Goal: Task Accomplishment & Management: Use online tool/utility

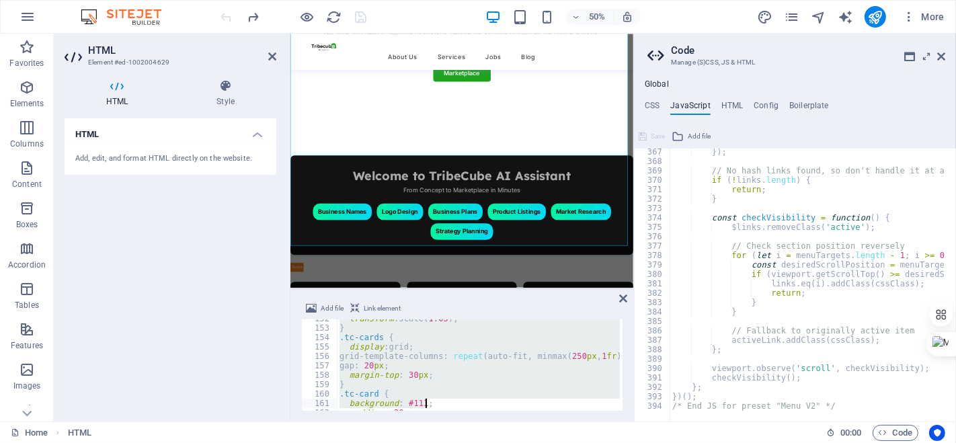
scroll to position [1822, 0]
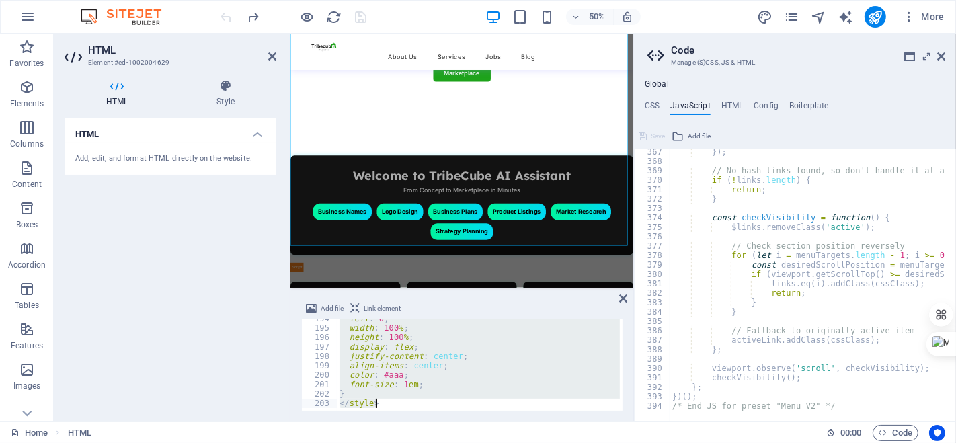
drag, startPoint x: 341, startPoint y: 322, endPoint x: 531, endPoint y: 423, distance: 215.8
click at [531, 422] on section "Favorites Elements Columns Content Boxes Accordion Tables Features Images Slide…" at bounding box center [317, 228] width 634 height 388
type textarea "} </style>"
paste textarea
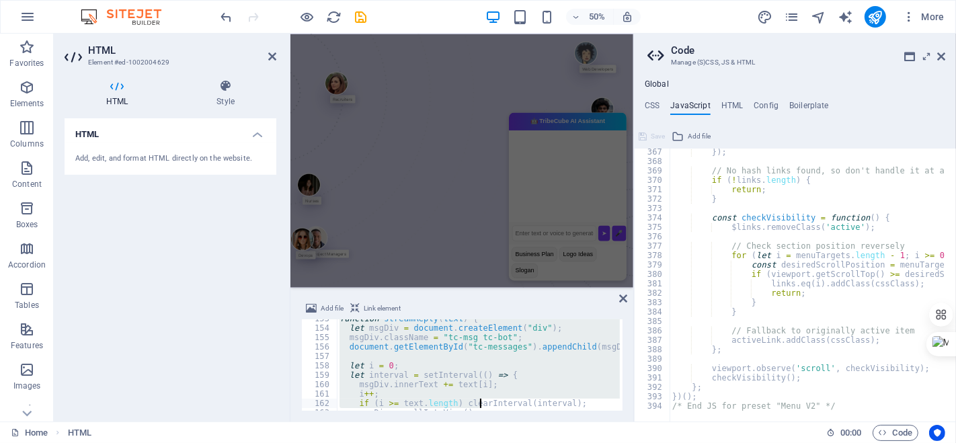
scroll to position [1634, 0]
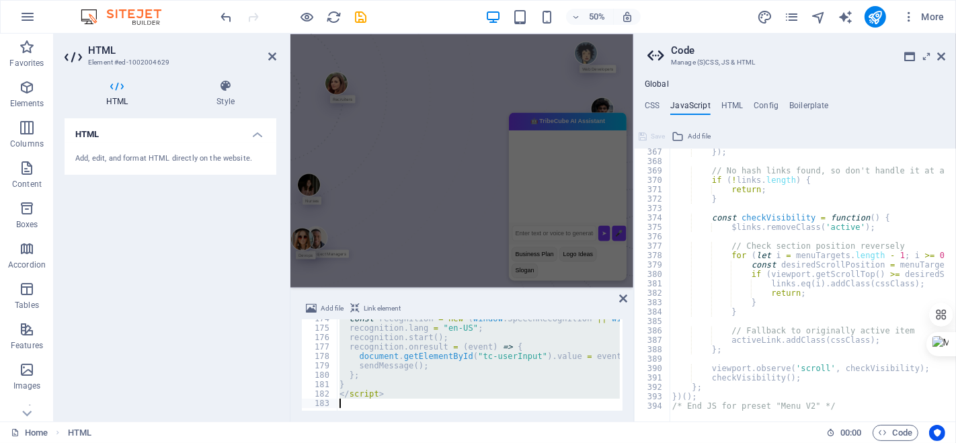
drag, startPoint x: 338, startPoint y: 324, endPoint x: 498, endPoint y: 447, distance: 202.5
click at [498, 443] on html "[DOMAIN_NAME] Home Favorites Elements Columns Content Boxes Accordion Tables Fe…" at bounding box center [478, 221] width 956 height 443
type textarea "</script>"
paste textarea
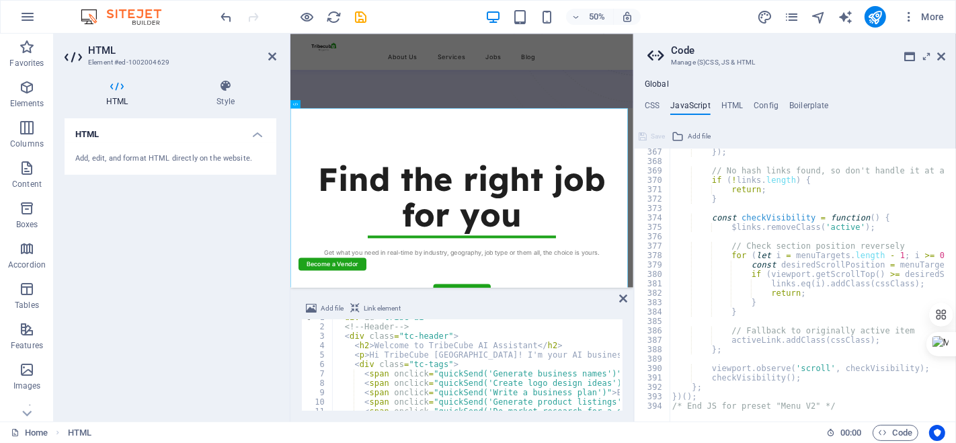
scroll to position [0, 0]
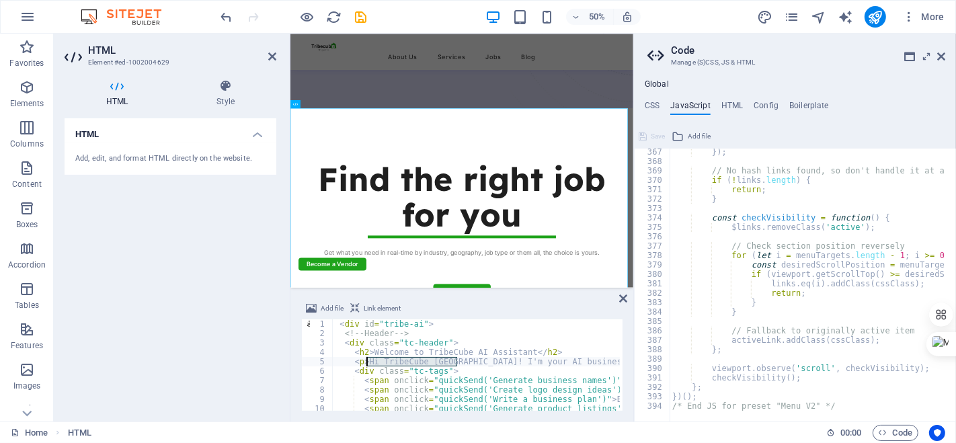
drag, startPoint x: 456, startPoint y: 360, endPoint x: 368, endPoint y: 362, distance: 88.1
click at [368, 361] on div "< div id = "tribe-ai" > <!-- Header --> < div class = "tc-header" > < h2 > Welc…" at bounding box center [572, 374] width 481 height 108
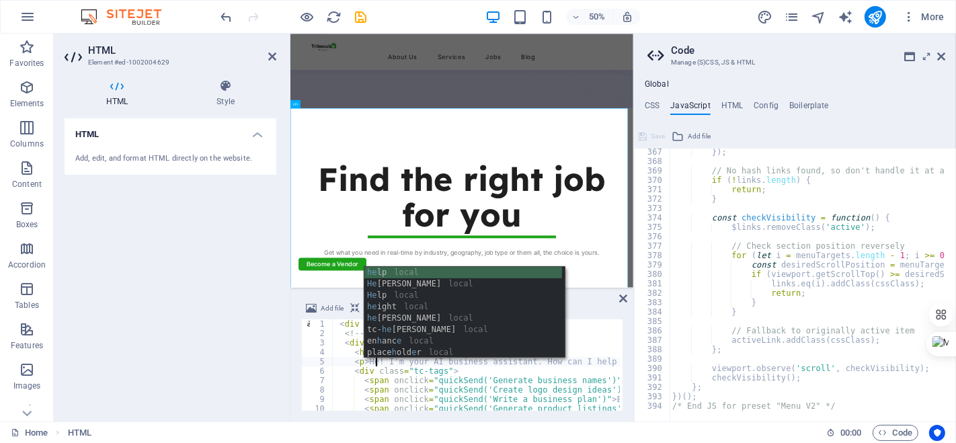
scroll to position [0, 3]
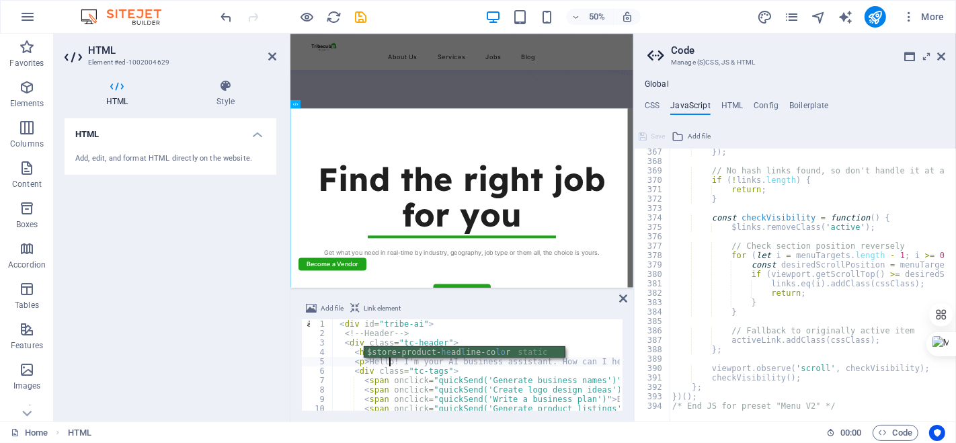
click at [399, 381] on div "< div id = "tribe-ai" > <!-- Header --> < div class = "tc-header" > < h2 > Welc…" at bounding box center [572, 374] width 481 height 108
type textarea "<span onclick="quickSend('Generate business names')">Business Names</span>"
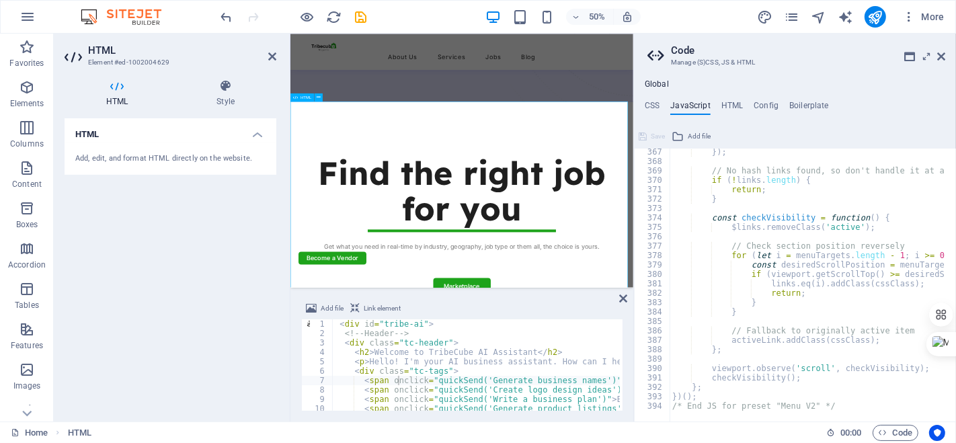
scroll to position [444, 0]
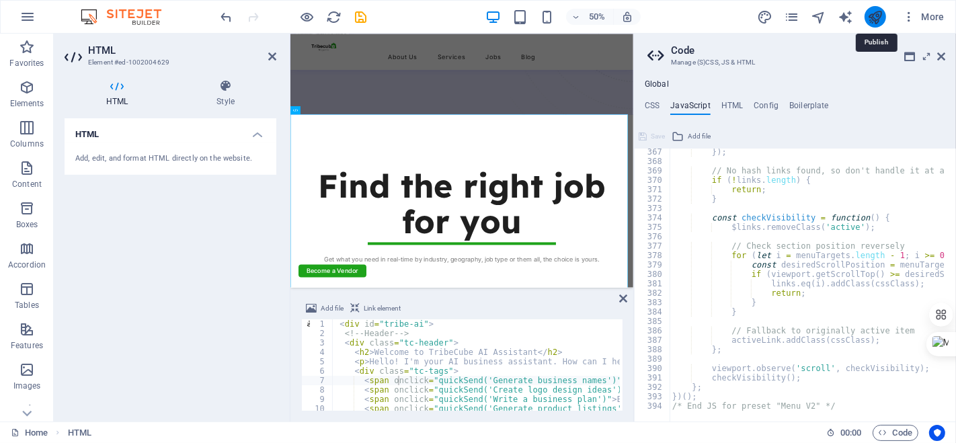
click at [870, 12] on icon "publish" at bounding box center [875, 16] width 15 height 15
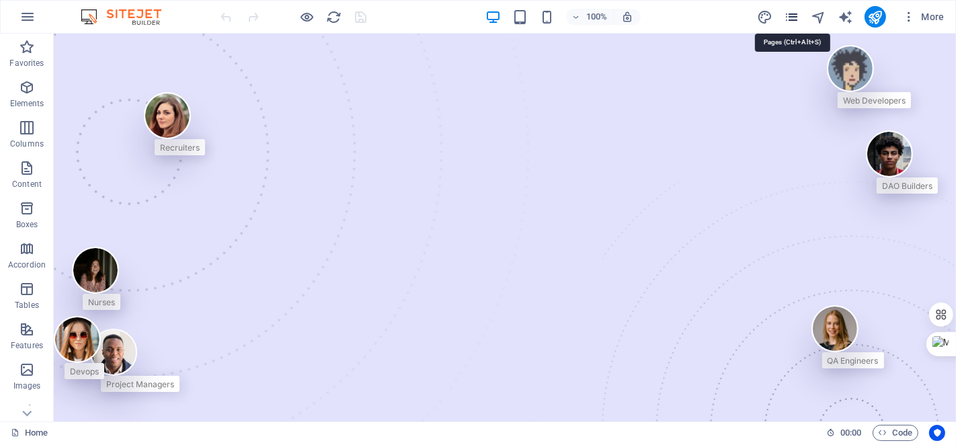
click at [796, 12] on icon "pages" at bounding box center [791, 16] width 15 height 15
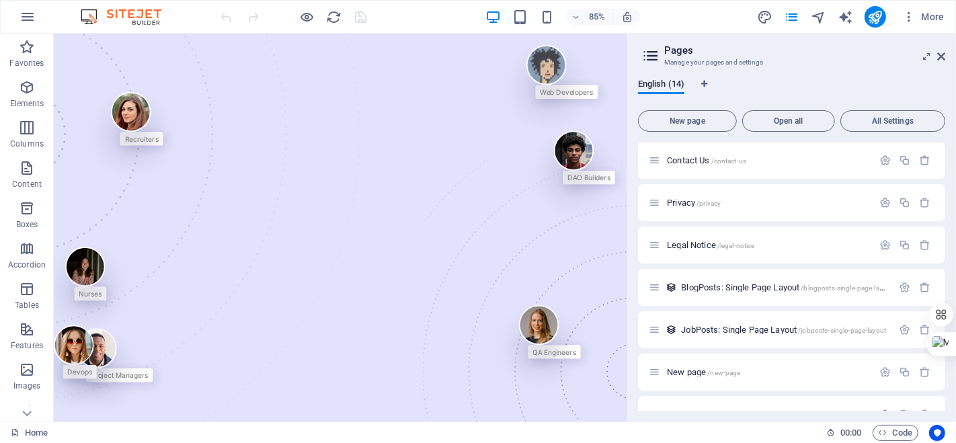
scroll to position [292, 0]
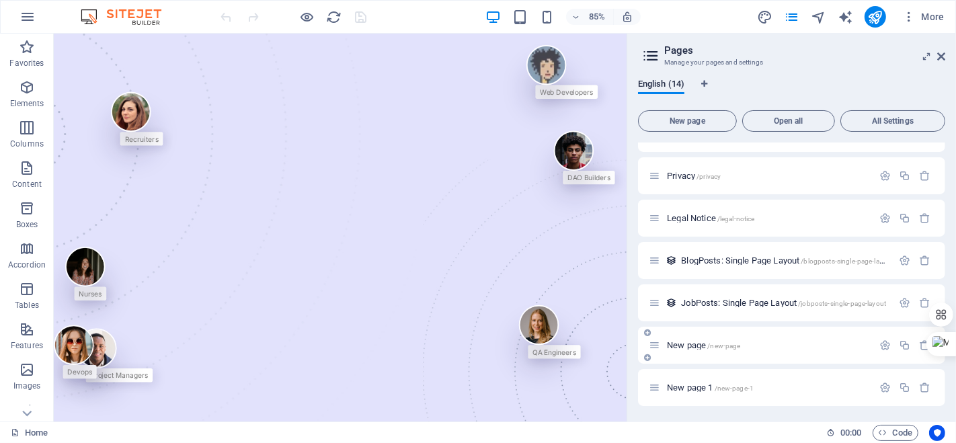
click at [757, 345] on p "New page /new-page" at bounding box center [768, 345] width 202 height 9
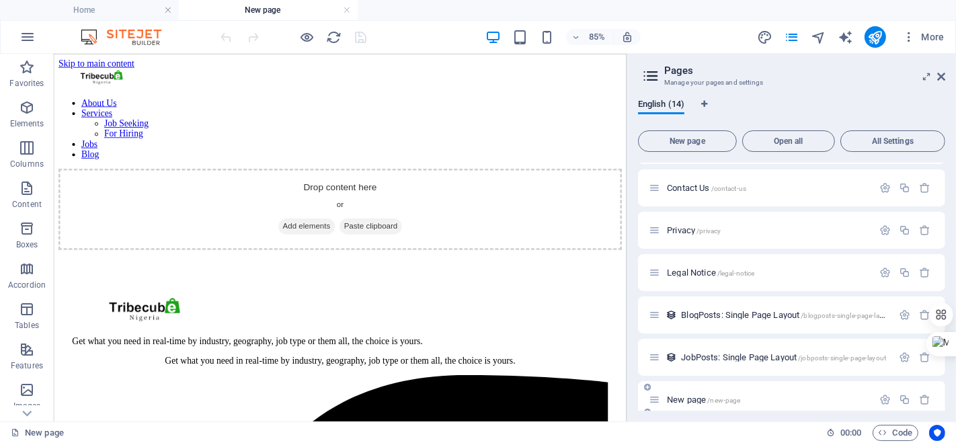
scroll to position [0, 0]
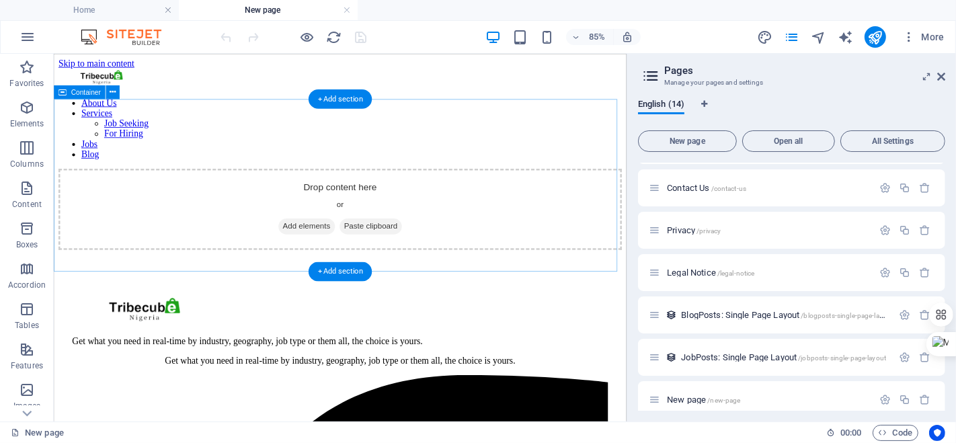
click at [331, 248] on span "Add elements" at bounding box center [350, 257] width 67 height 19
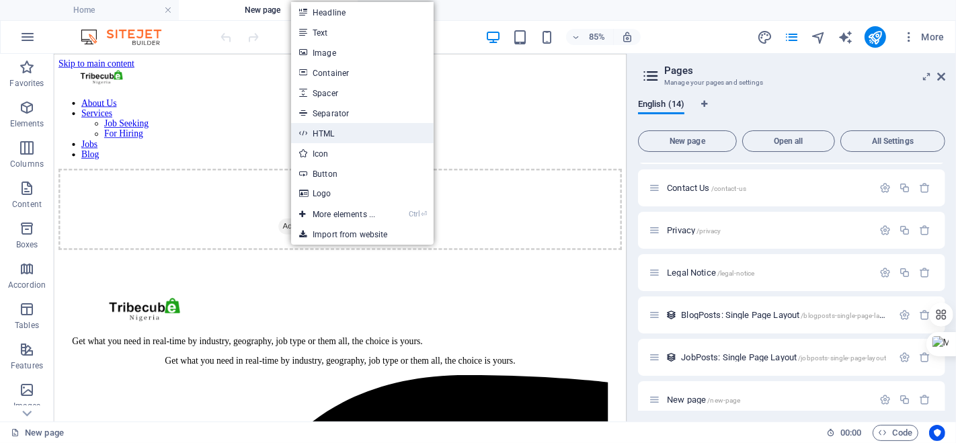
click at [332, 139] on link "HTML" at bounding box center [362, 133] width 143 height 20
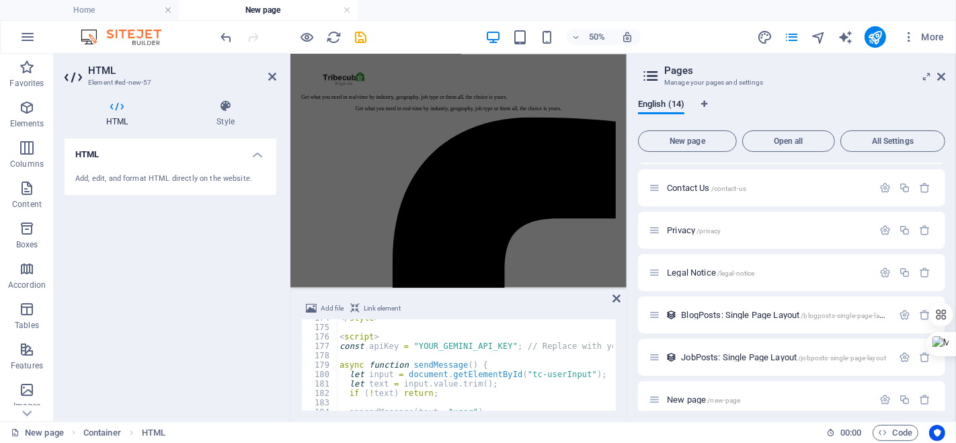
scroll to position [1635, 0]
drag, startPoint x: 500, startPoint y: 344, endPoint x: 408, endPoint y: 344, distance: 92.8
click at [408, 344] on div "</ style > < script > const apiKey = "YOUR_GEMINI_API_KEY" ; // Replace with yo…" at bounding box center [577, 367] width 481 height 108
paste textarea "AIzaSyCbLTdZNpUKwcfH3sBbf7WvoKMmsW3Czko"
type textarea "const apiKey = AIzaSyCbLTdZNpUKwcfH3sBbf7WvoKMmsW3Czko; // Replace with your Ge…"
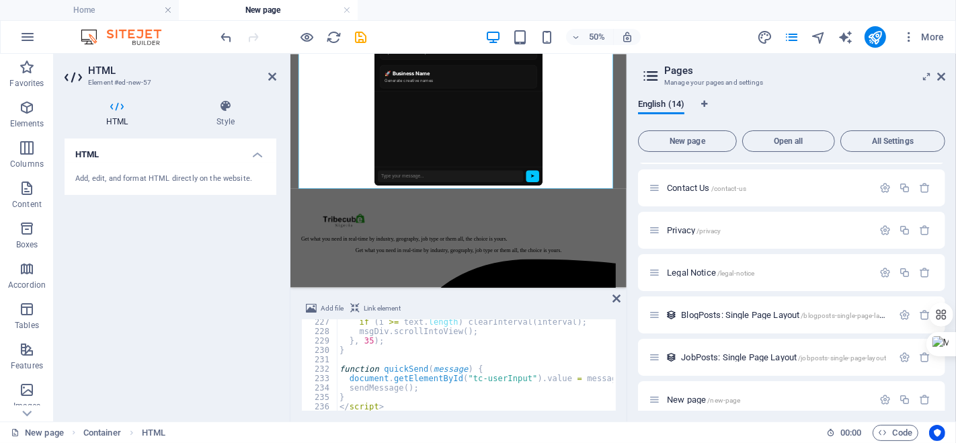
scroll to position [2142, 0]
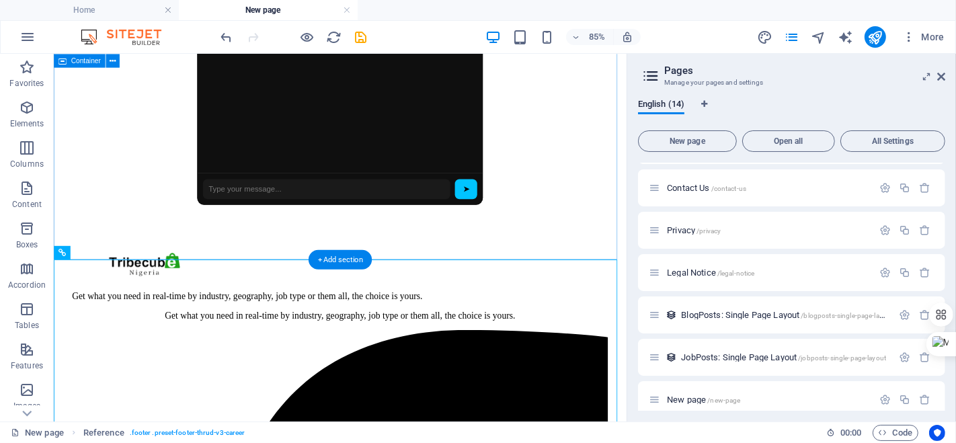
scroll to position [487, 0]
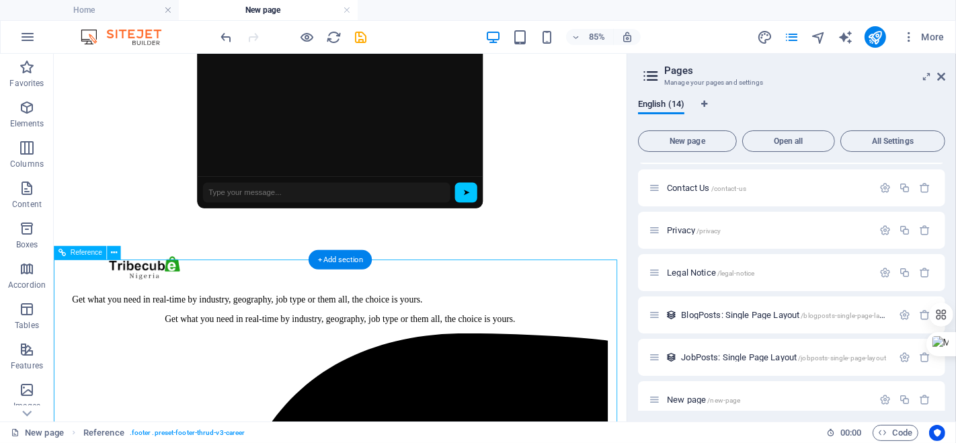
click at [111, 257] on icon at bounding box center [114, 253] width 6 height 12
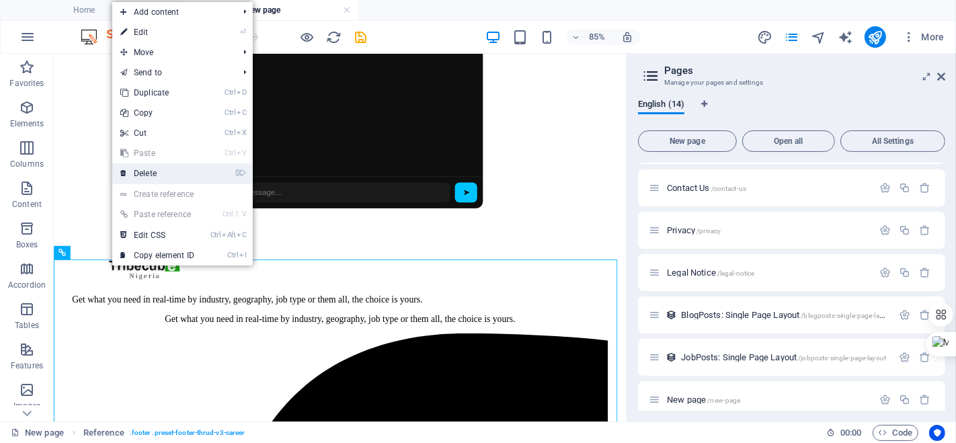
click at [187, 170] on link "⌦ Delete" at bounding box center [157, 173] width 90 height 20
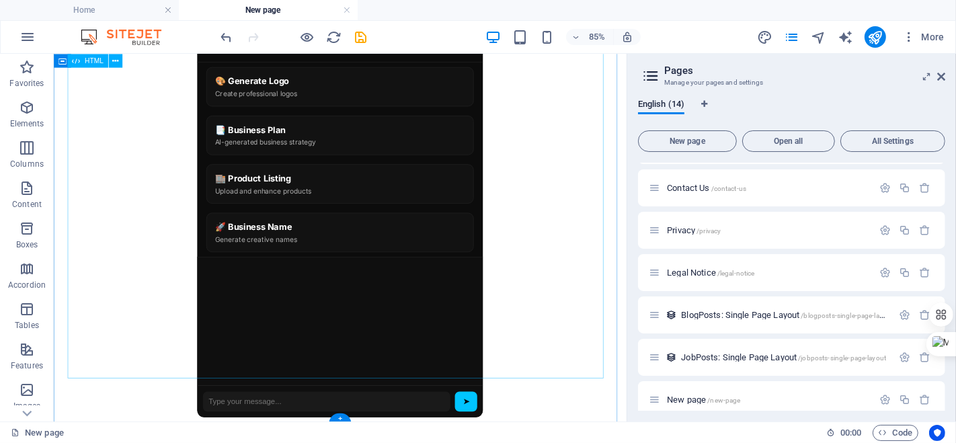
scroll to position [296, 0]
click at [878, 36] on icon "publish" at bounding box center [875, 37] width 15 height 15
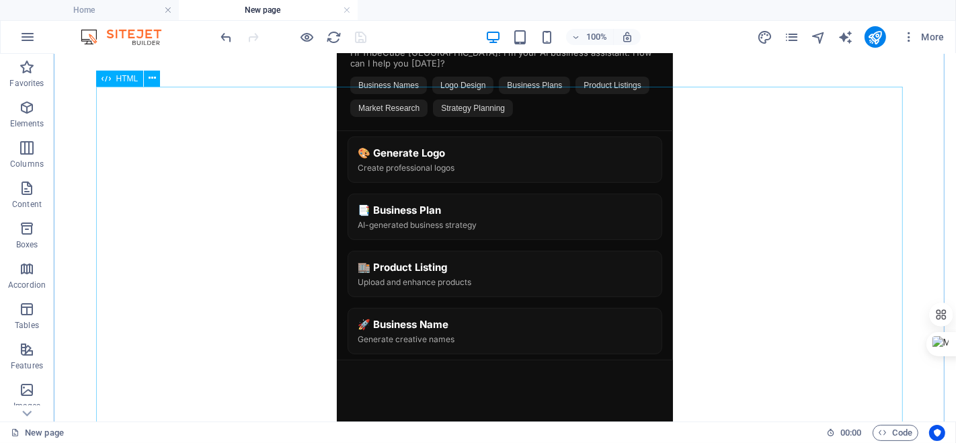
scroll to position [345, 0]
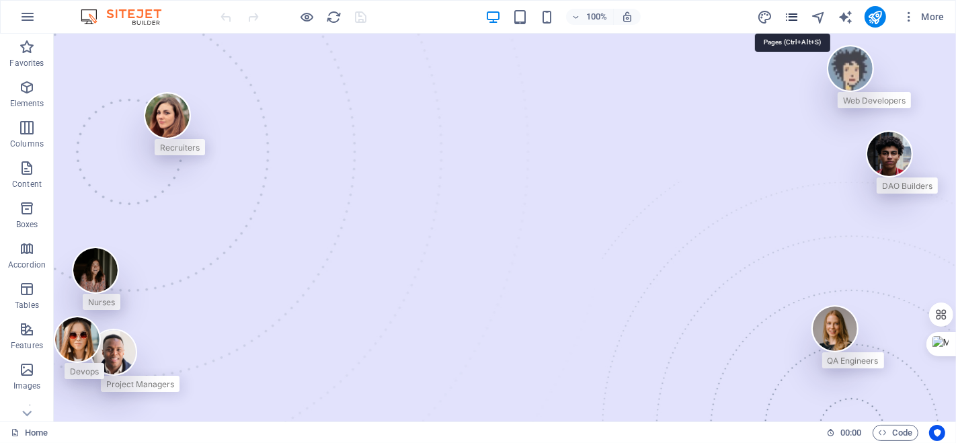
click at [797, 16] on icon "pages" at bounding box center [791, 16] width 15 height 15
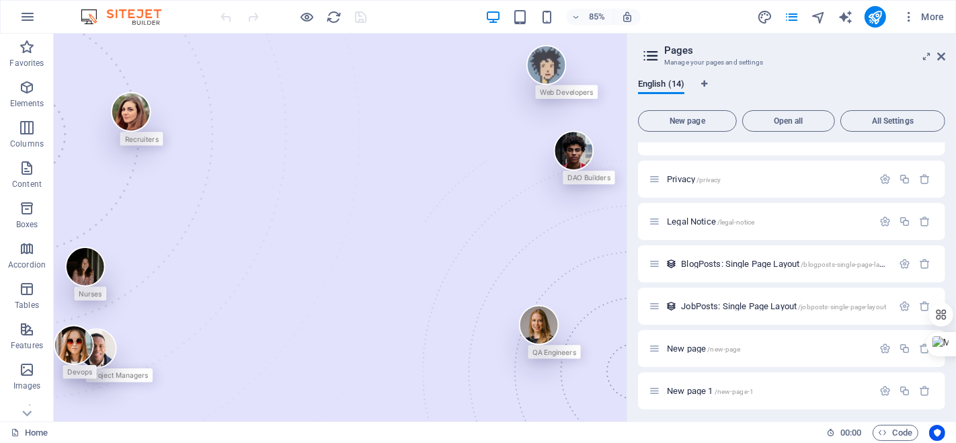
scroll to position [292, 0]
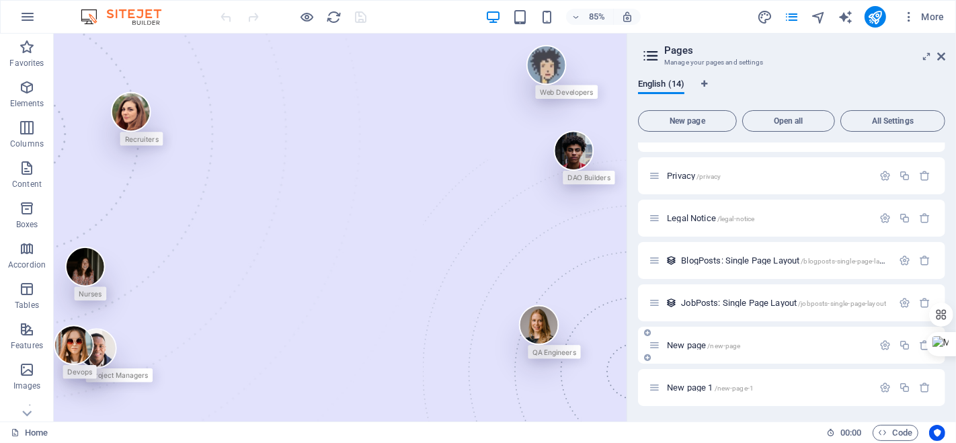
click at [655, 345] on icon at bounding box center [654, 345] width 11 height 11
click at [696, 338] on div "New page /new-page" at bounding box center [761, 345] width 224 height 15
click at [884, 343] on icon "button" at bounding box center [885, 345] width 11 height 11
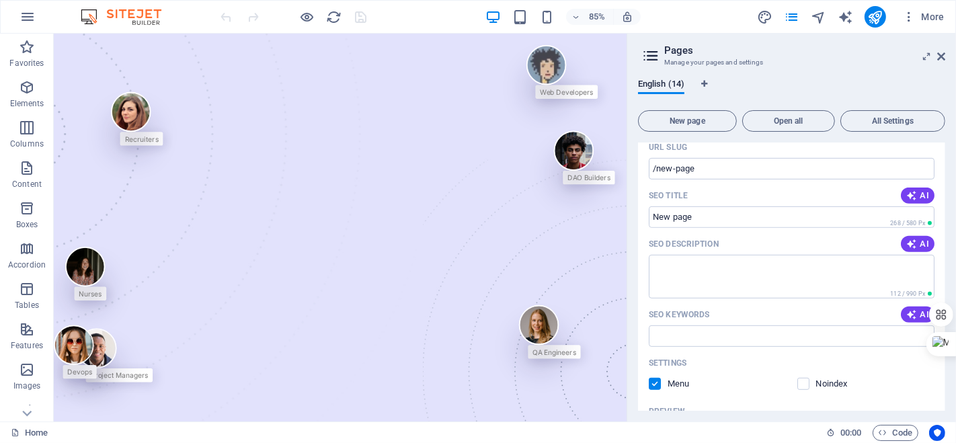
scroll to position [543, 0]
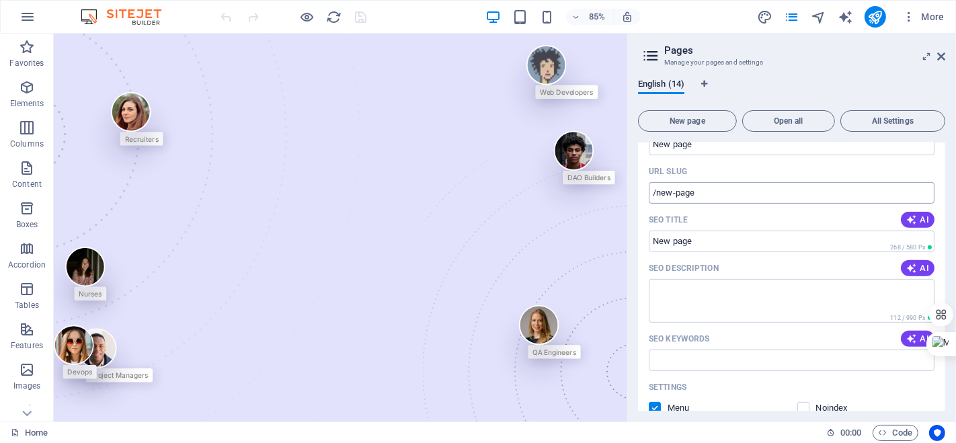
click at [711, 197] on input "/new-page" at bounding box center [792, 193] width 286 height 22
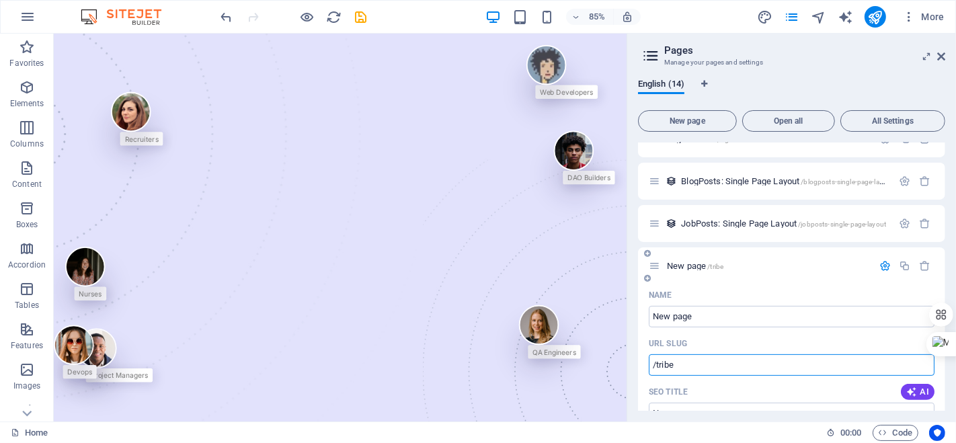
scroll to position [283, 0]
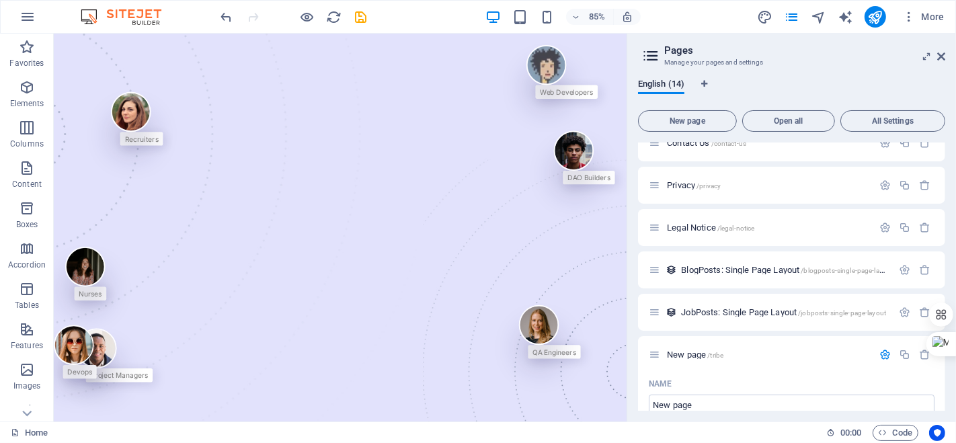
type input "/tribe"
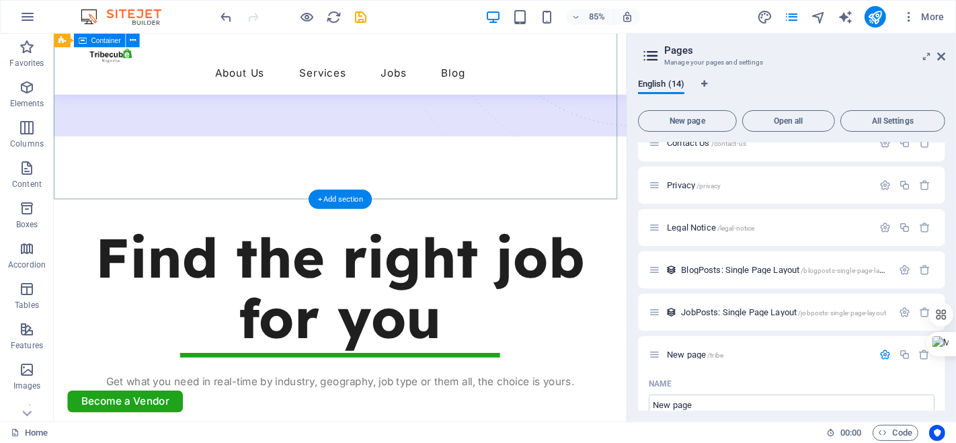
scroll to position [486, 0]
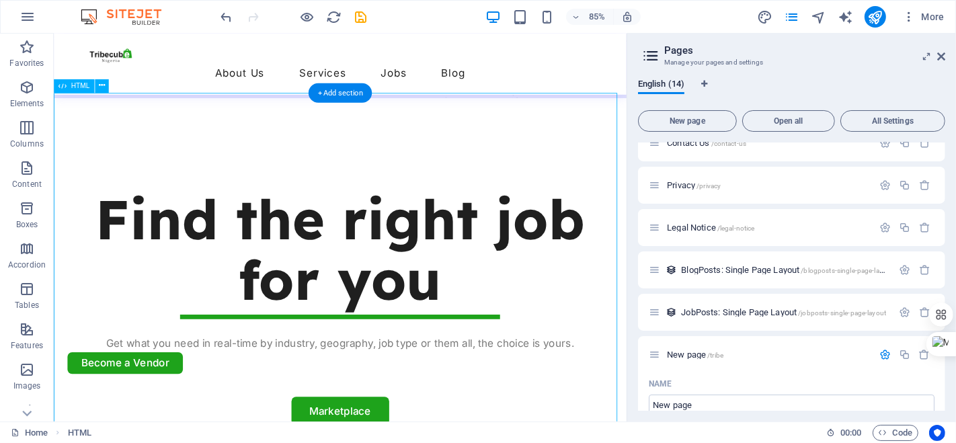
scroll to position [535, 0]
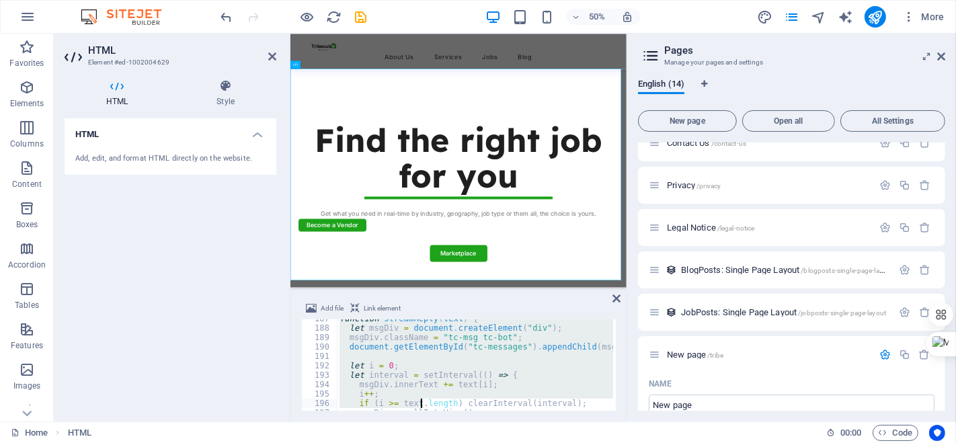
scroll to position [1850, 0]
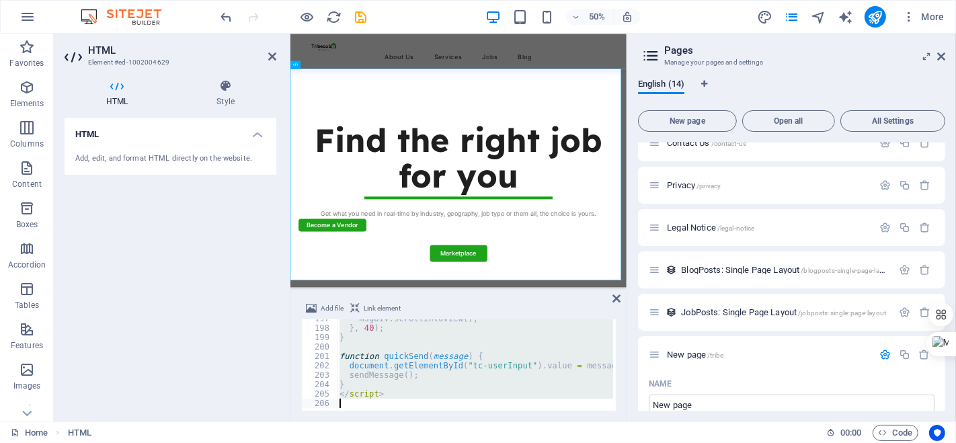
drag, startPoint x: 335, startPoint y: 320, endPoint x: 422, endPoint y: 430, distance: 140.2
click at [422, 422] on section "Favorites Elements Columns Content Boxes Accordion Tables Features Images Slide…" at bounding box center [313, 228] width 627 height 388
type textarea "</script>"
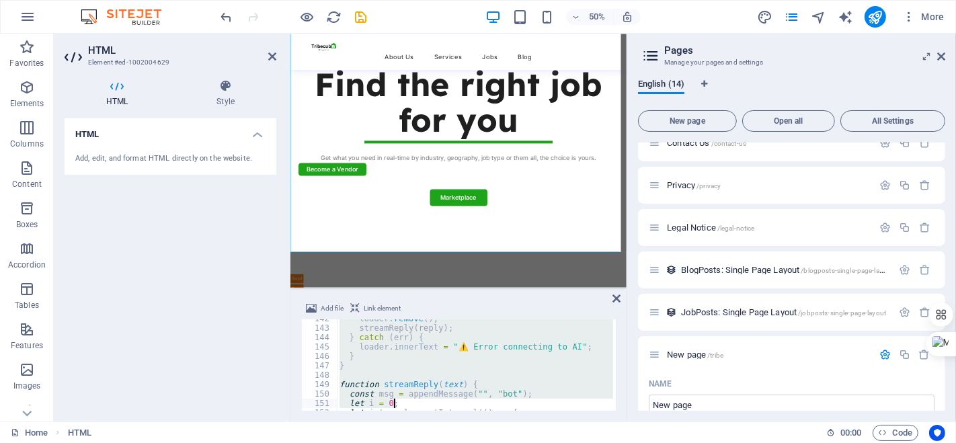
scroll to position [1522, 0]
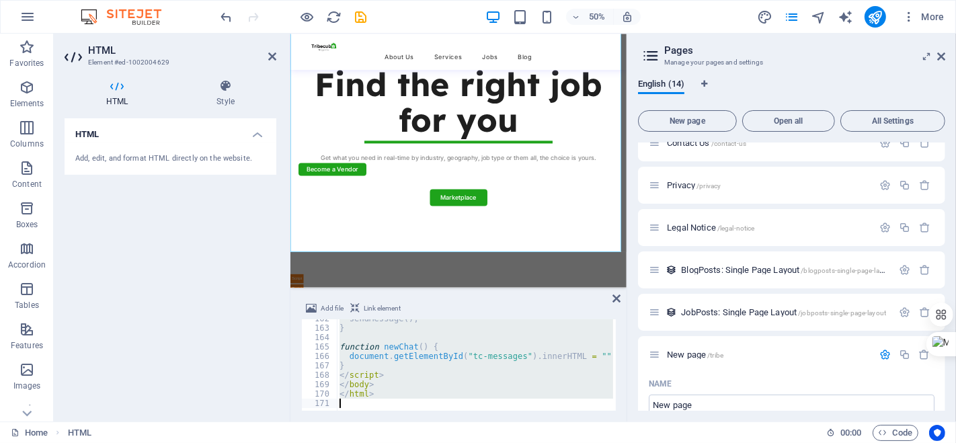
drag, startPoint x: 334, startPoint y: 323, endPoint x: 400, endPoint y: 426, distance: 123.1
click at [400, 422] on section "Favorites Elements Columns Content Boxes Accordion Tables Features Images Slide…" at bounding box center [313, 228] width 627 height 388
type textarea "</html>"
paste textarea
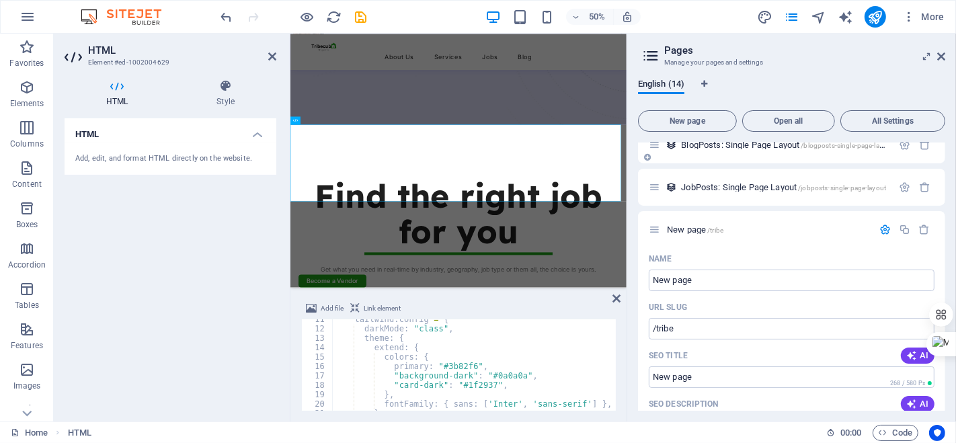
scroll to position [394, 0]
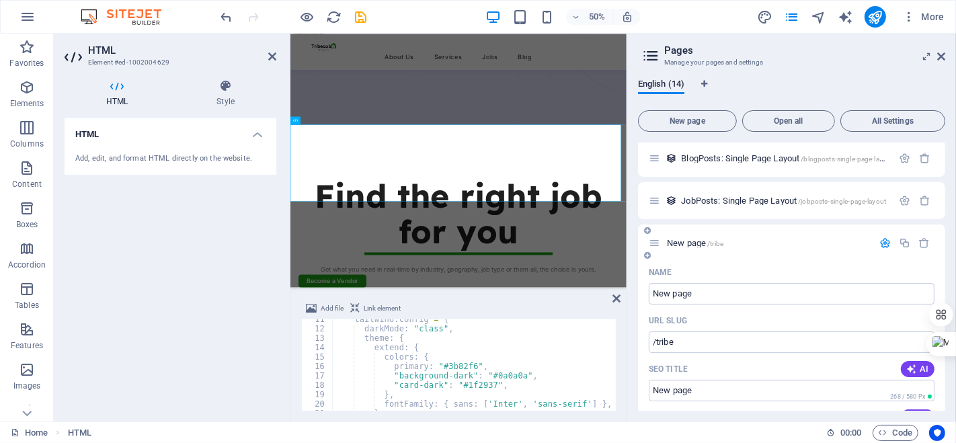
click at [716, 241] on span "/tribe" at bounding box center [716, 243] width 16 height 7
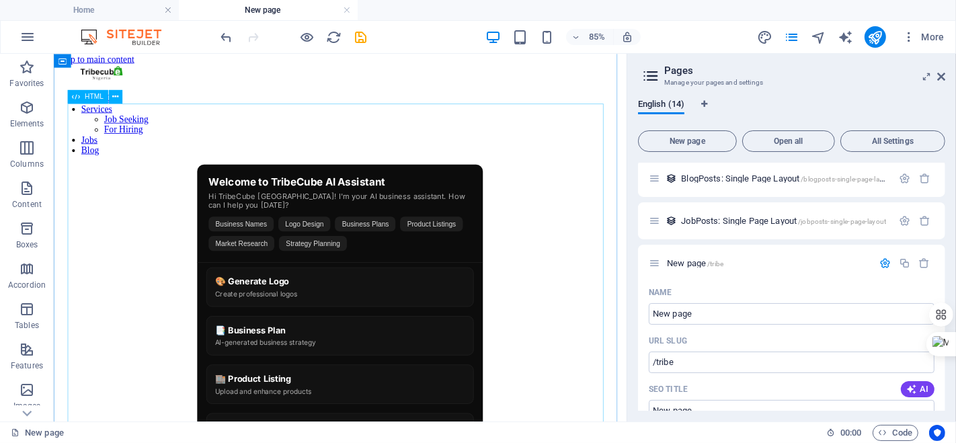
scroll to position [0, 0]
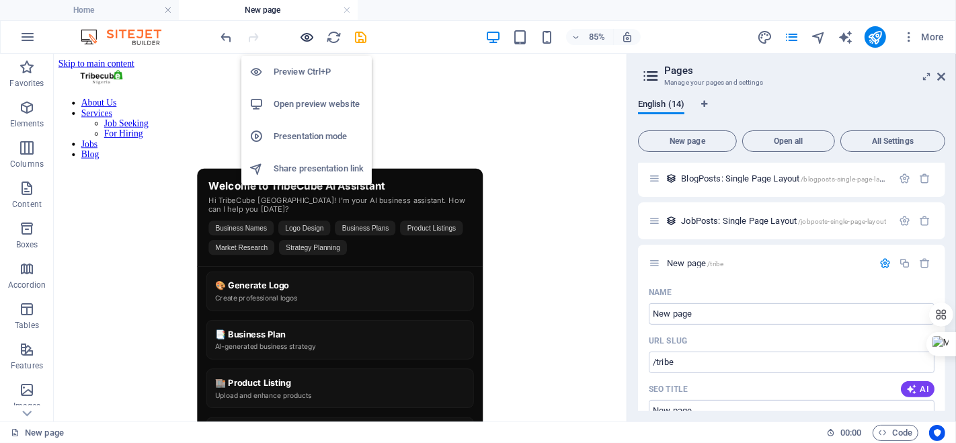
click at [307, 35] on icon "button" at bounding box center [307, 37] width 15 height 15
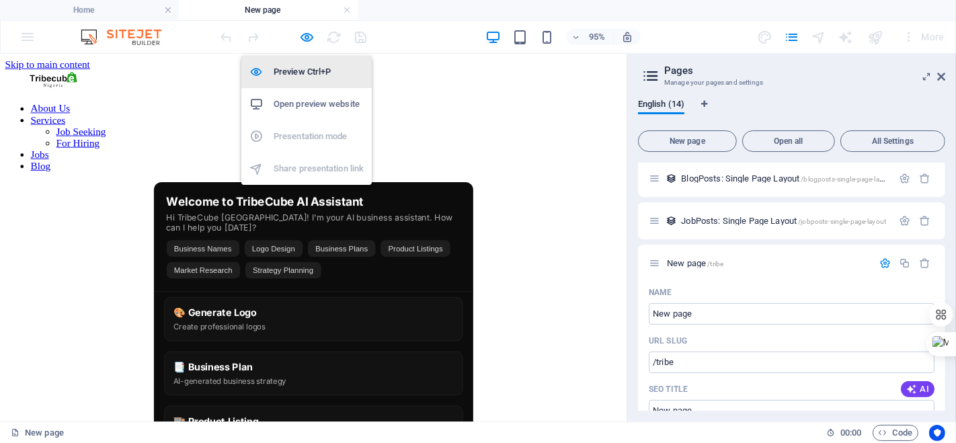
click at [297, 70] on h6 "Preview Ctrl+P" at bounding box center [319, 72] width 90 height 16
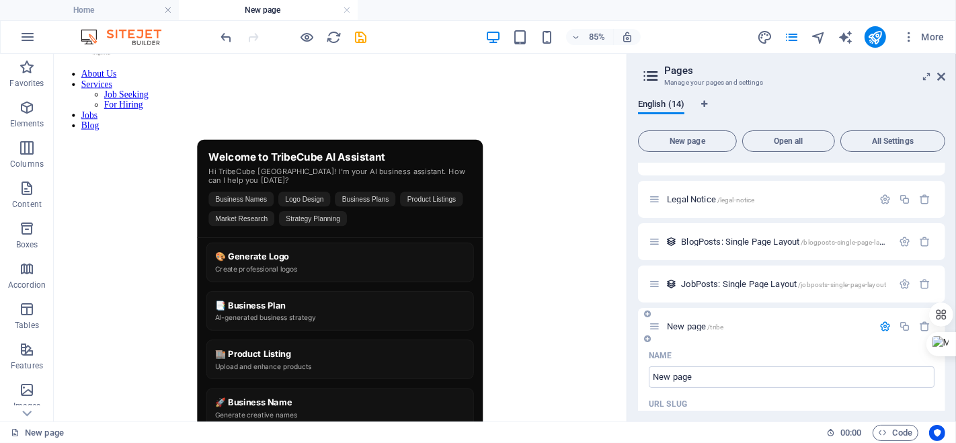
scroll to position [320, 0]
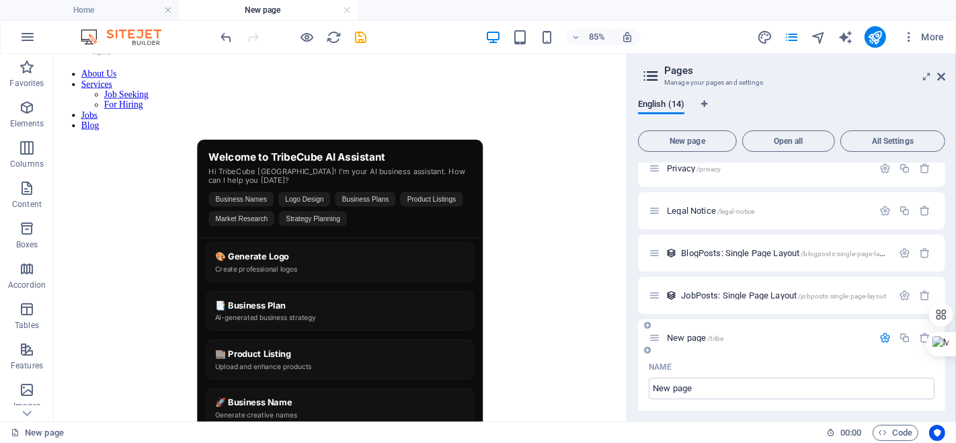
click at [882, 341] on icon "button" at bounding box center [885, 337] width 11 height 11
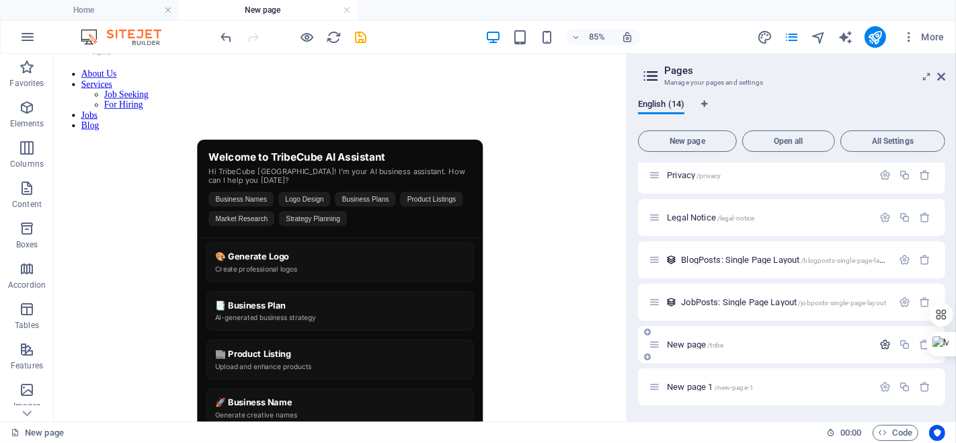
scroll to position [312, 0]
click at [722, 346] on span "/tribe" at bounding box center [716, 345] width 16 height 7
click at [718, 346] on span "/tribe" at bounding box center [716, 345] width 16 height 7
click at [439, 218] on div "Welcome to TribeCube AI Assistant Hi TribeCube Nigeria! I'm your AI business as…" at bounding box center [390, 421] width 663 height 533
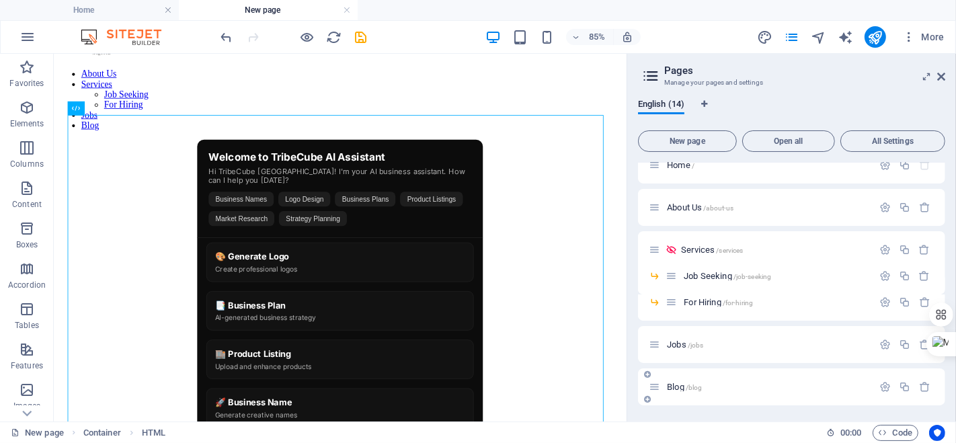
scroll to position [0, 0]
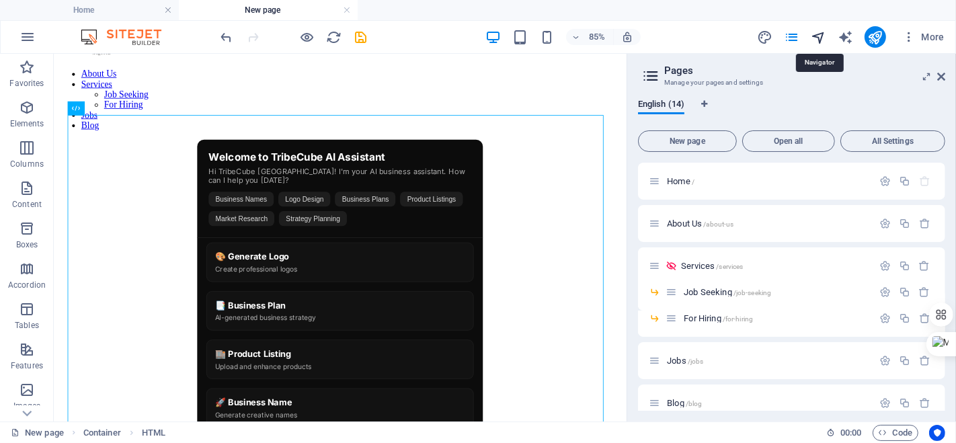
click at [823, 40] on icon "navigator" at bounding box center [818, 37] width 15 height 15
select select "18100690-en"
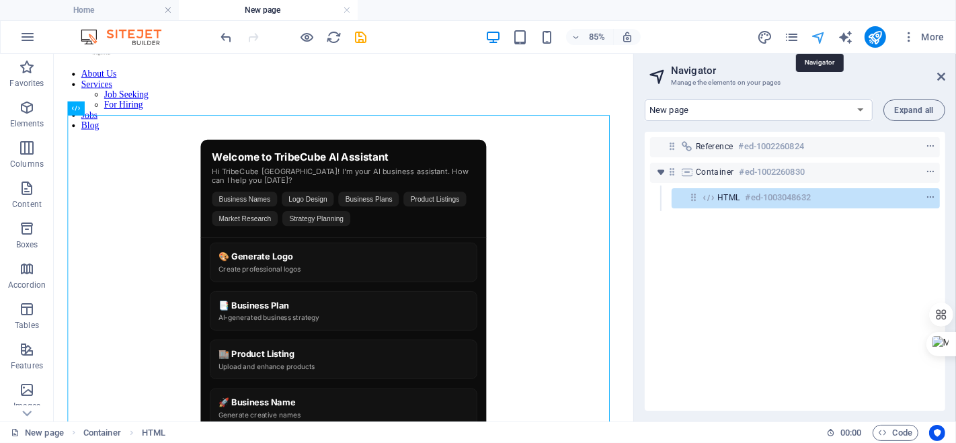
click at [823, 40] on icon "navigator" at bounding box center [818, 37] width 15 height 15
click at [940, 74] on icon at bounding box center [942, 76] width 8 height 11
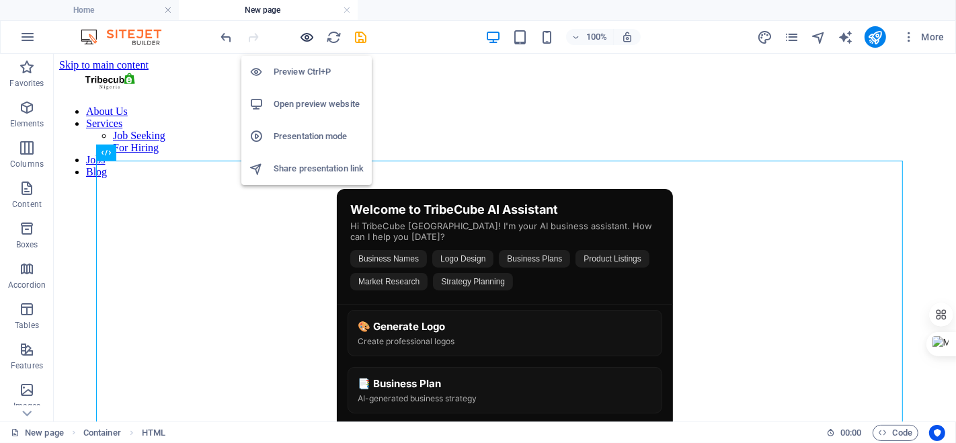
click at [300, 36] on icon "button" at bounding box center [307, 37] width 15 height 15
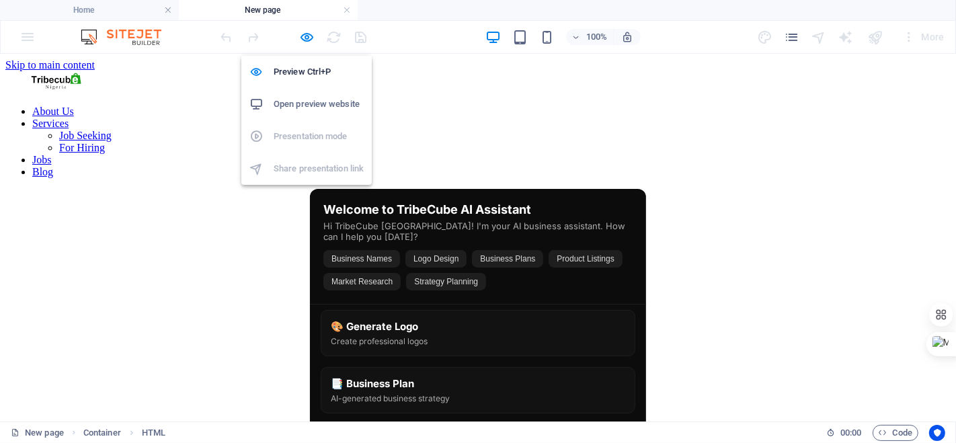
click at [340, 105] on h6 "Open preview website" at bounding box center [319, 104] width 90 height 16
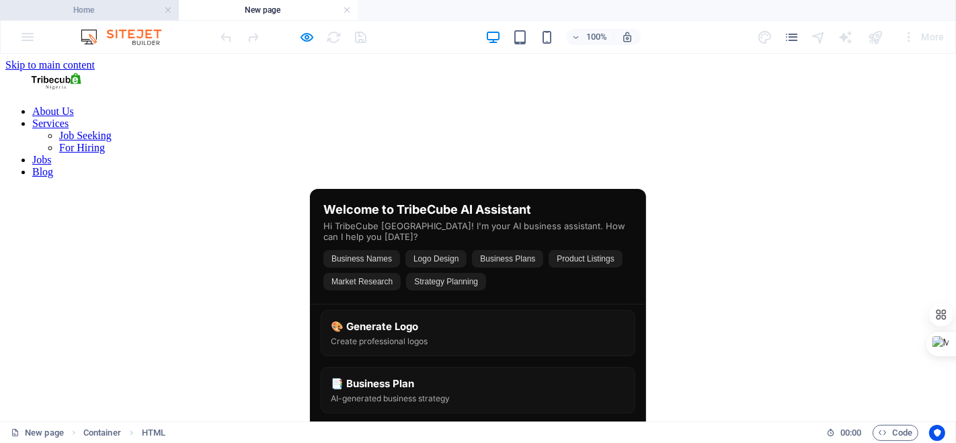
click at [114, 10] on h4 "Home" at bounding box center [89, 10] width 179 height 15
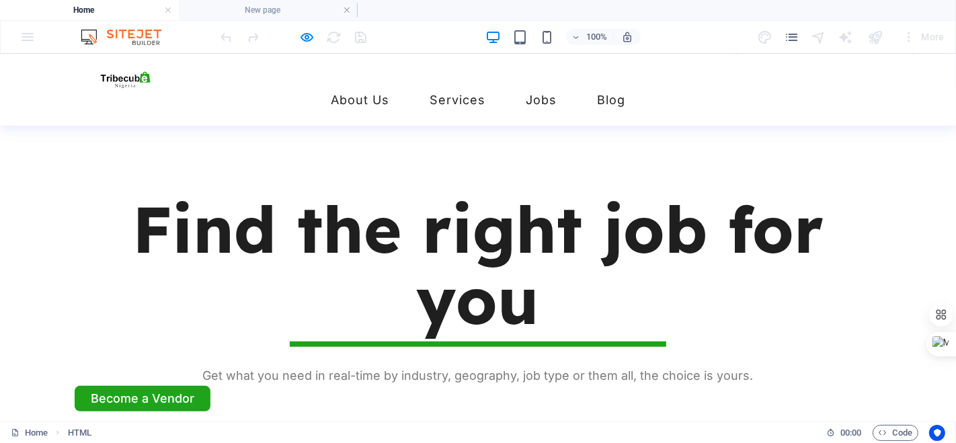
scroll to position [572, 0]
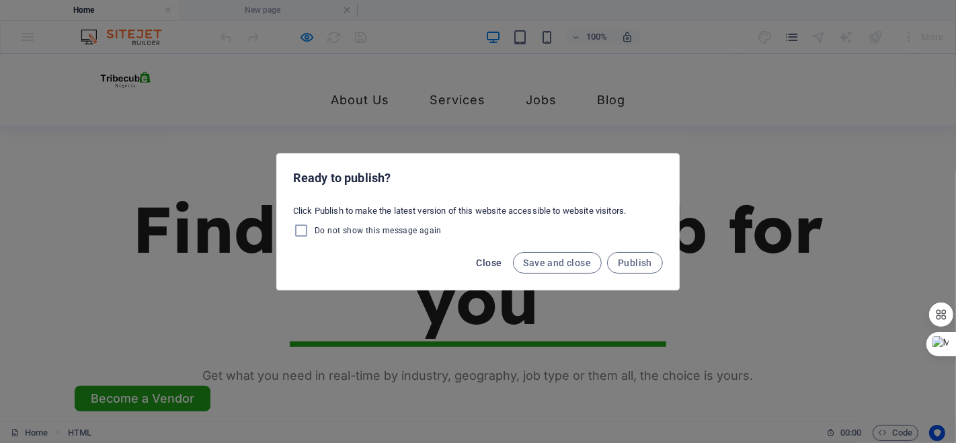
click at [502, 266] on span "Close" at bounding box center [490, 263] width 26 height 11
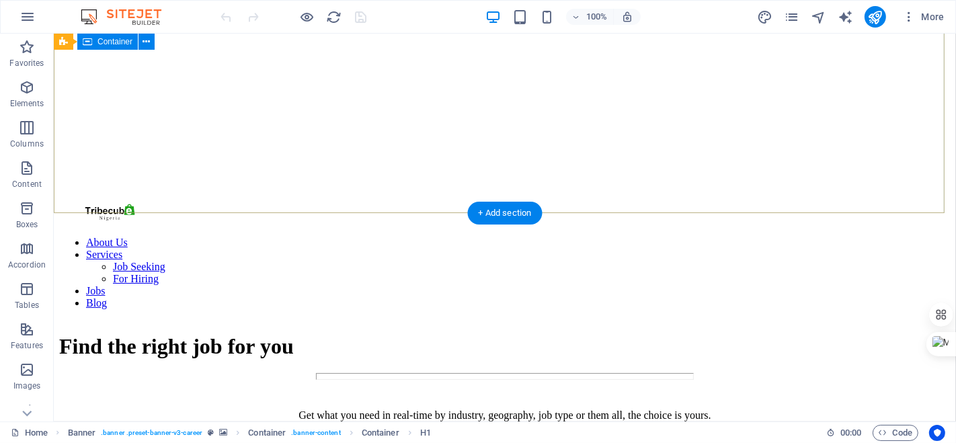
scroll to position [511, 0]
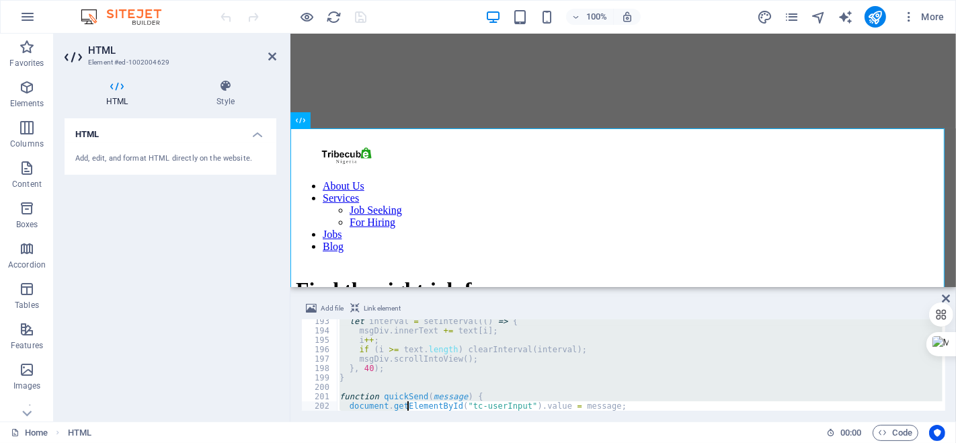
scroll to position [1848, 0]
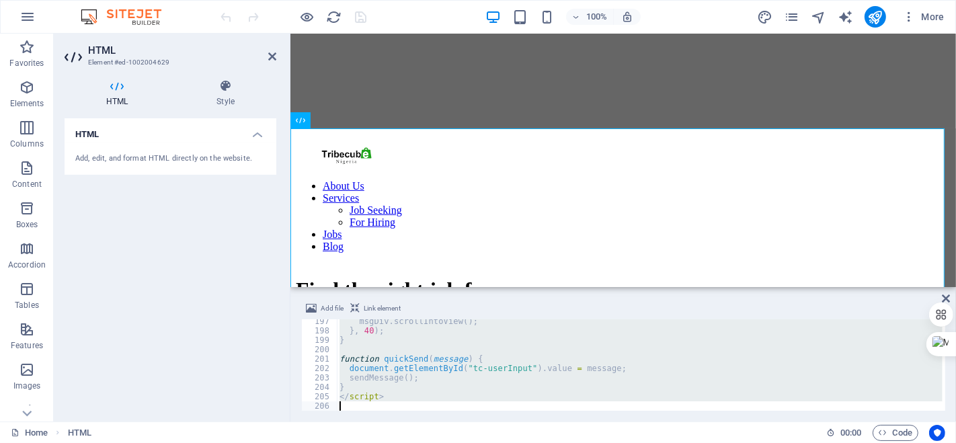
drag, startPoint x: 338, startPoint y: 320, endPoint x: 417, endPoint y: 461, distance: 161.4
click at [417, 443] on html "[DOMAIN_NAME] Home Favorites Elements Columns Content Boxes Accordion Tables Fe…" at bounding box center [478, 221] width 956 height 443
type textarea "</script>"
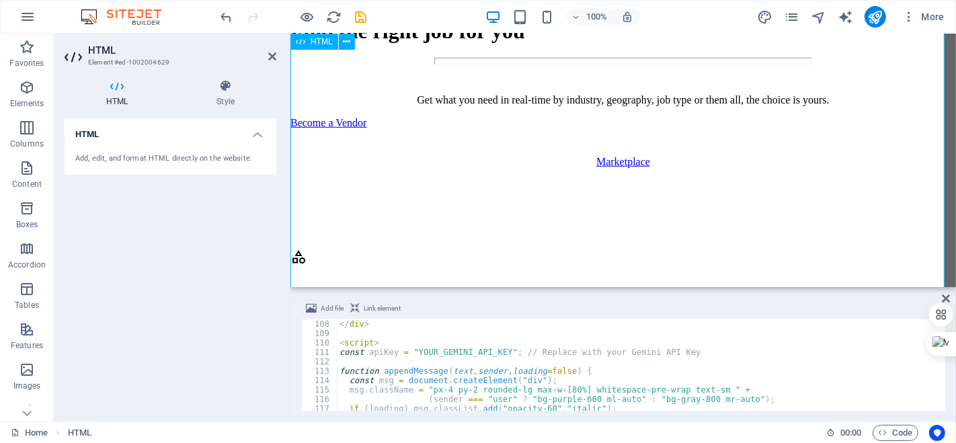
scroll to position [772, 0]
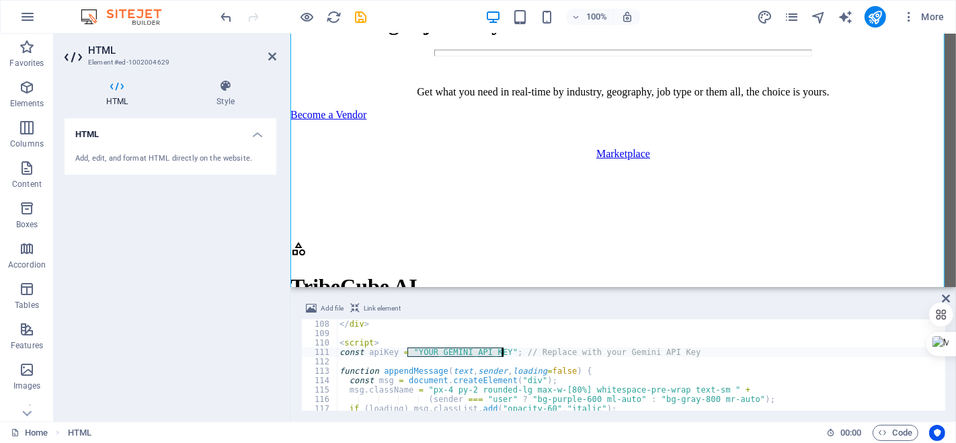
drag, startPoint x: 407, startPoint y: 352, endPoint x: 503, endPoint y: 352, distance: 96.2
click at [503, 352] on div "</ div > < script > const apiKey = "YOUR_GEMINI_API_KEY" ; // Replace with your…" at bounding box center [826, 374] width 979 height 108
paste textarea "AIzaSyCbLTdZNpUKwcfH3sBbf7WvoKMmsW3Czko"
type textarea "const apiKey = AIzaSyCbLTdZNpUKwcfH3sBbf7WvoKMmsW3Czko; // Replace with your Ge…"
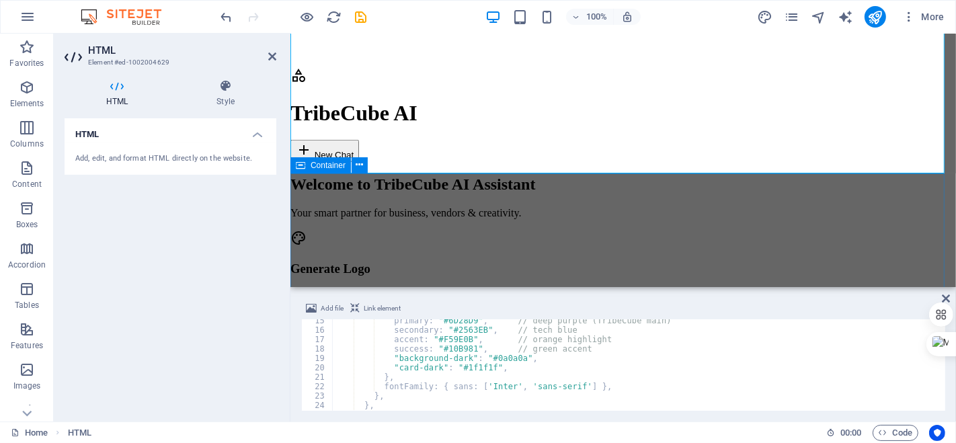
scroll to position [946, 0]
click at [225, 108] on div "HTML Style HTML Add, edit, and format HTML directly on the website. Preset Elem…" at bounding box center [171, 245] width 212 height 332
click at [219, 90] on icon at bounding box center [226, 85] width 102 height 13
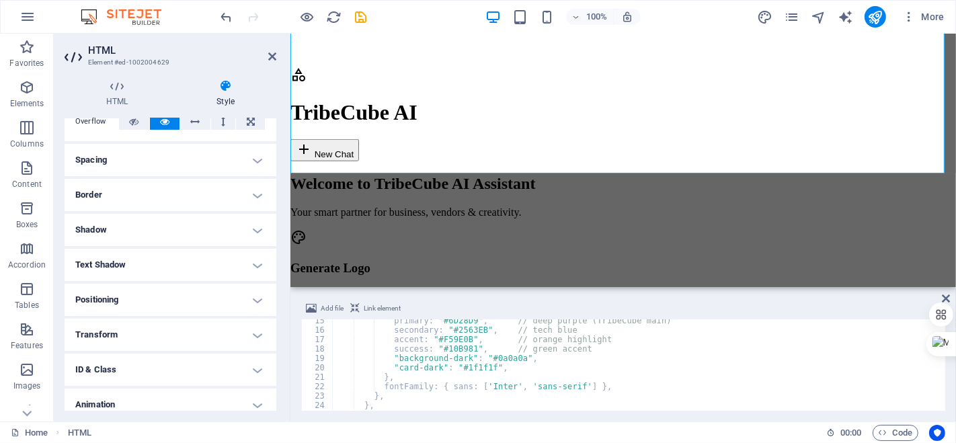
scroll to position [131, 0]
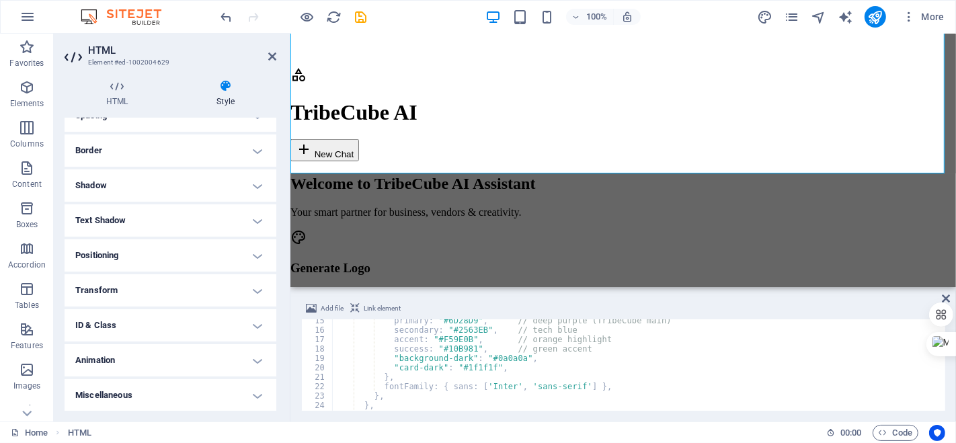
click at [194, 324] on h4 "ID & Class" at bounding box center [171, 325] width 212 height 32
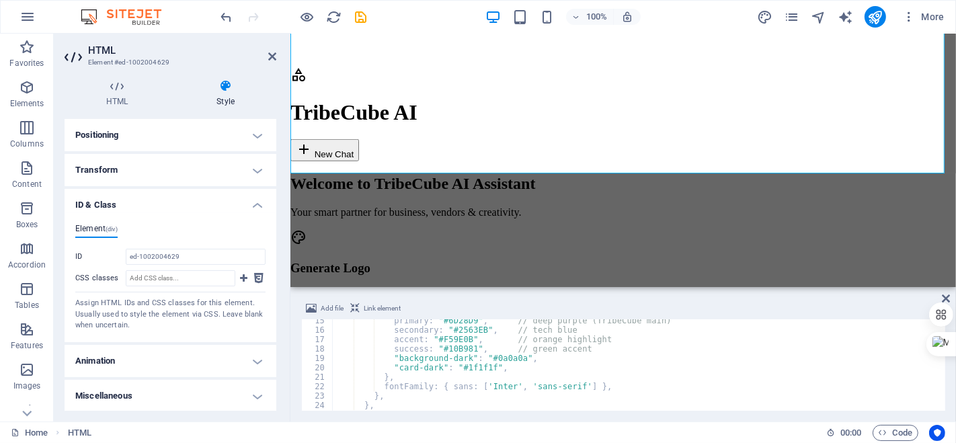
click at [177, 347] on h4 "Animation" at bounding box center [171, 361] width 212 height 32
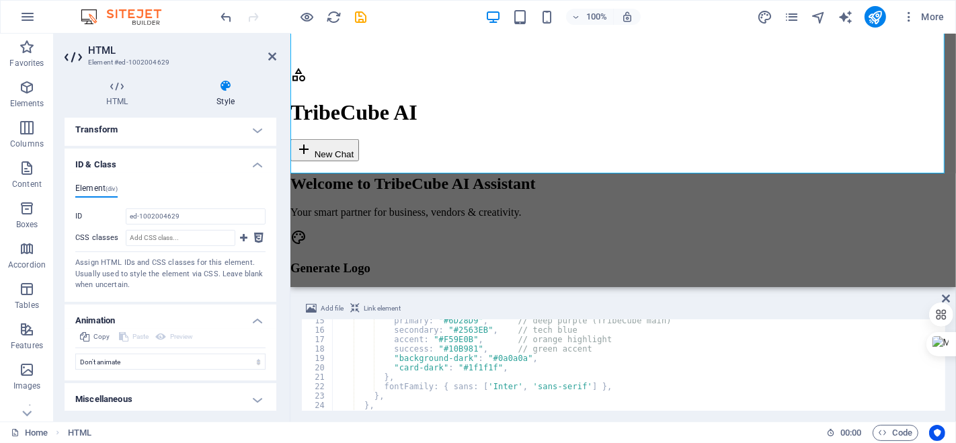
scroll to position [295, 0]
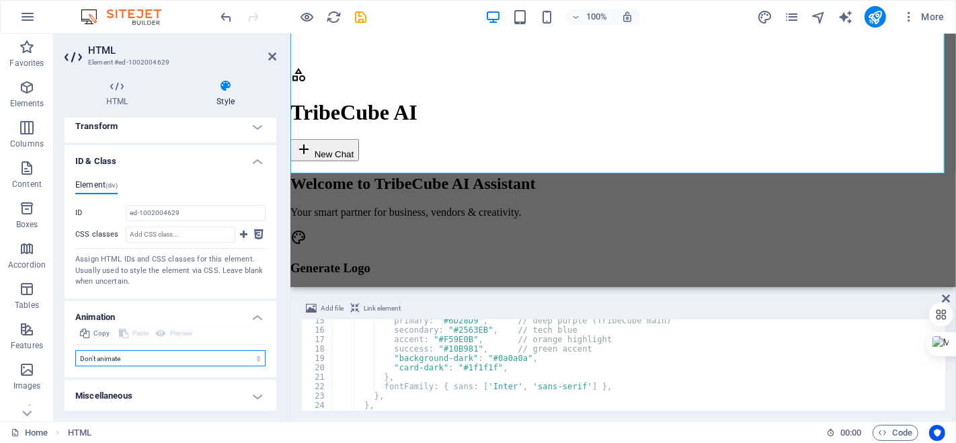
click at [198, 354] on select "Don't animate Show / Hide Slide up/down Zoom in/out Slide left to right Slide r…" at bounding box center [170, 358] width 190 height 16
select select "slide"
click at [75, 367] on select "Don't animate Show / Hide Slide up/down Zoom in/out Slide left to right Slide r…" at bounding box center [170, 358] width 190 height 16
select select "scroll"
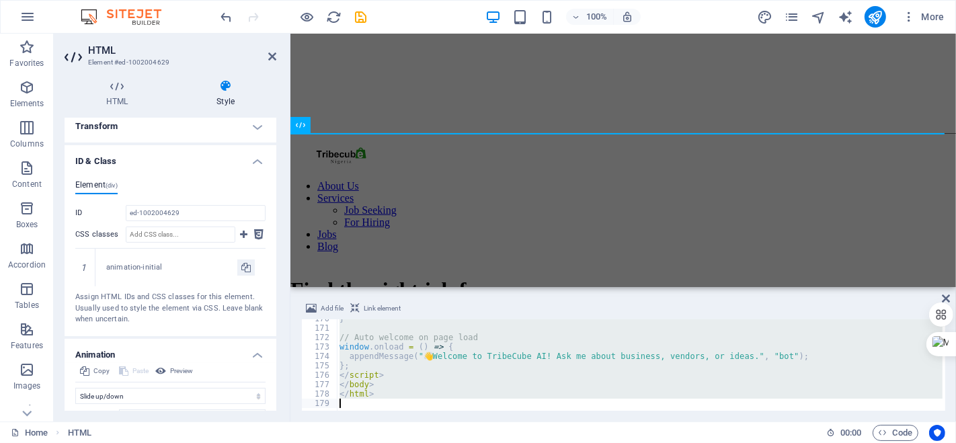
scroll to position [1597, 0]
drag, startPoint x: 333, startPoint y: 324, endPoint x: 433, endPoint y: 430, distance: 145.6
click at [433, 422] on section "Favorites Elements Columns Content Boxes Accordion Tables Features Images Slide…" at bounding box center [478, 228] width 956 height 388
type textarea "</html>"
paste textarea
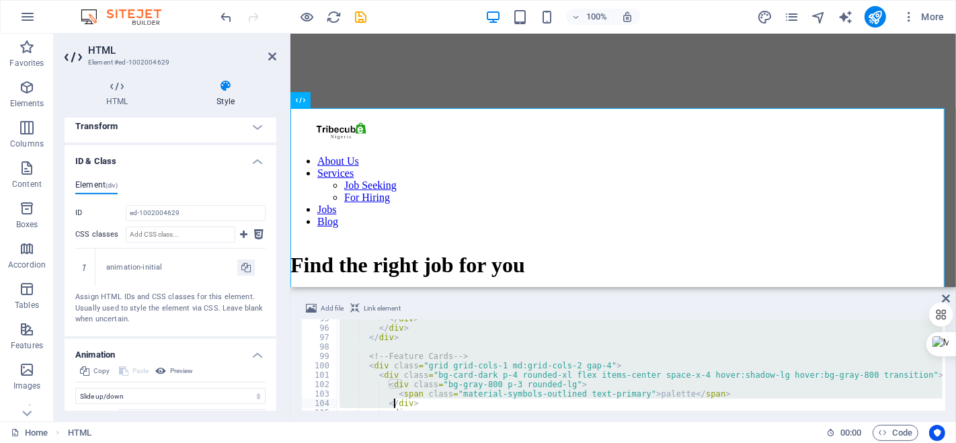
scroll to position [966, 0]
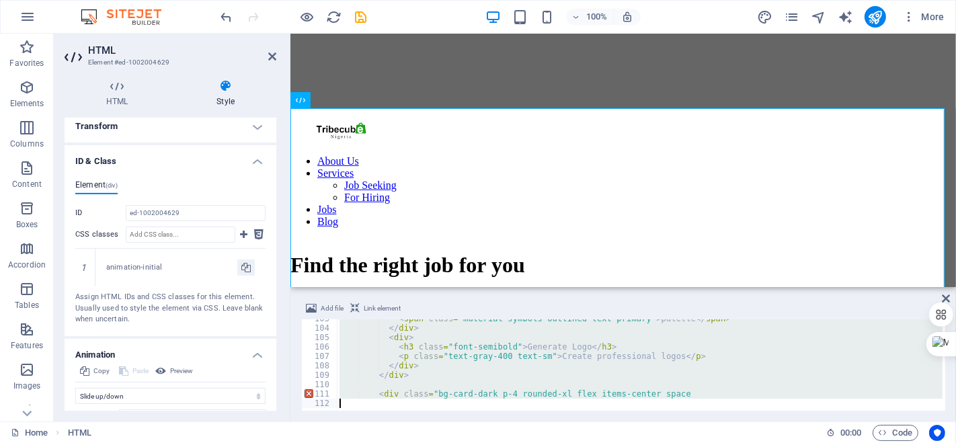
drag, startPoint x: 333, startPoint y: 323, endPoint x: 724, endPoint y: 425, distance: 404.6
click at [724, 422] on section "Favorites Elements Columns Content Boxes Accordion Tables Features Images Slide…" at bounding box center [478, 228] width 956 height 388
type textarea "<div class="bg-card-dark p-4 rounded-xl flex items-center space"
paste textarea
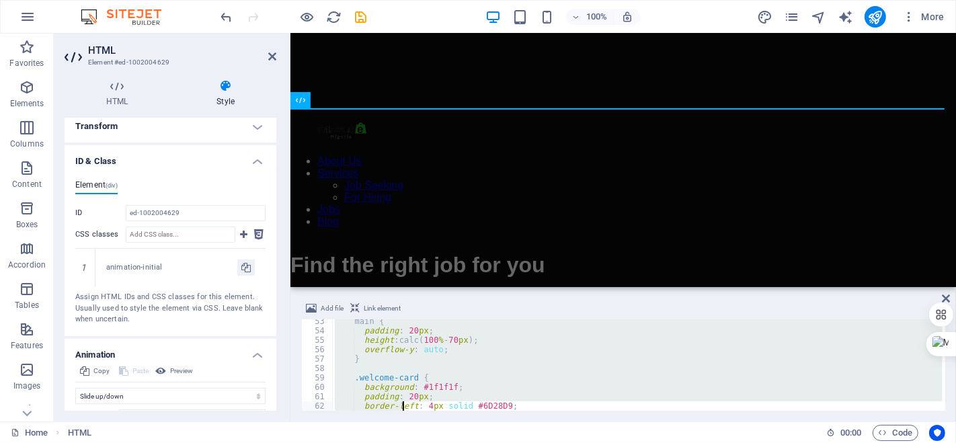
scroll to position [567, 0]
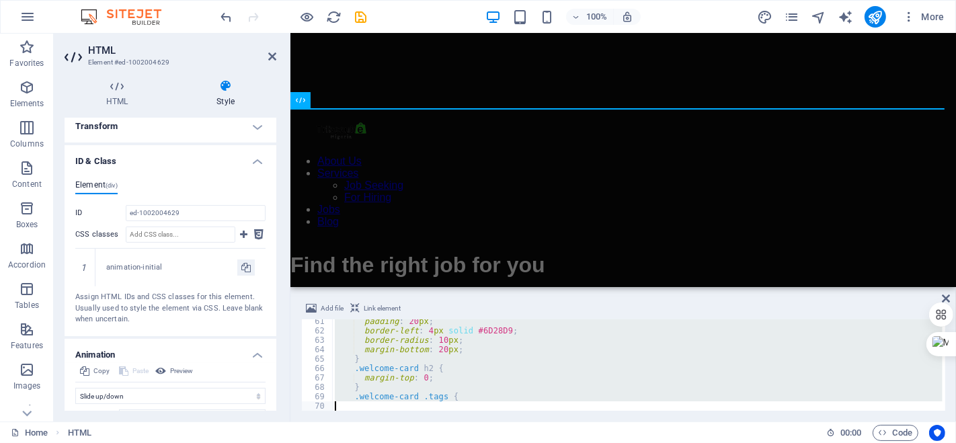
drag, startPoint x: 334, startPoint y: 322, endPoint x: 415, endPoint y: 442, distance: 145.0
click at [415, 422] on section "Favorites Elements Columns Content Boxes Accordion Tables Features Images Slide…" at bounding box center [478, 228] width 956 height 388
type textarea ".welcome-card .tags {"
paste textarea
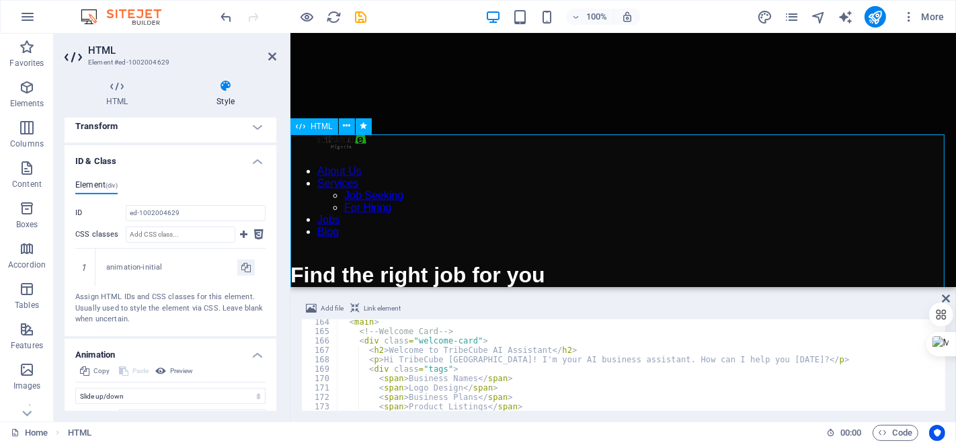
scroll to position [555, 0]
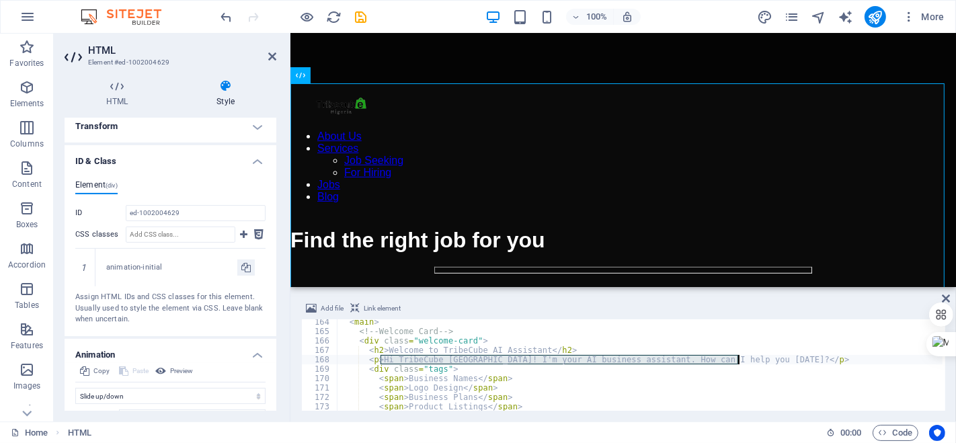
drag, startPoint x: 380, startPoint y: 356, endPoint x: 738, endPoint y: 358, distance: 357.8
click at [738, 358] on div "< main > <!-- Welcome Card --> < div class = "welcome-card" > < h2 > Welcome to…" at bounding box center [652, 371] width 630 height 108
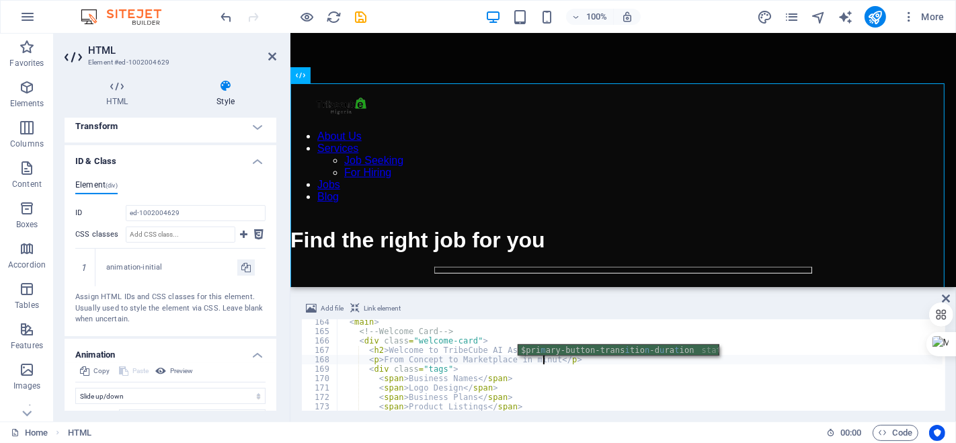
scroll to position [0, 17]
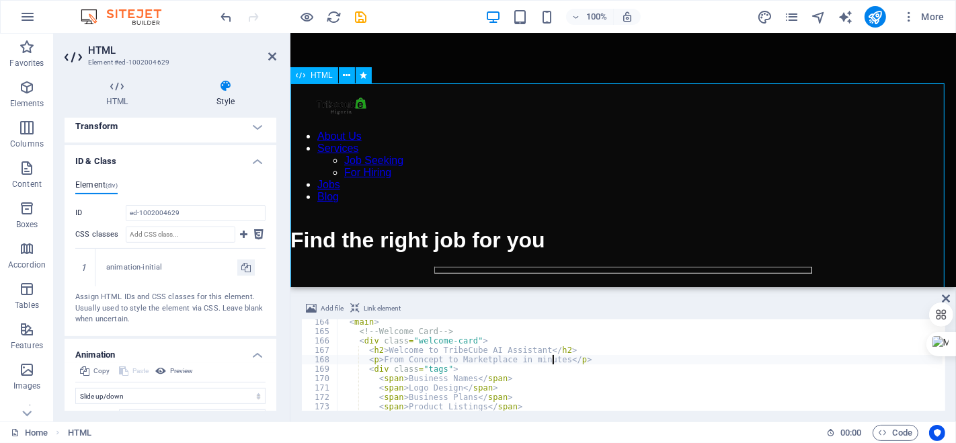
type textarea "<p>From Concept to Marketplace in minutes</p>"
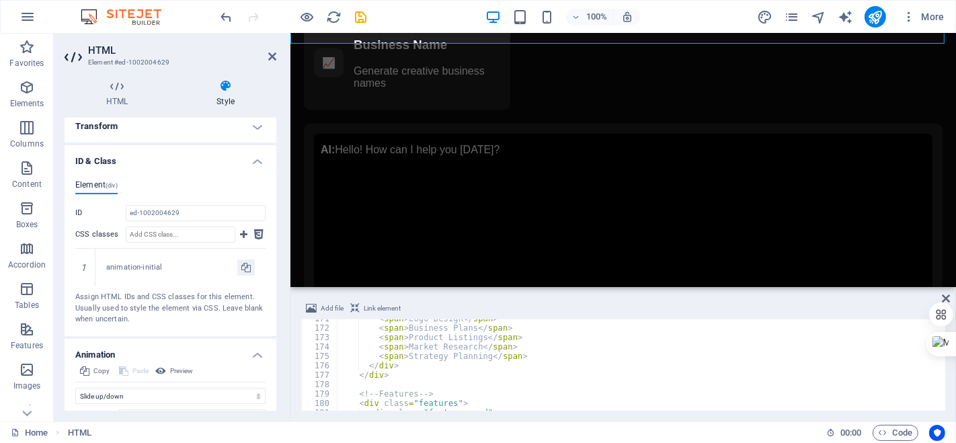
scroll to position [1663, 0]
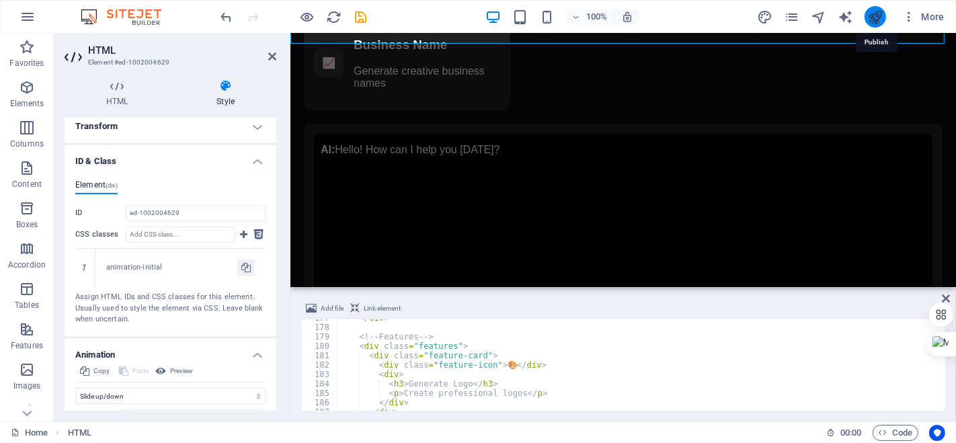
click at [877, 19] on icon "publish" at bounding box center [875, 16] width 15 height 15
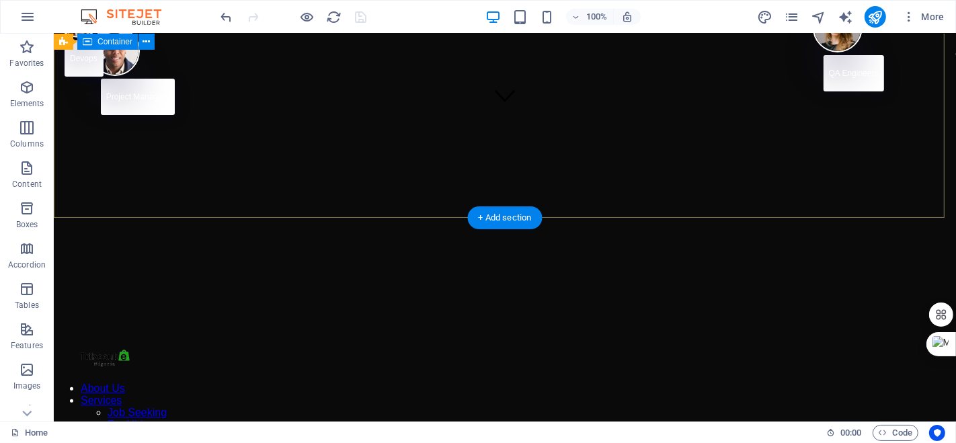
scroll to position [173, 0]
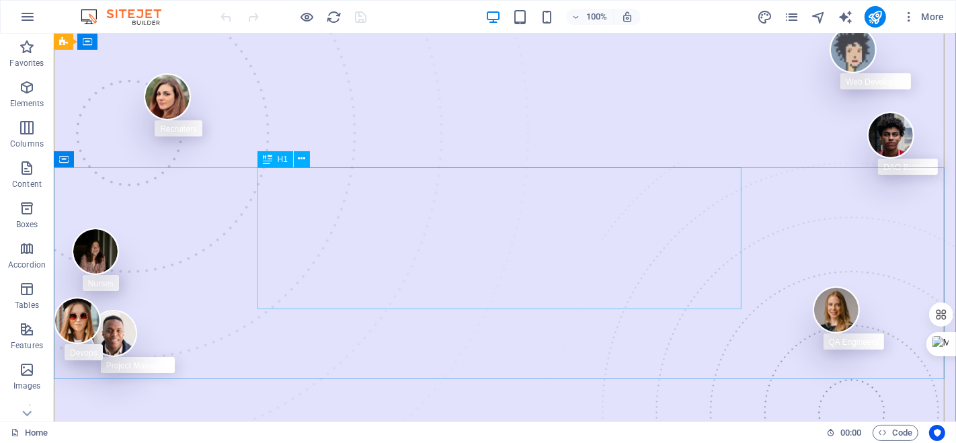
scroll to position [12, 0]
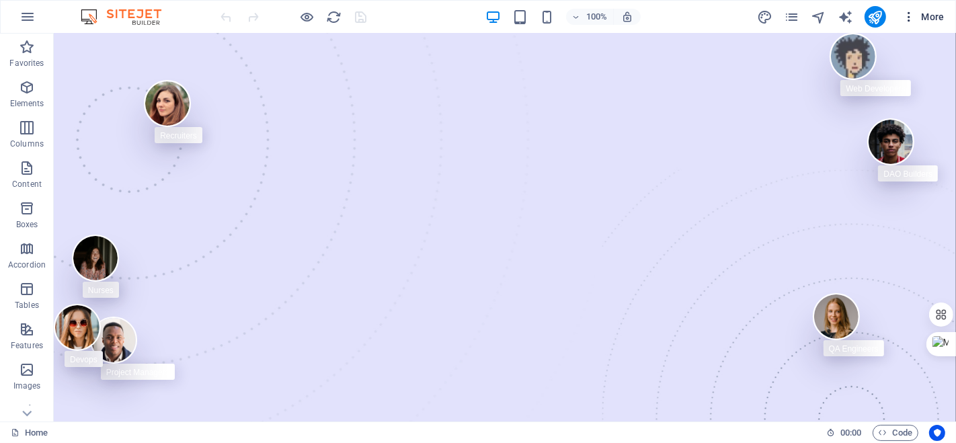
click at [922, 13] on span "More" at bounding box center [924, 16] width 42 height 13
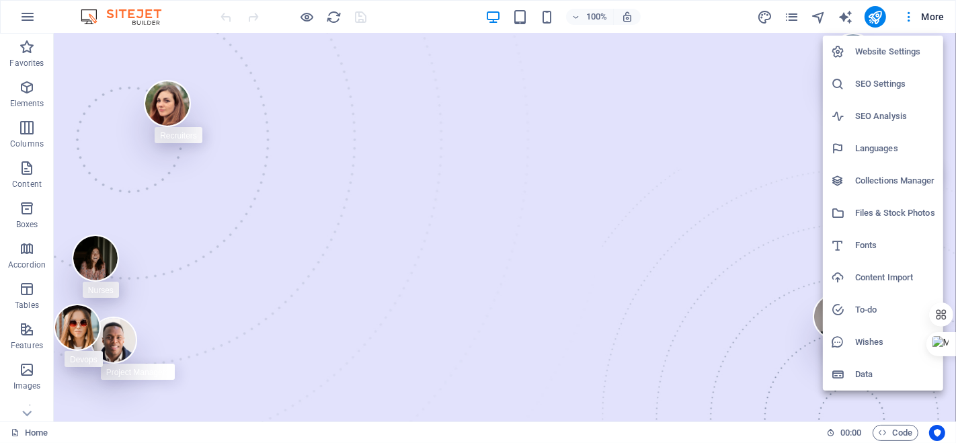
click at [903, 19] on div at bounding box center [478, 221] width 956 height 443
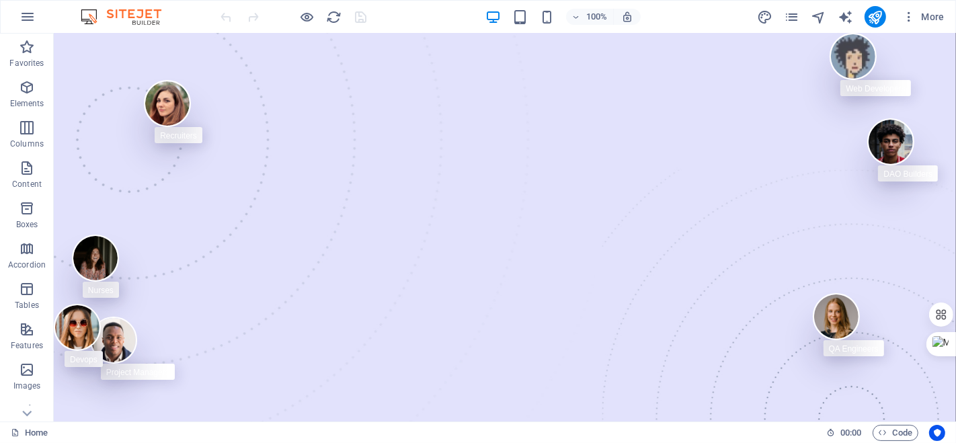
click at [903, 19] on icon "button" at bounding box center [909, 16] width 13 height 13
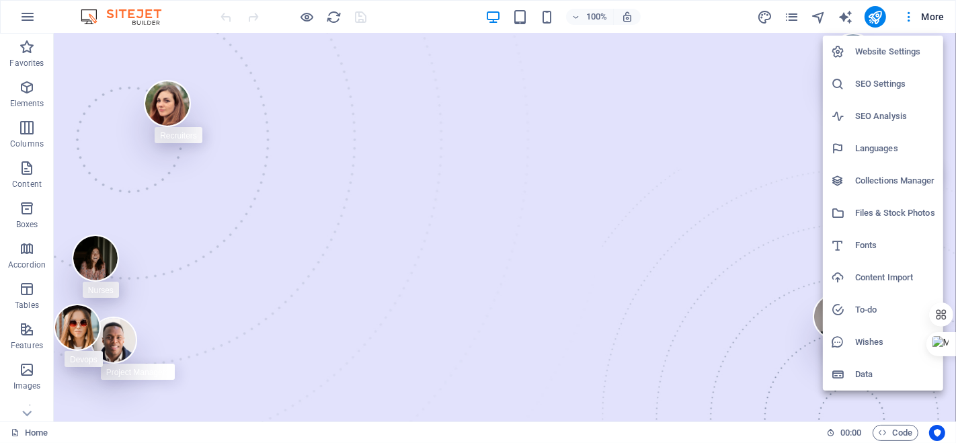
click at [794, 13] on div at bounding box center [478, 221] width 956 height 443
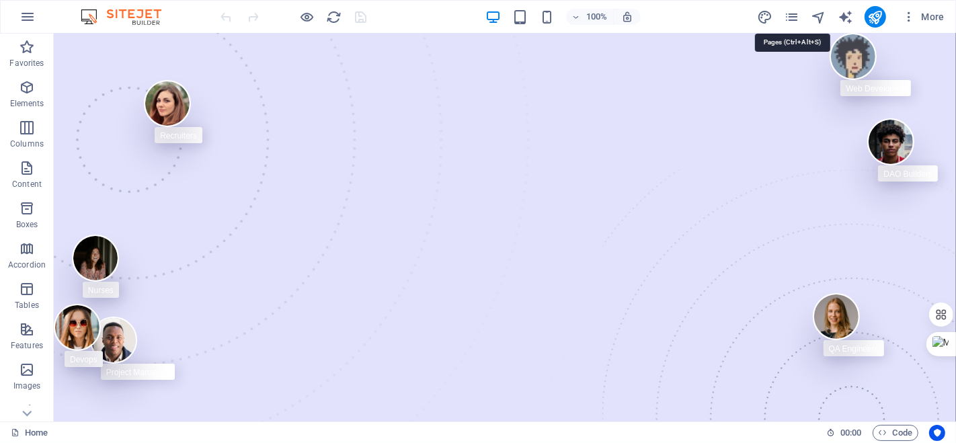
click at [794, 13] on icon "pages" at bounding box center [791, 16] width 15 height 15
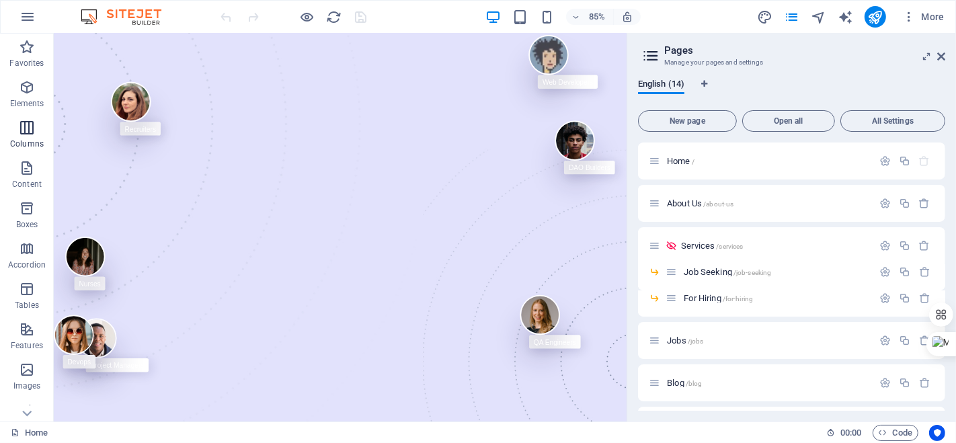
scroll to position [217, 0]
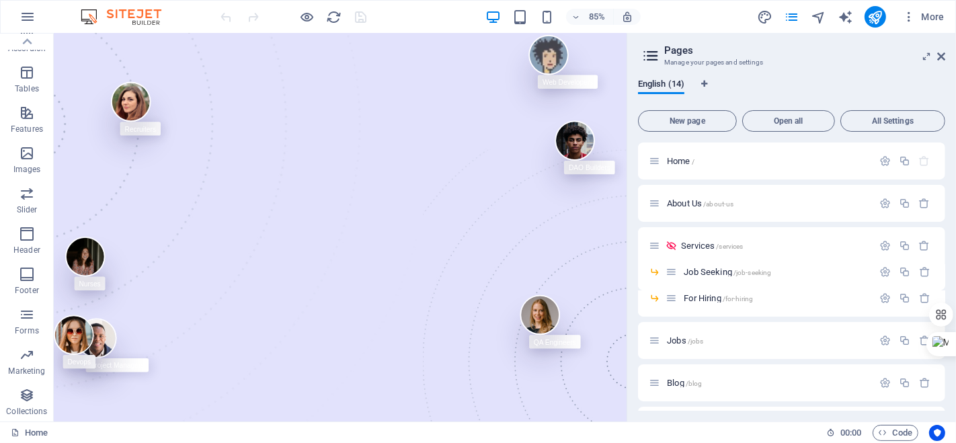
click at [937, 52] on h2 "Pages" at bounding box center [805, 50] width 281 height 12
click at [942, 57] on icon at bounding box center [942, 56] width 8 height 11
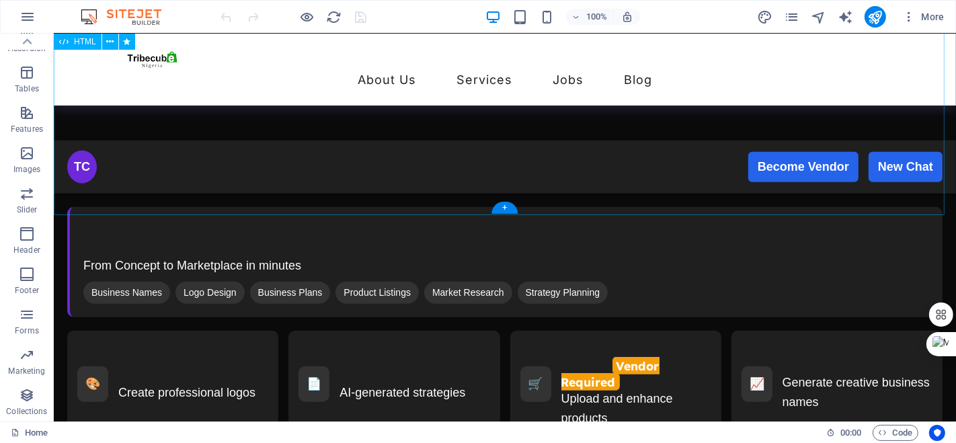
scroll to position [1021, 0]
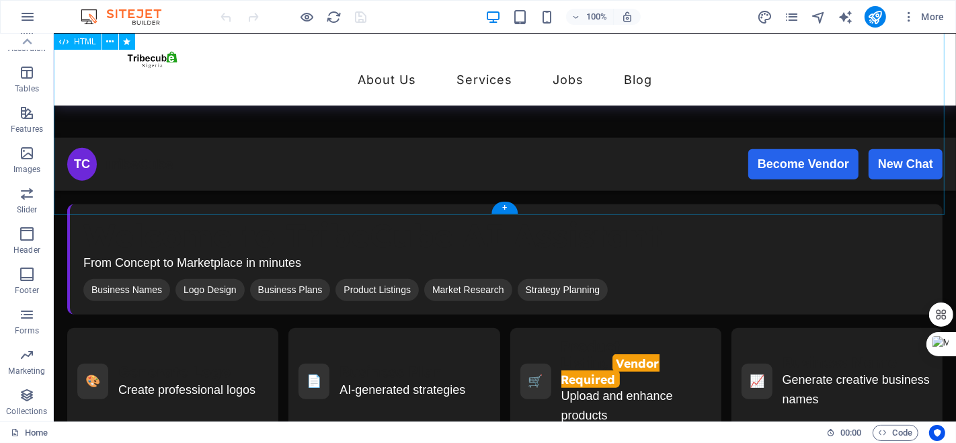
click at [657, 138] on div "TribeCube AI TC TribeCube Become Vendor New Chat Welcome to TribeCube AI Assist…" at bounding box center [504, 445] width 903 height 614
click at [420, 138] on div "TribeCube AI TC TribeCube Become Vendor New Chat Welcome to TribeCube AI Assist…" at bounding box center [504, 445] width 903 height 614
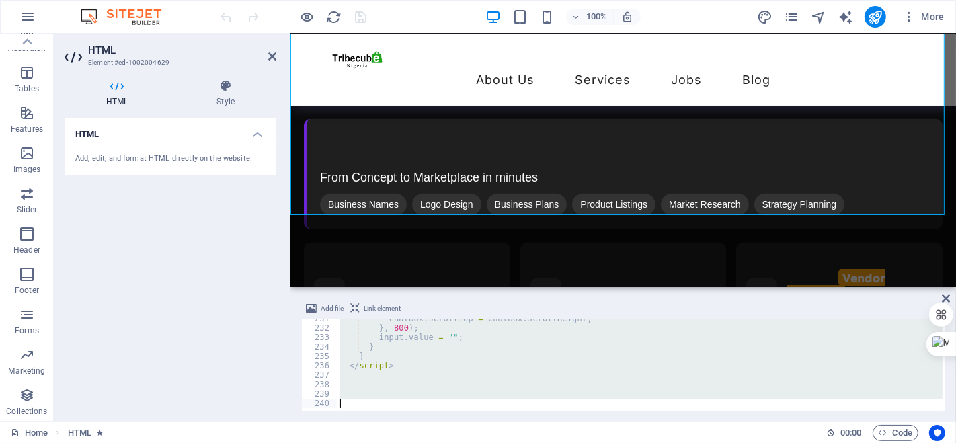
scroll to position [2171, 0]
drag, startPoint x: 340, startPoint y: 324, endPoint x: 426, endPoint y: 426, distance: 134.6
click at [426, 422] on section "Favorites Elements Columns Content Boxes Accordion Tables Features Images Slide…" at bounding box center [478, 228] width 956 height 388
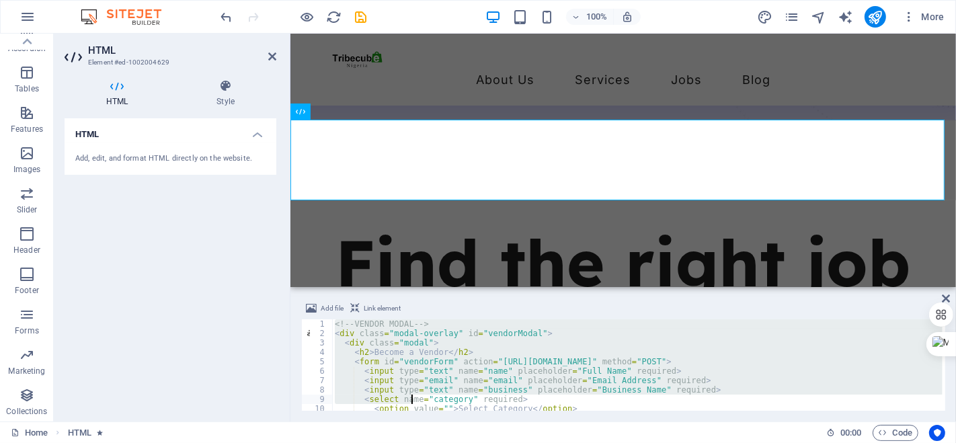
scroll to position [115, 0]
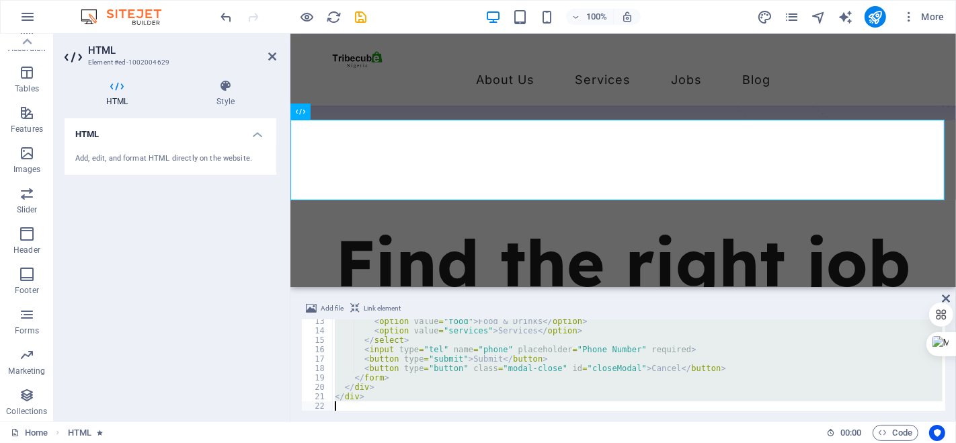
drag, startPoint x: 335, startPoint y: 326, endPoint x: 443, endPoint y: 439, distance: 156.1
click at [443, 422] on section "Favorites Elements Columns Content Boxes Accordion Tables Features Images Slide…" at bounding box center [478, 228] width 956 height 388
type textarea "</div>"
paste textarea
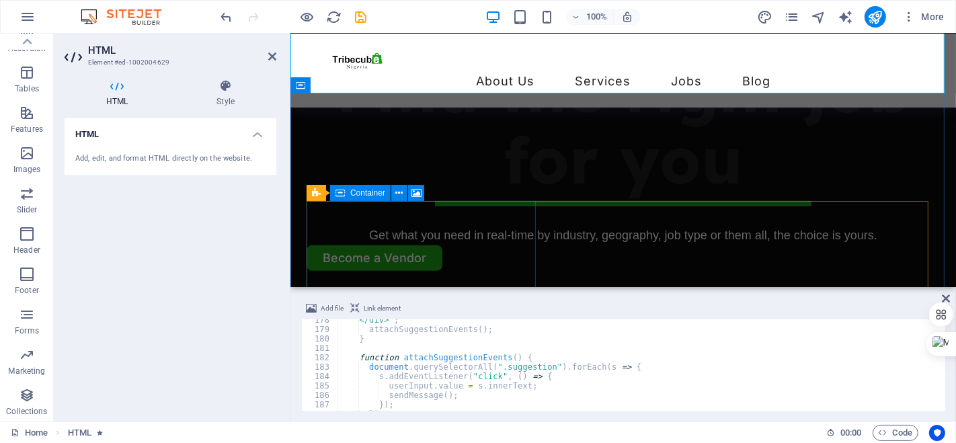
scroll to position [519, 0]
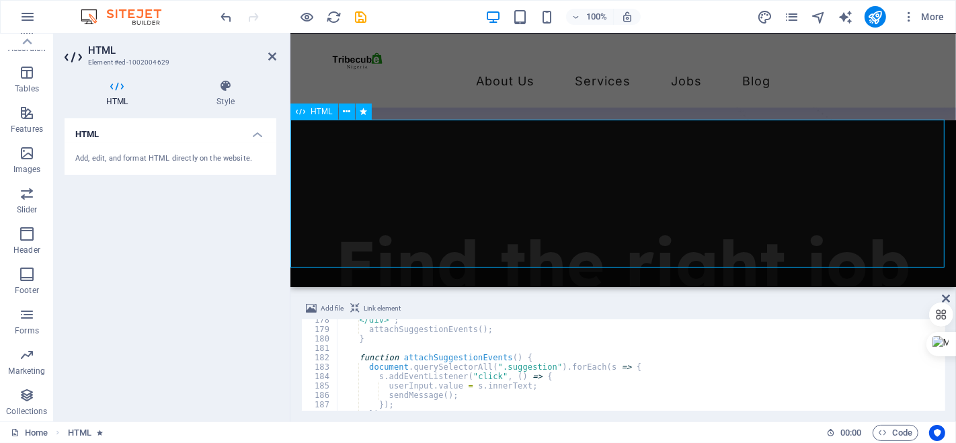
click at [870, 18] on icon "publish" at bounding box center [875, 16] width 15 height 15
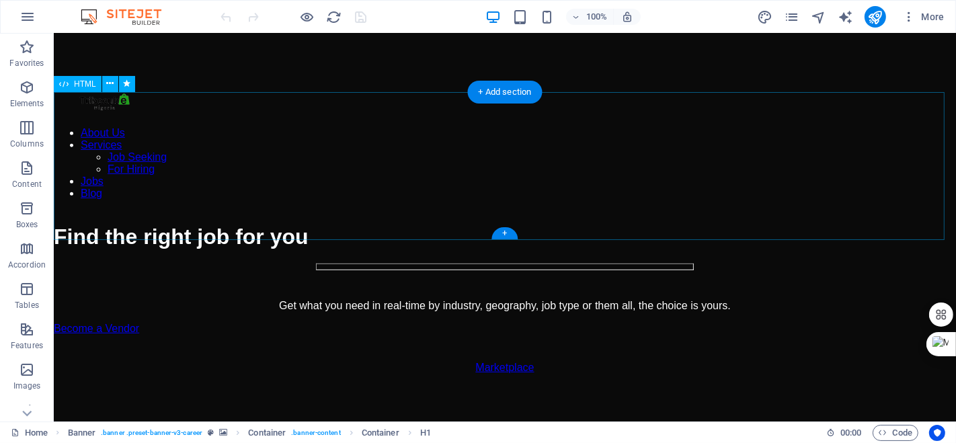
scroll to position [560, 0]
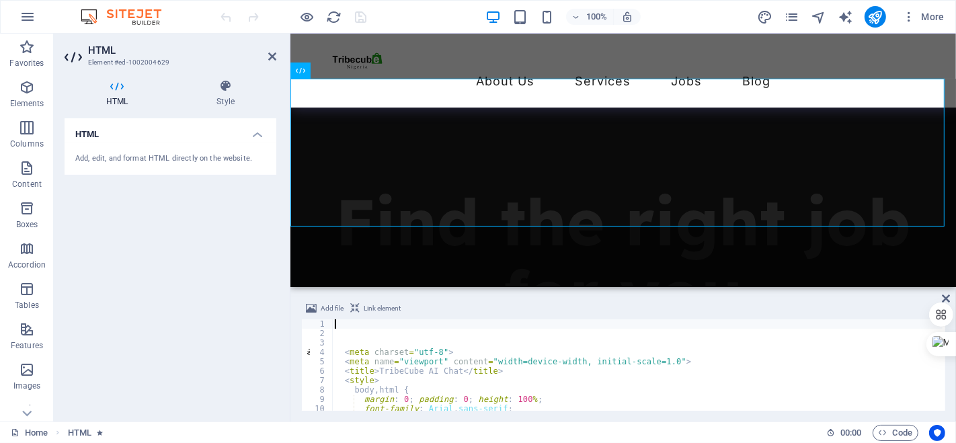
click at [344, 350] on div "< meta charset = "utf-8" > < meta name = "viewport" content = "width=device-wid…" at bounding box center [637, 375] width 611 height 110
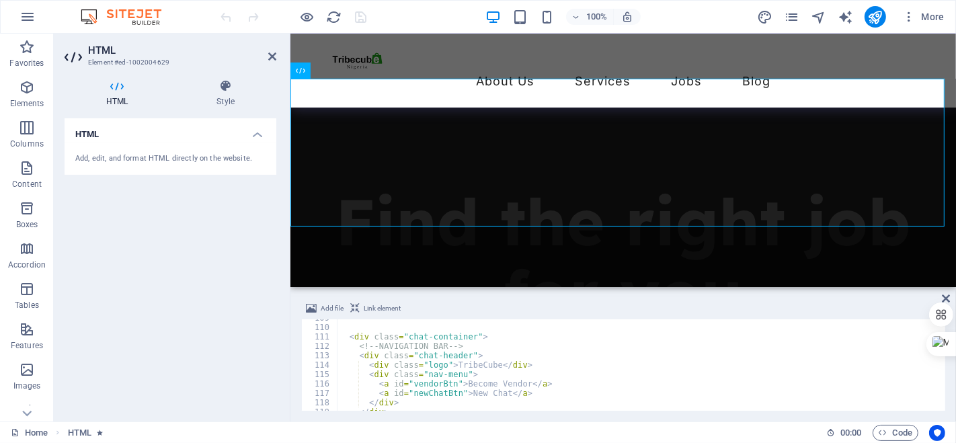
scroll to position [1026, 0]
click at [488, 361] on div "< div class = "chat-container" > <!-- NAVIGATION BAR --> < div class = "chat-he…" at bounding box center [640, 366] width 606 height 110
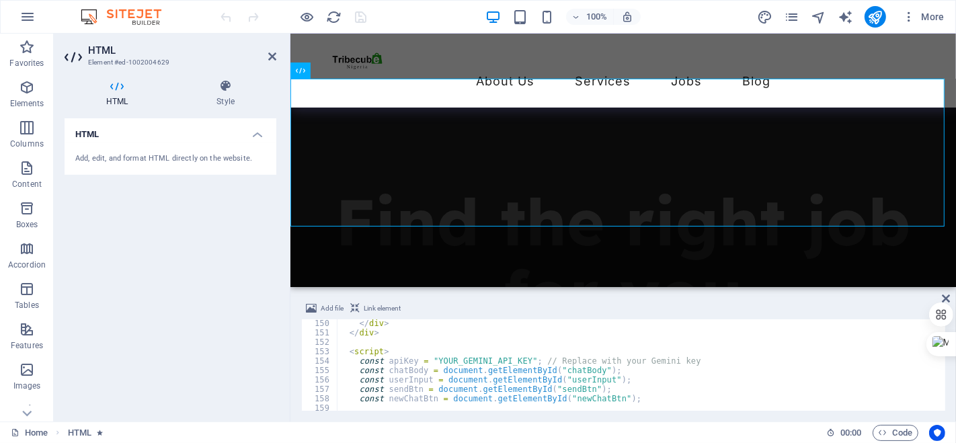
scroll to position [1403, 0]
drag, startPoint x: 519, startPoint y: 359, endPoint x: 511, endPoint y: 359, distance: 7.4
click at [511, 359] on div "</ div > </ div > < script > const apiKey = "YOUR_GEMINI_API_KEY" ; // Replace …" at bounding box center [640, 374] width 606 height 110
click at [520, 359] on div "</ div > </ div > < script > const apiKey = "YOUR_GEMINI_API_KEY" ; // Replace …" at bounding box center [640, 374] width 606 height 110
drag, startPoint x: 519, startPoint y: 358, endPoint x: 427, endPoint y: 360, distance: 92.2
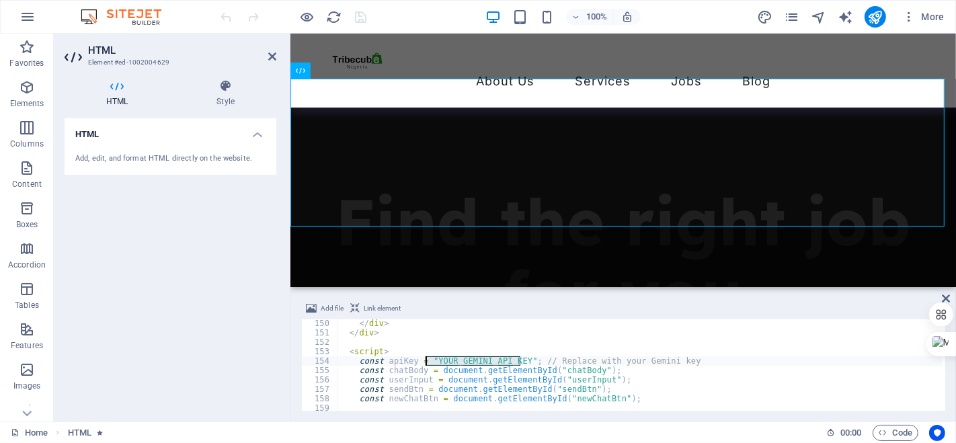
click at [427, 360] on div "</ div > </ div > < script > const apiKey = "YOUR_GEMINI_API_KEY" ; // Replace …" at bounding box center [640, 374] width 606 height 110
type textarea "const apiKey = AIzaSyCbLTdZNpUKwcfH3sBbf7WvoKMmsW3Czko; // Replace with your Ge…"
click at [874, 18] on icon "publish" at bounding box center [875, 16] width 15 height 15
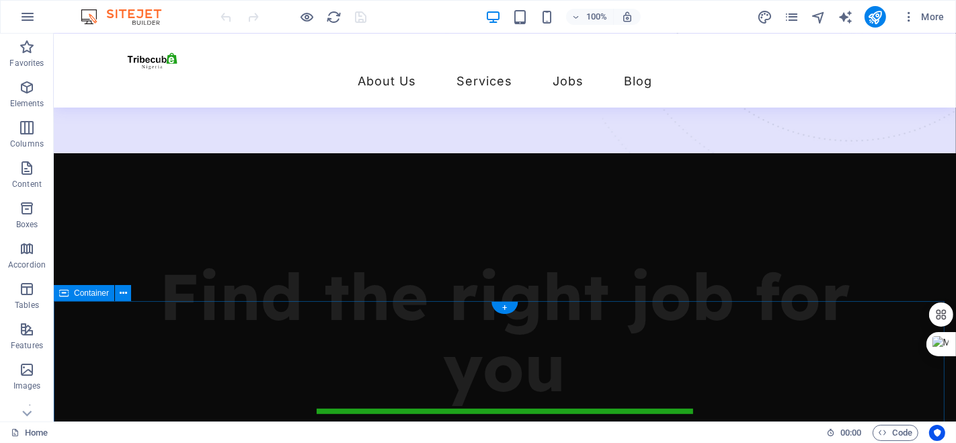
scroll to position [436, 0]
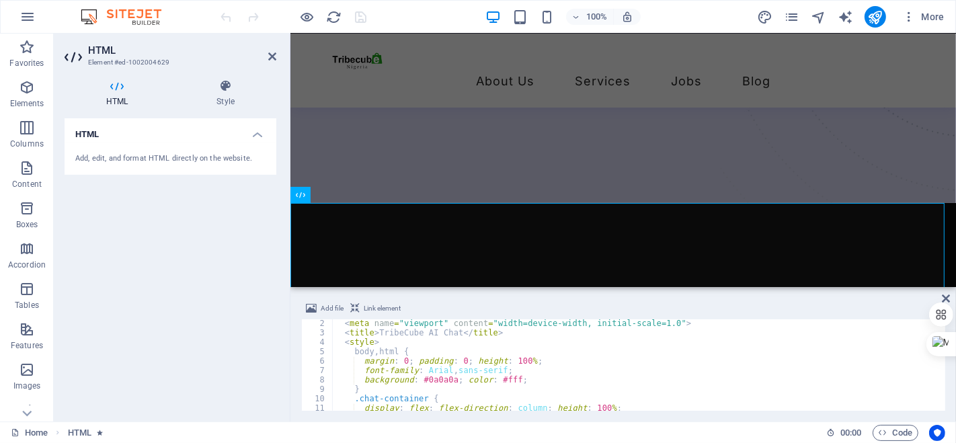
scroll to position [0, 0]
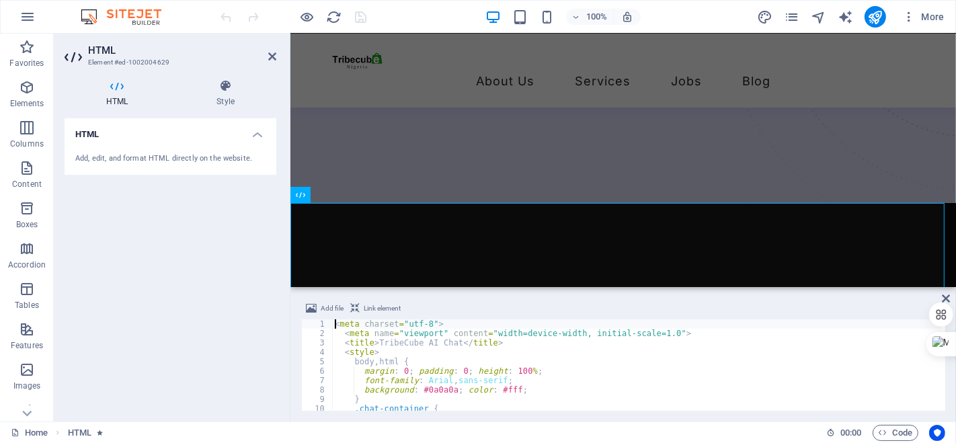
drag, startPoint x: 332, startPoint y: 326, endPoint x: 338, endPoint y: 330, distance: 7.3
click at [342, 332] on div "<meta charset="utf-8"> 1 2 3 4 5 6 7 8 9 10 11 < meta charset = "utf-8" > < met…" at bounding box center [623, 365] width 644 height 91
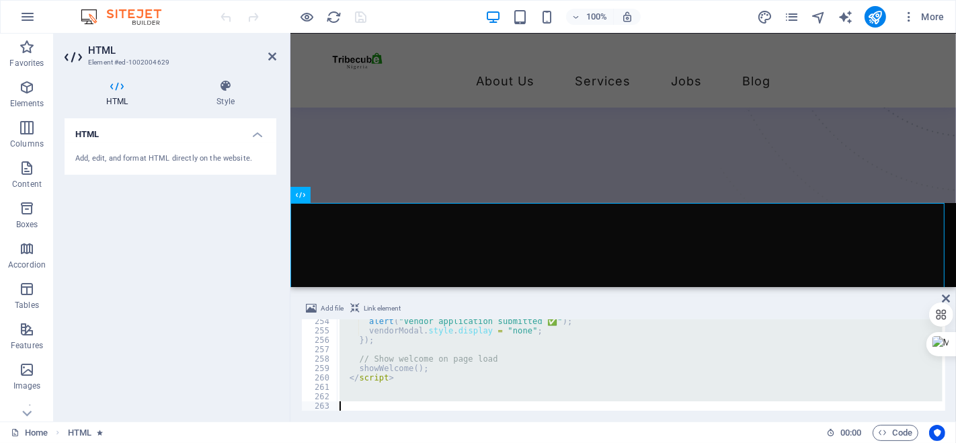
scroll to position [2385, 0]
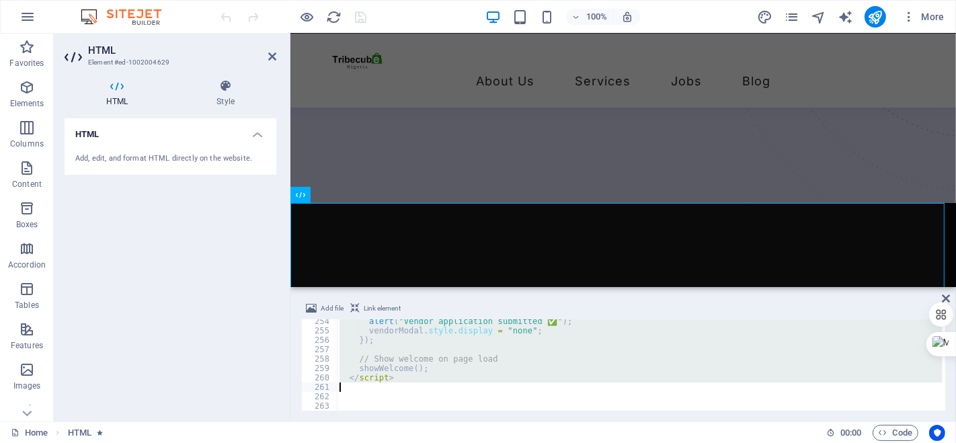
drag, startPoint x: 334, startPoint y: 320, endPoint x: 474, endPoint y: 387, distance: 154.9
click at [474, 387] on div "alert ( "Vendor application submitted ✅" ) ; vendorModal . style . display = "n…" at bounding box center [640, 372] width 606 height 110
type textarea "</script>"
paste textarea
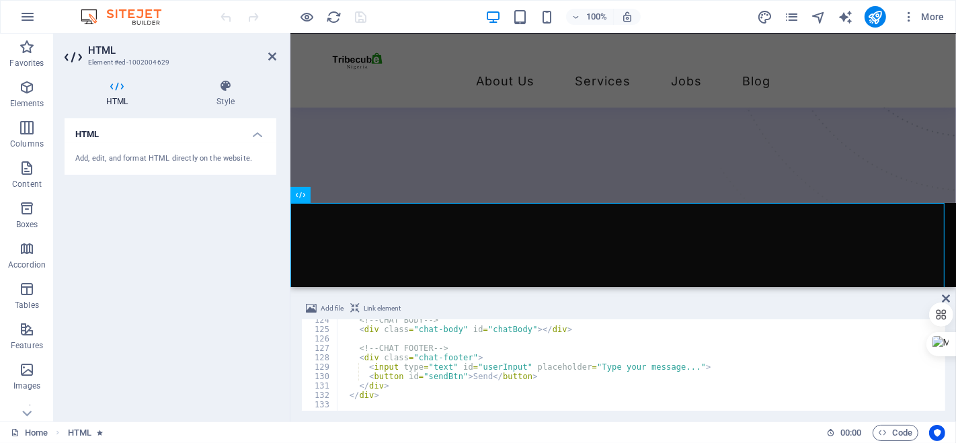
scroll to position [1162, 0]
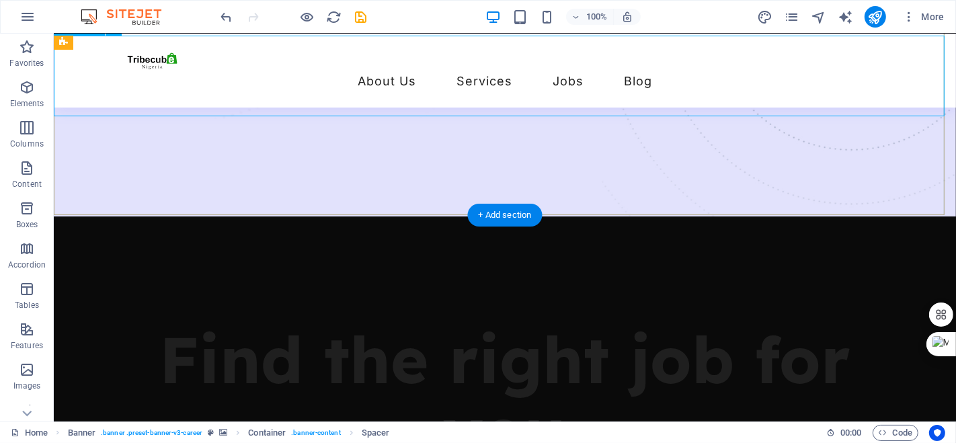
scroll to position [423, 0]
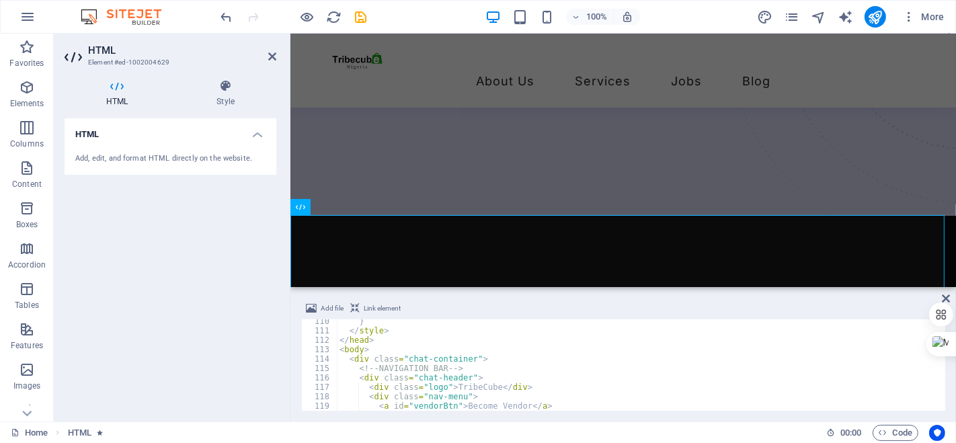
scroll to position [1028, 0]
click at [490, 385] on div "} </ style > </ head > < body > < div class = "chat-container" > <!-- NAVIGATIO…" at bounding box center [640, 372] width 606 height 110
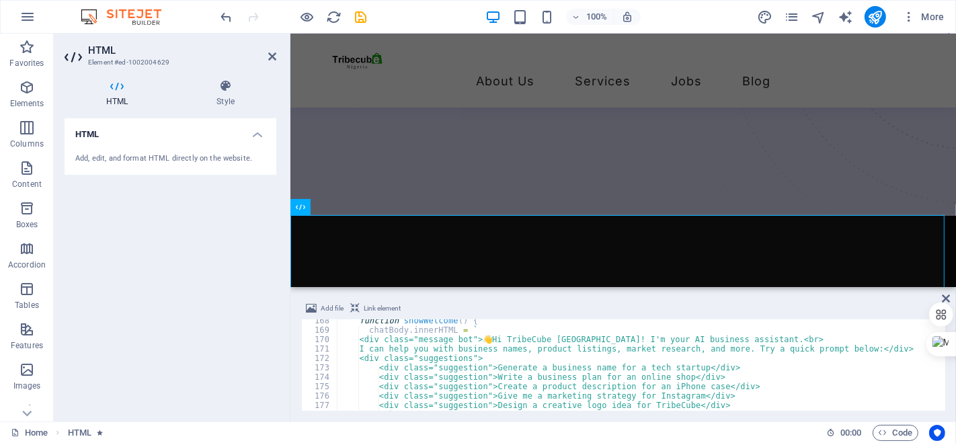
scroll to position [1575, 0]
drag, startPoint x: 592, startPoint y: 339, endPoint x: 519, endPoint y: 339, distance: 73.3
click at [519, 339] on div "function showWelcome ( ) { chatBody . innerHTML = ` <div class="message bot"> 👋…" at bounding box center [640, 372] width 606 height 110
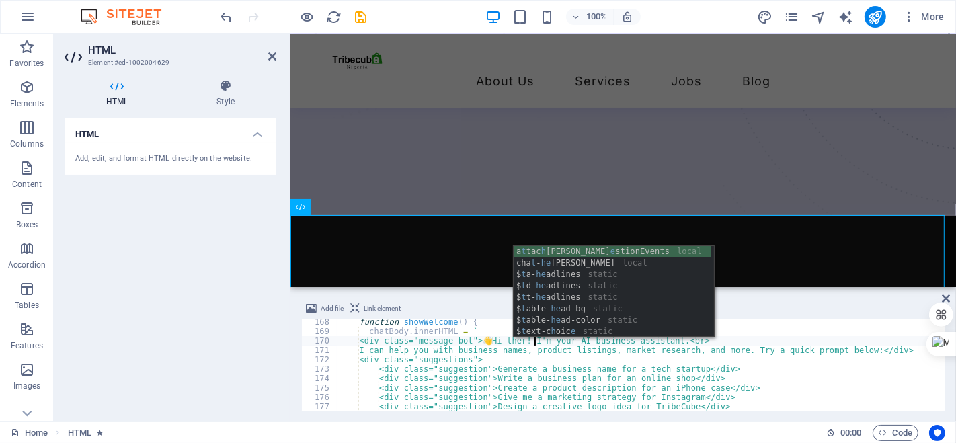
scroll to position [0, 15]
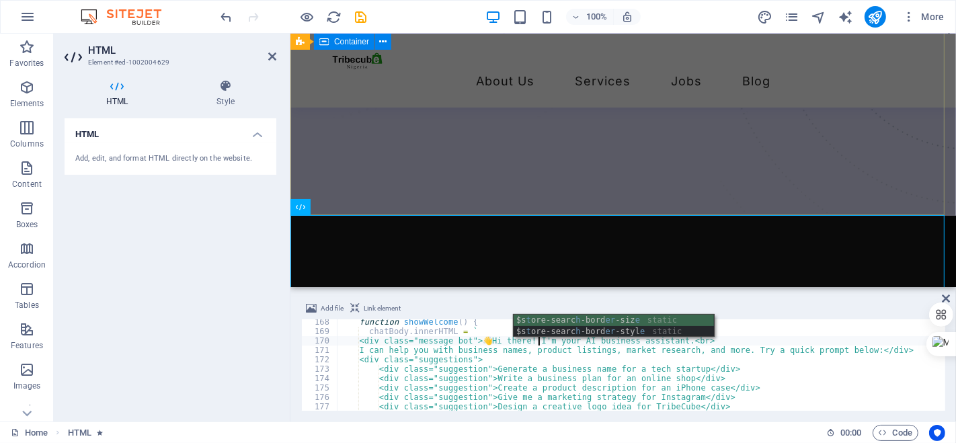
type textarea "<div class="message bot">👋 Hi there! I'm your AI business assistant.<br>"
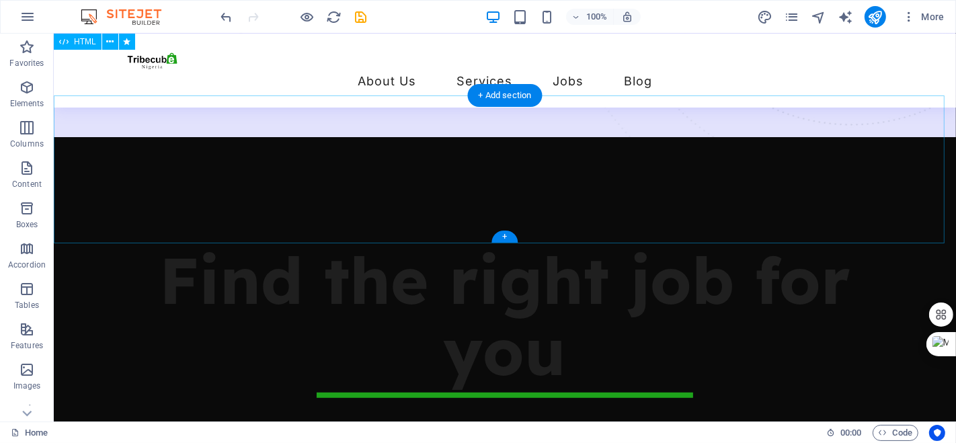
scroll to position [495, 0]
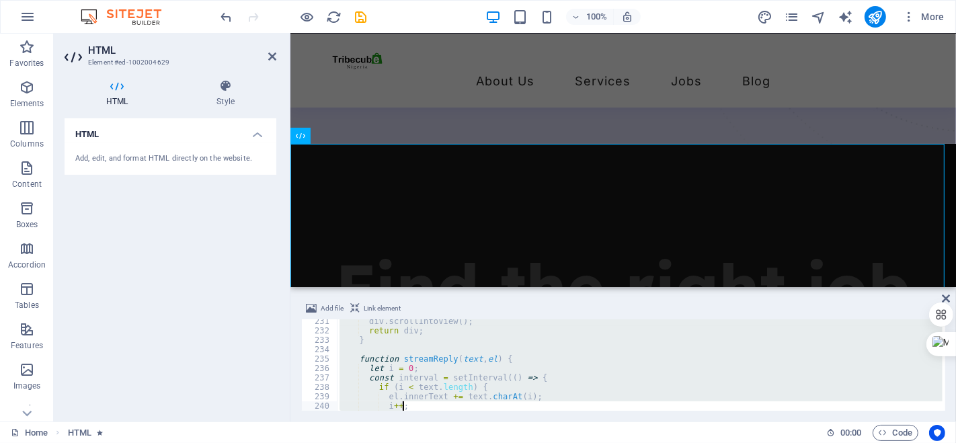
scroll to position [2432, 0]
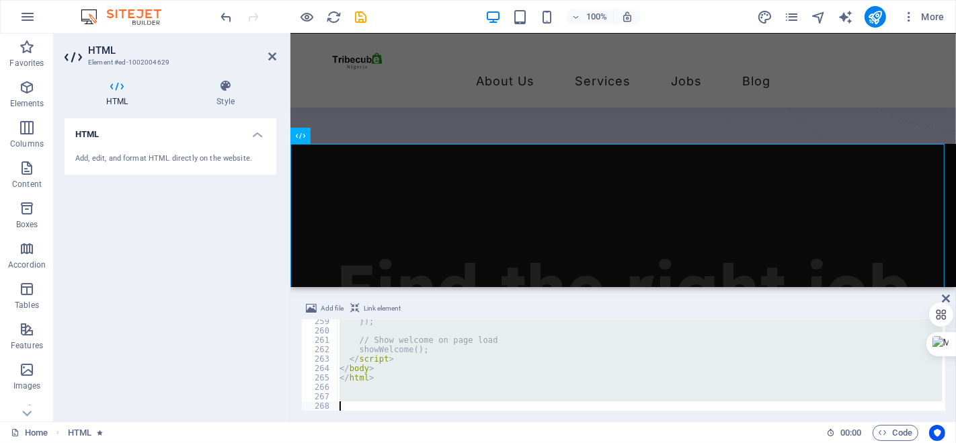
drag, startPoint x: 333, startPoint y: 324, endPoint x: 463, endPoint y: 462, distance: 189.9
click at [463, 443] on html "ai.tribecubes.com Home Favorites Elements Columns Content Boxes Accordion Table…" at bounding box center [478, 221] width 956 height 443
click at [656, 72] on nav "About Us Services Job Seeking For Hiring Jobs Blog" at bounding box center [623, 82] width 634 height 20
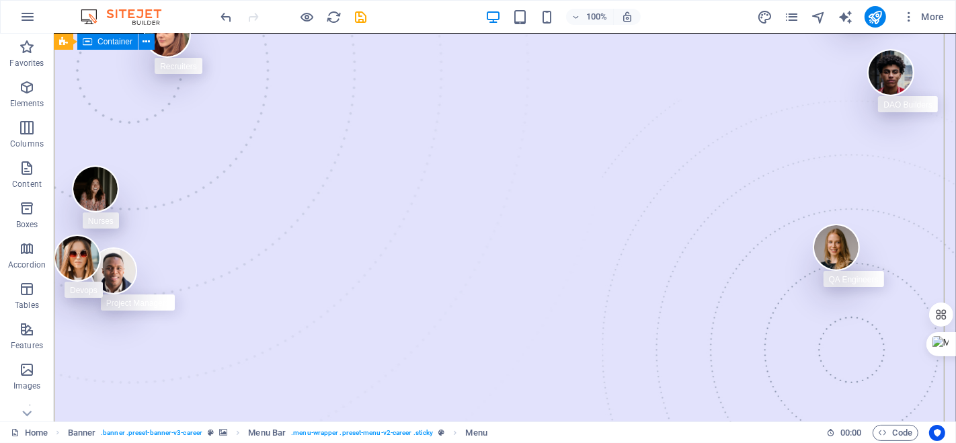
scroll to position [0, 0]
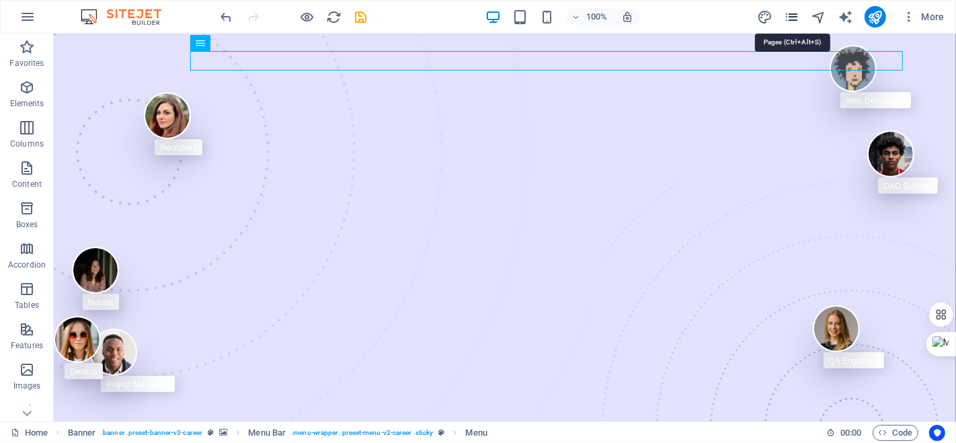
click at [786, 18] on icon "pages" at bounding box center [791, 16] width 15 height 15
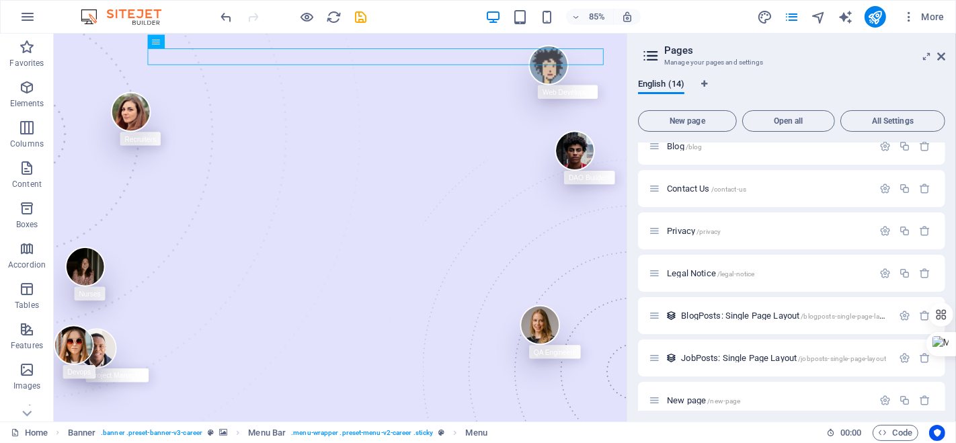
scroll to position [292, 0]
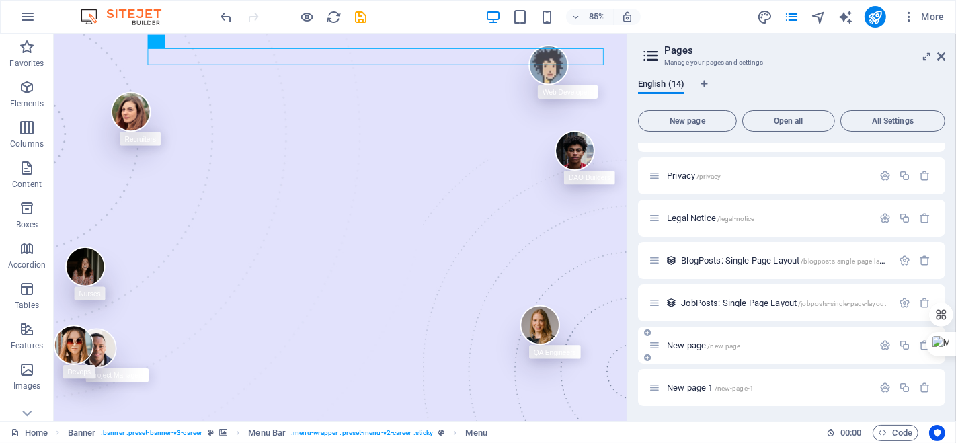
click at [780, 346] on p "New page /new-page" at bounding box center [768, 345] width 202 height 9
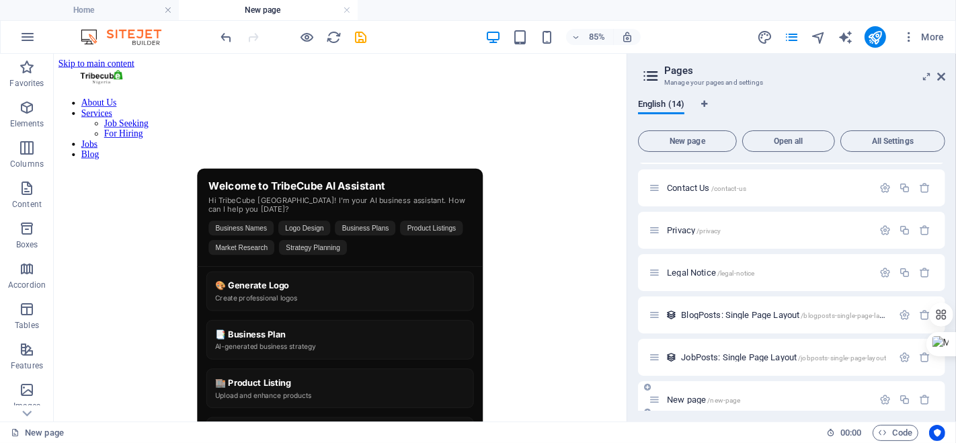
scroll to position [0, 0]
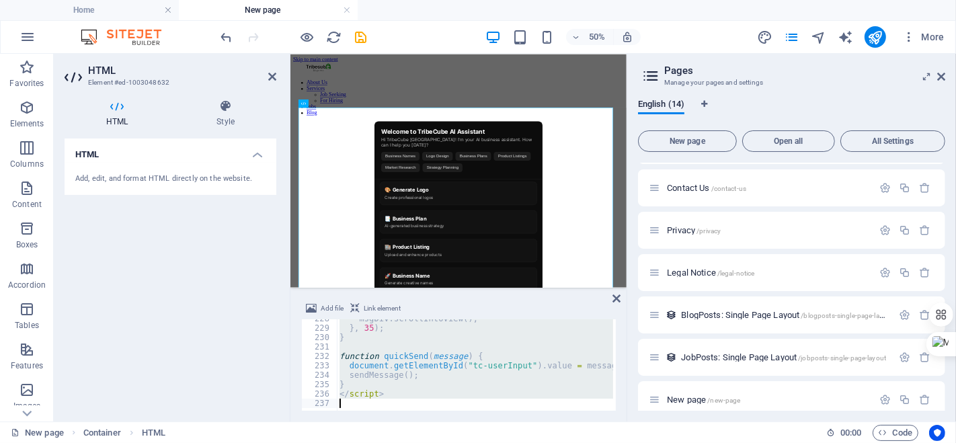
scroll to position [2142, 0]
drag, startPoint x: 334, startPoint y: 324, endPoint x: 500, endPoint y: 447, distance: 206.2
click at [500, 443] on html "ai.tribecubes.com Home New page Favorites Elements Columns Content Boxes Accord…" at bounding box center [478, 221] width 956 height 443
type textarea "</script>"
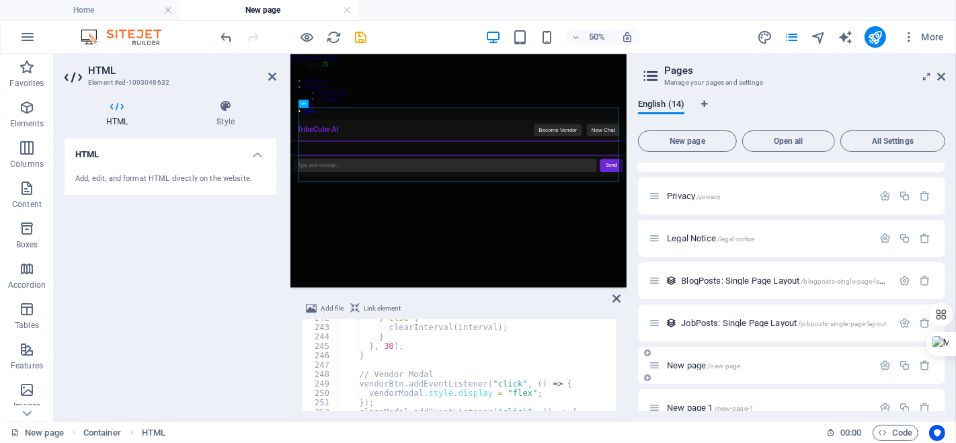
scroll to position [312, 0]
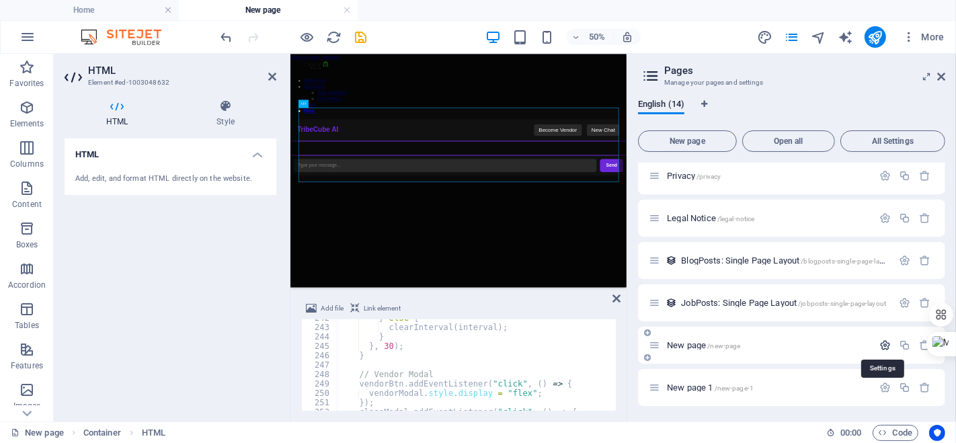
click at [883, 346] on icon "button" at bounding box center [885, 345] width 11 height 11
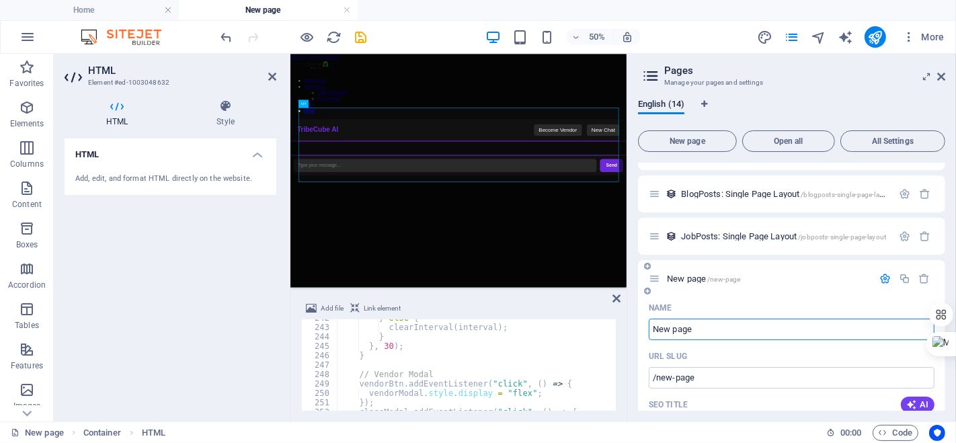
scroll to position [412, 0]
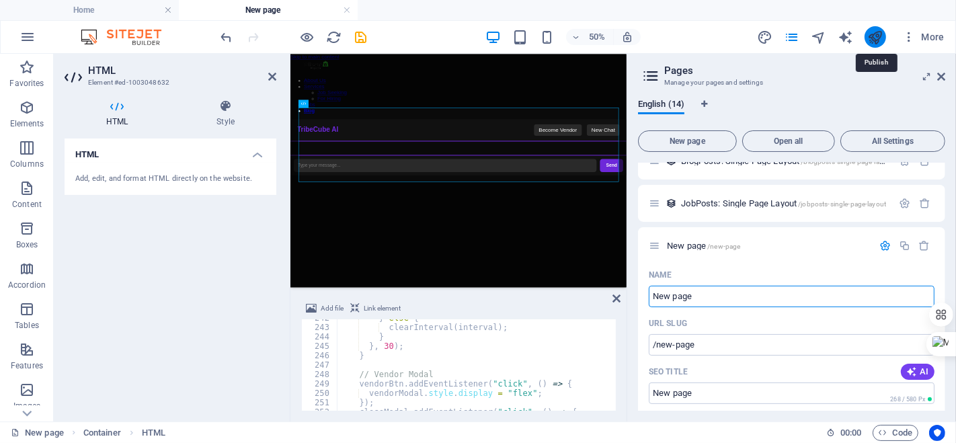
click at [878, 37] on icon "publish" at bounding box center [875, 37] width 15 height 15
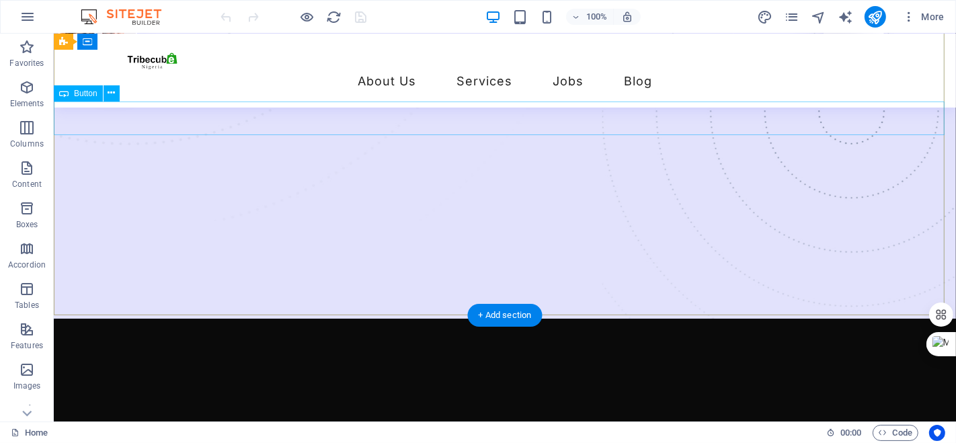
scroll to position [324, 0]
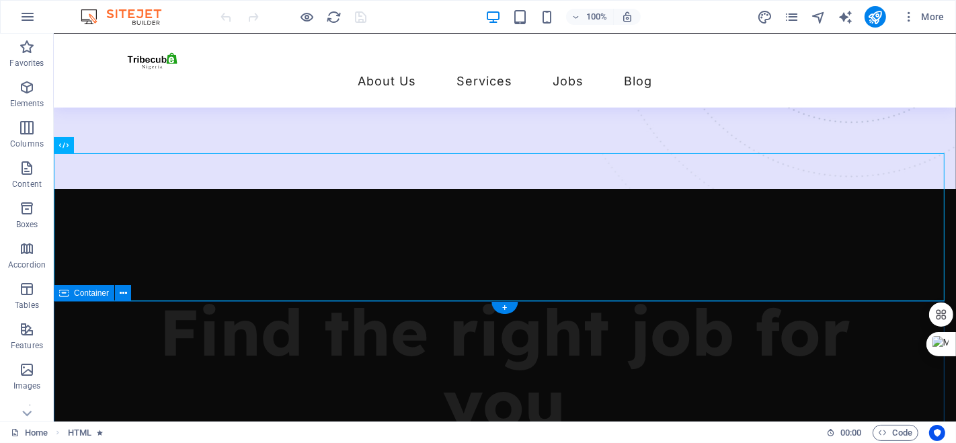
scroll to position [486, 0]
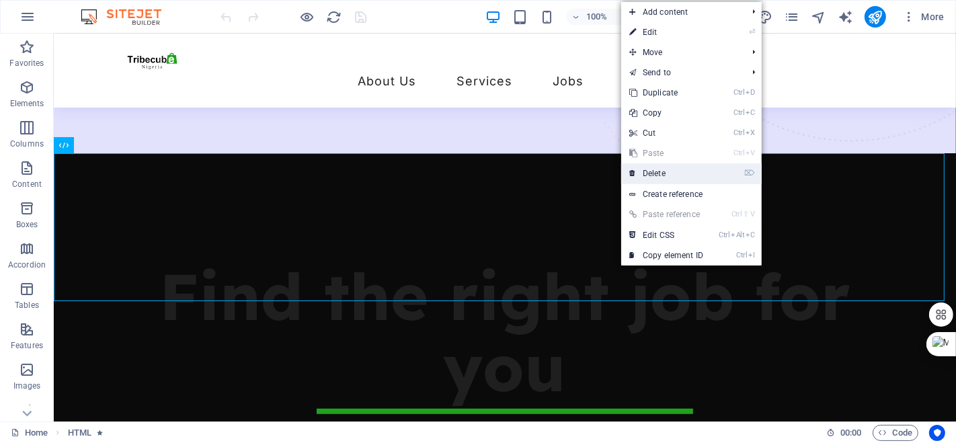
click at [654, 168] on link "⌦ Delete" at bounding box center [667, 173] width 90 height 20
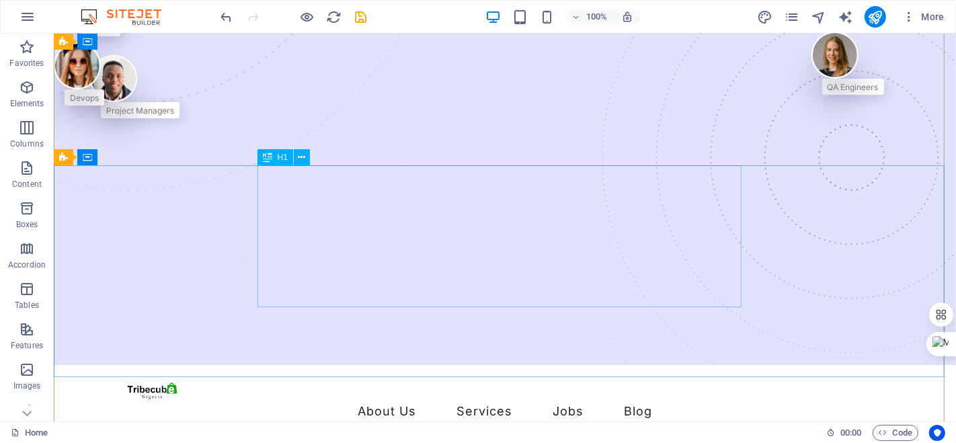
scroll to position [0, 0]
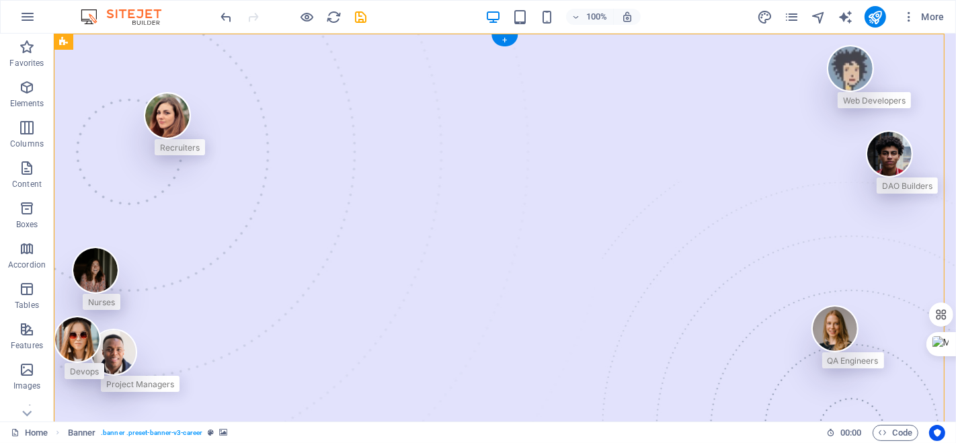
drag, startPoint x: 640, startPoint y: 375, endPoint x: 896, endPoint y: 51, distance: 412.7
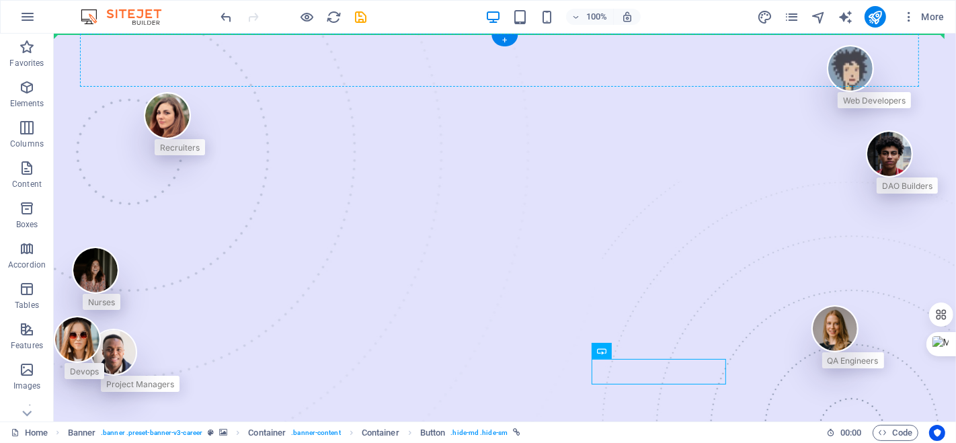
drag, startPoint x: 684, startPoint y: 382, endPoint x: 109, endPoint y: 57, distance: 660.9
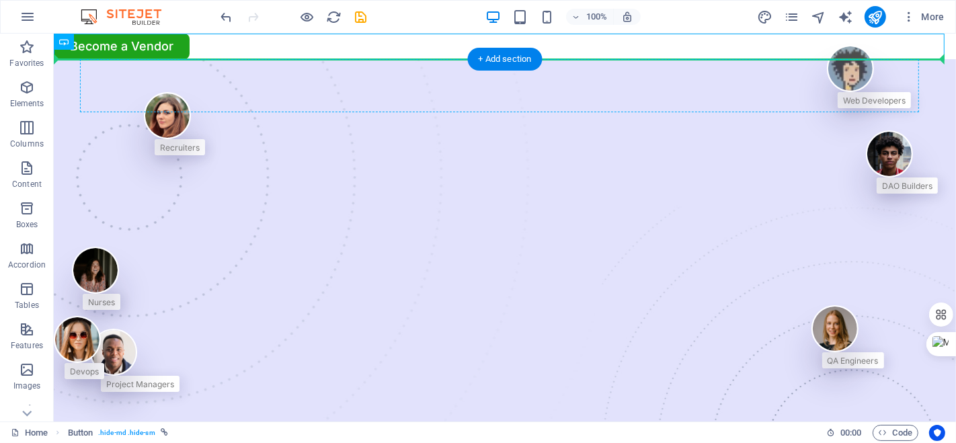
drag, startPoint x: 143, startPoint y: 75, endPoint x: 141, endPoint y: 83, distance: 8.5
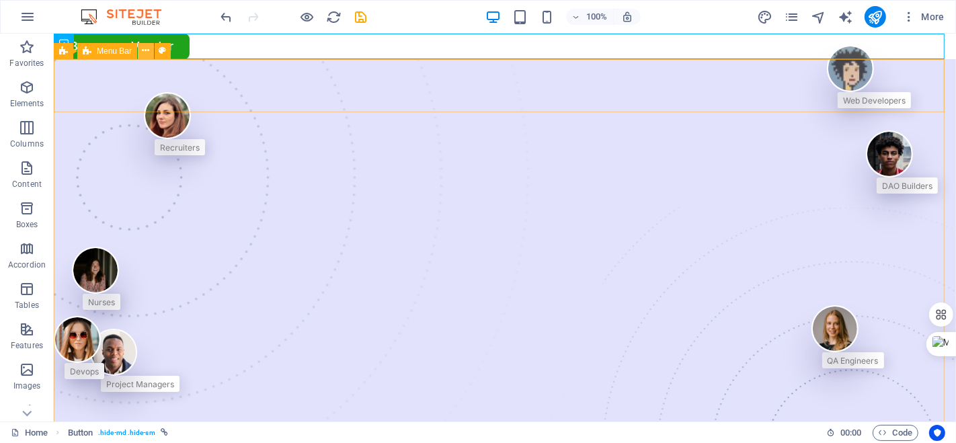
click at [150, 43] on button at bounding box center [146, 51] width 16 height 16
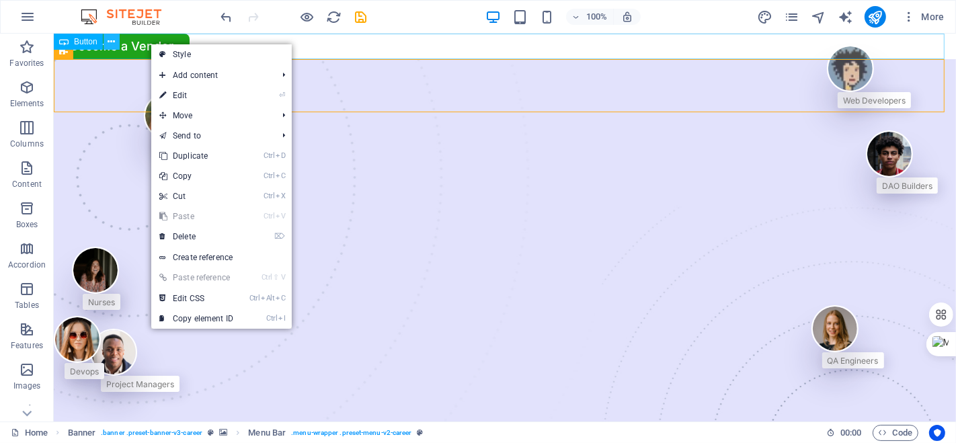
click at [115, 37] on button at bounding box center [112, 42] width 16 height 16
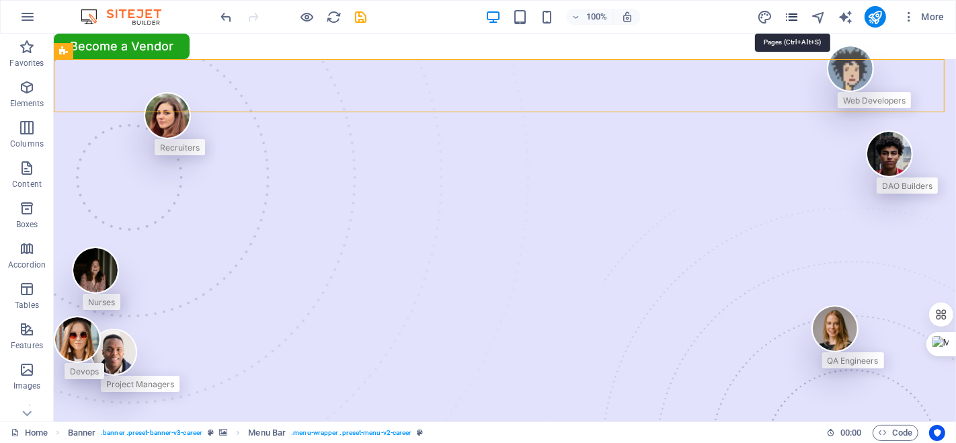
click at [792, 13] on icon "pages" at bounding box center [791, 16] width 15 height 15
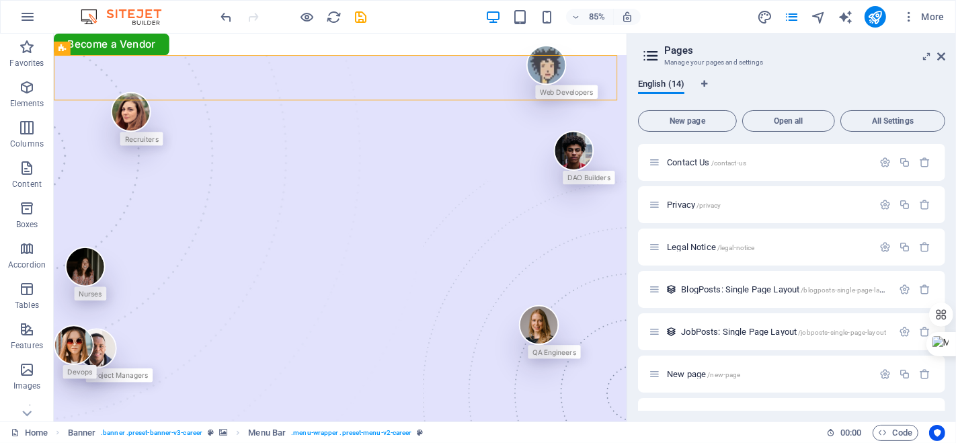
scroll to position [292, 0]
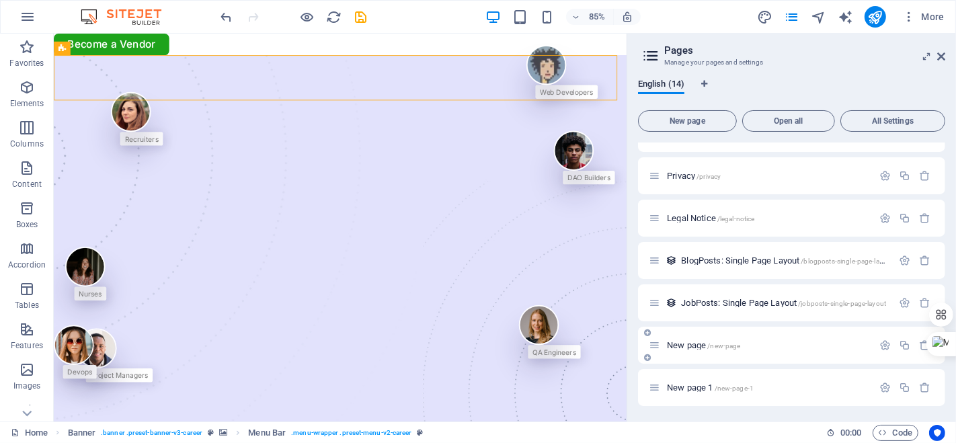
click at [713, 343] on span "/new-page" at bounding box center [724, 345] width 33 height 7
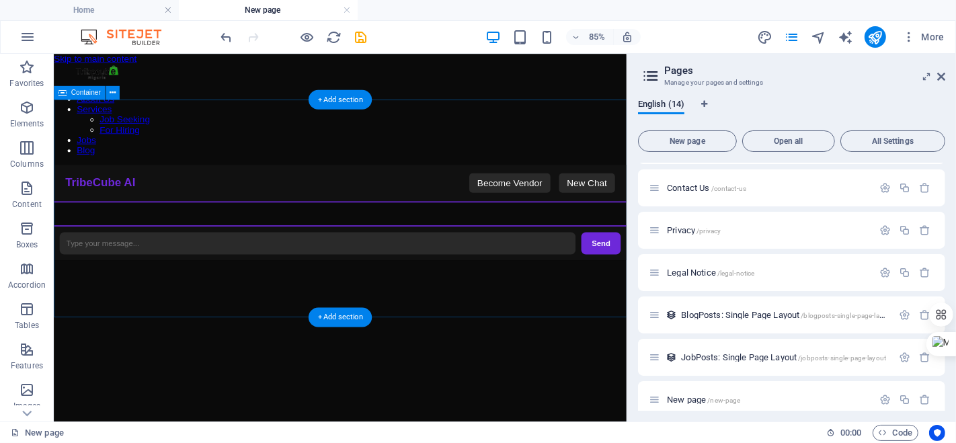
scroll to position [0, 0]
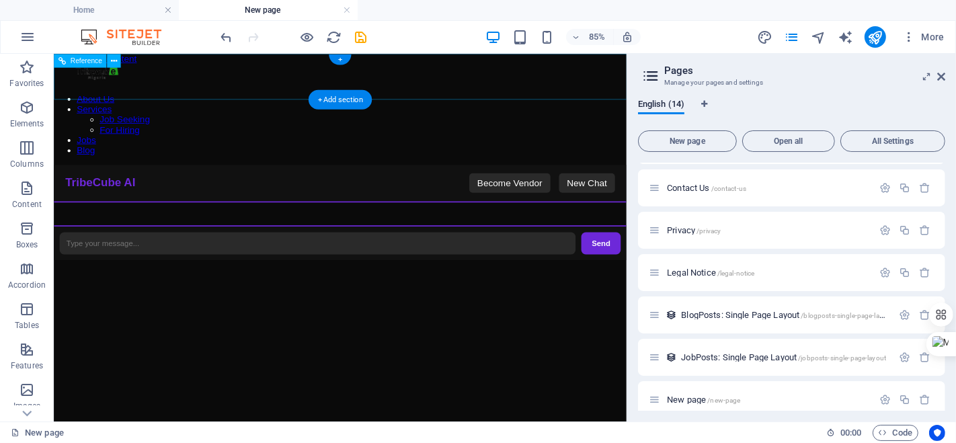
click at [112, 87] on div at bounding box center [390, 78] width 674 height 24
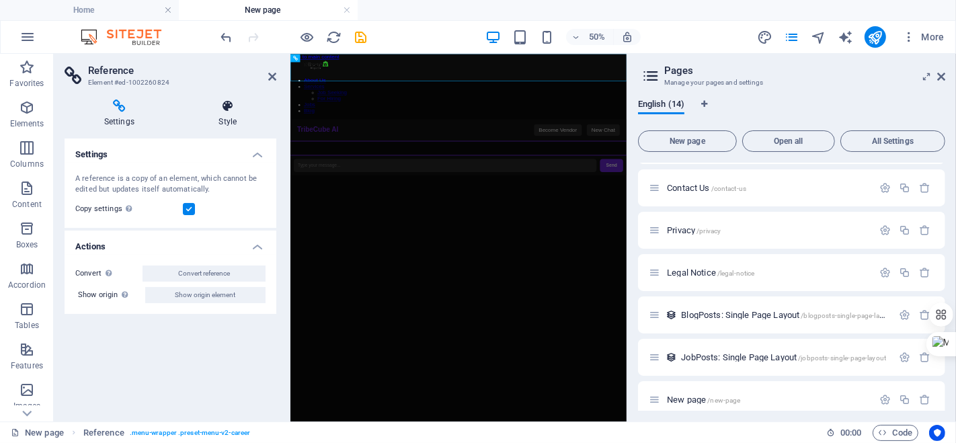
click at [225, 111] on icon at bounding box center [228, 106] width 97 height 13
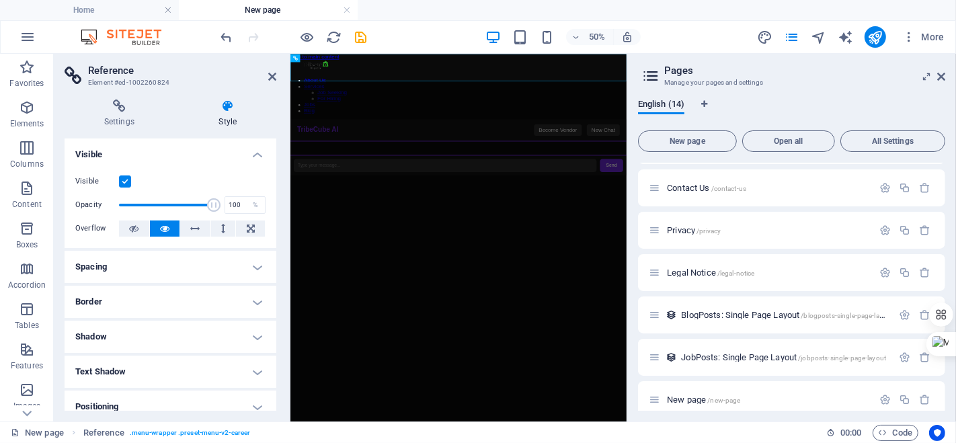
click at [255, 275] on h4 "Spacing" at bounding box center [171, 267] width 212 height 32
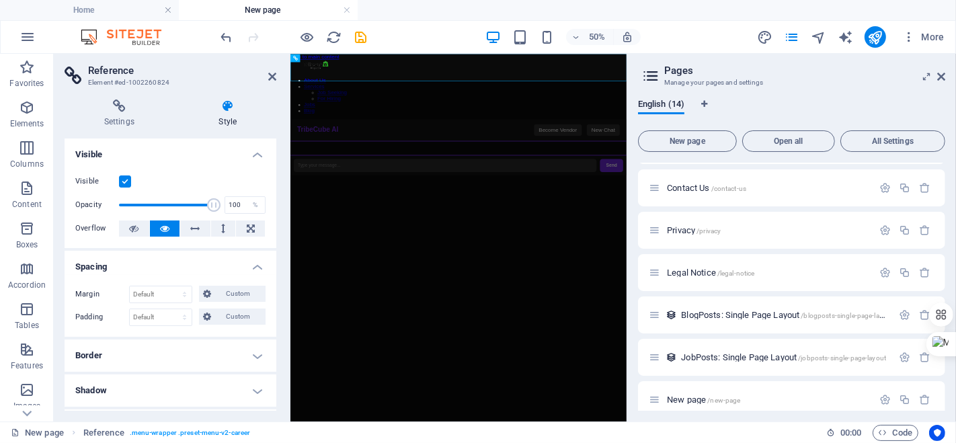
click at [240, 356] on h4 "Border" at bounding box center [171, 356] width 212 height 32
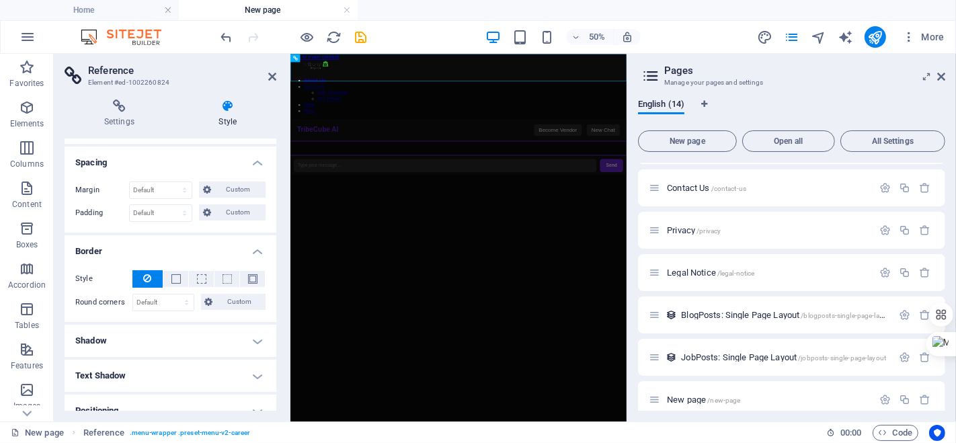
scroll to position [112, 0]
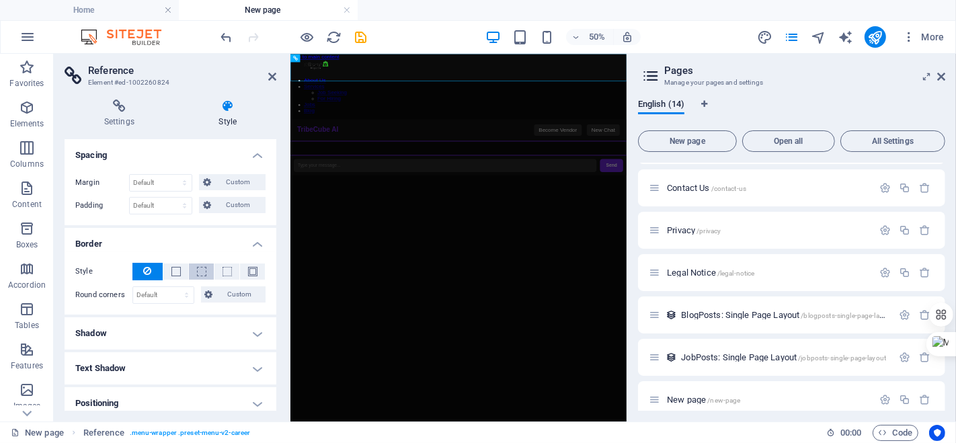
click at [205, 270] on button at bounding box center [201, 272] width 25 height 16
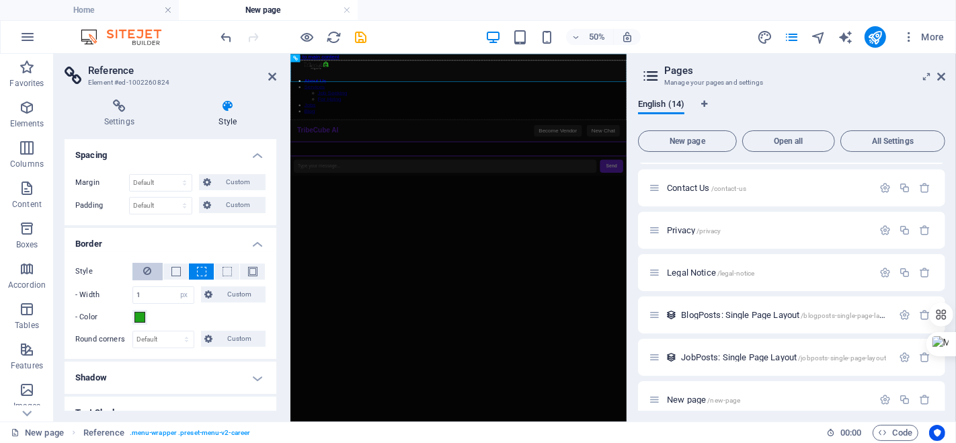
click at [152, 265] on button at bounding box center [148, 271] width 30 height 17
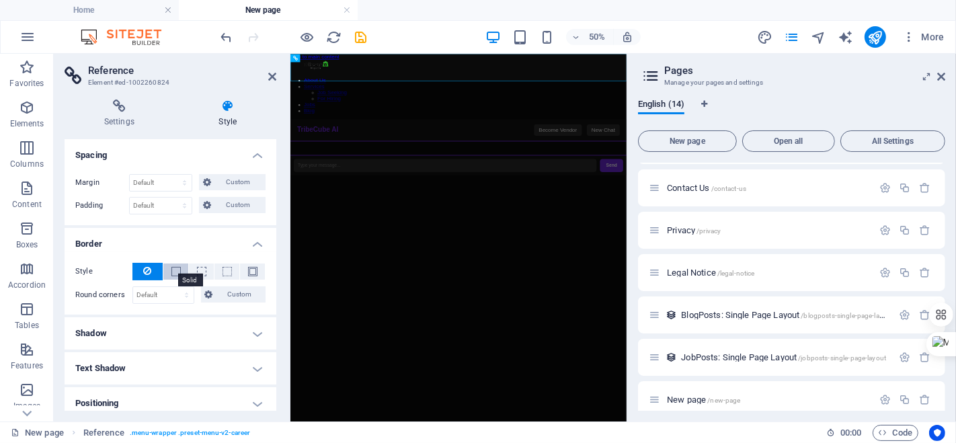
click at [180, 268] on button at bounding box center [175, 272] width 25 height 16
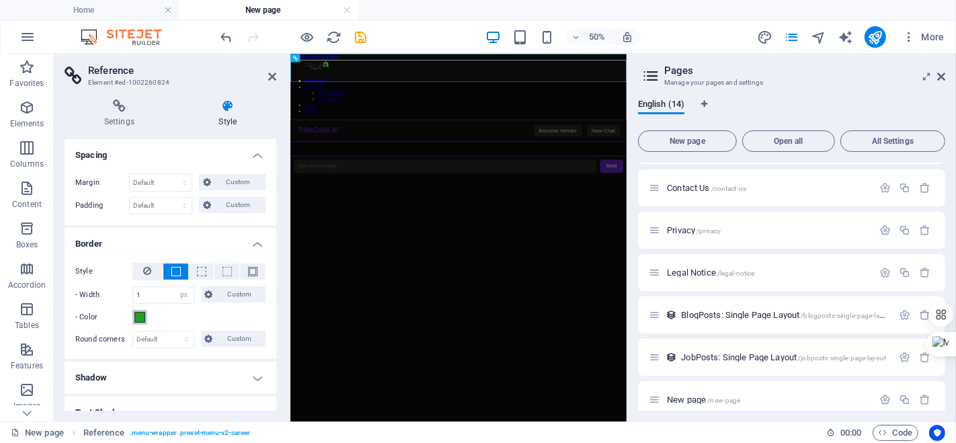
click at [146, 317] on button "- Color" at bounding box center [140, 317] width 15 height 15
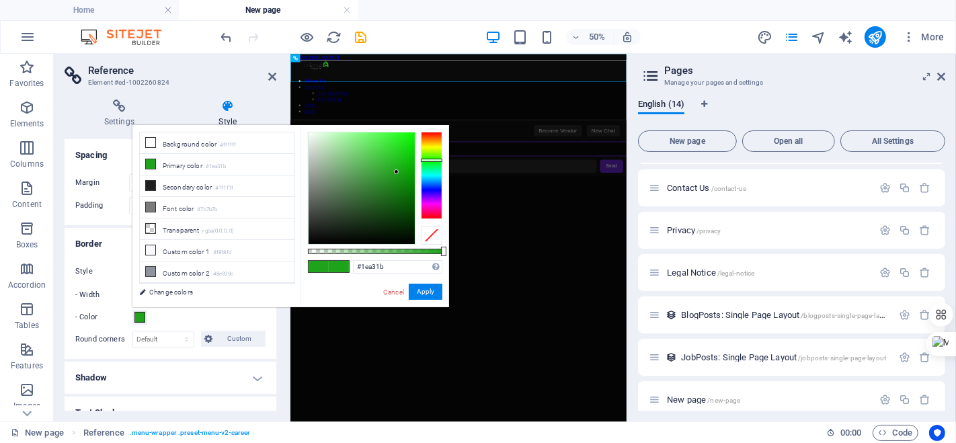
click at [328, 170] on div at bounding box center [362, 189] width 106 height 112
click at [323, 172] on div at bounding box center [362, 189] width 106 height 112
type input "#8da48d"
click at [398, 291] on link "Cancel" at bounding box center [394, 292] width 24 height 10
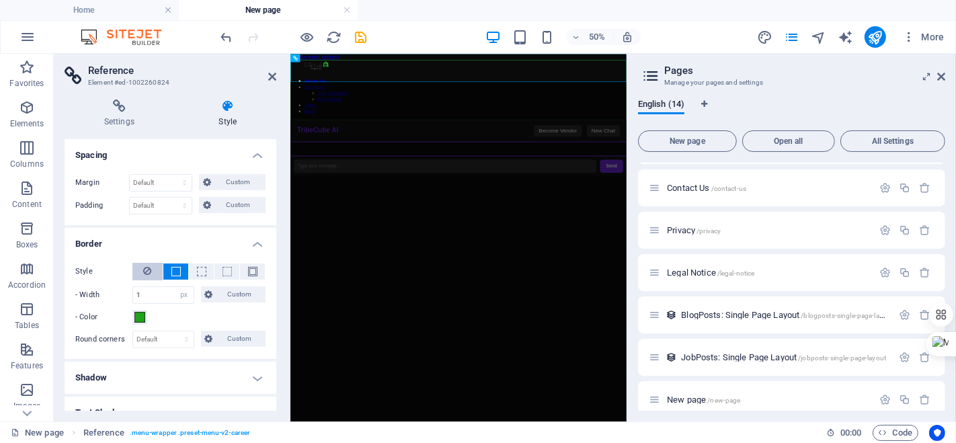
click at [151, 264] on icon at bounding box center [148, 271] width 8 height 16
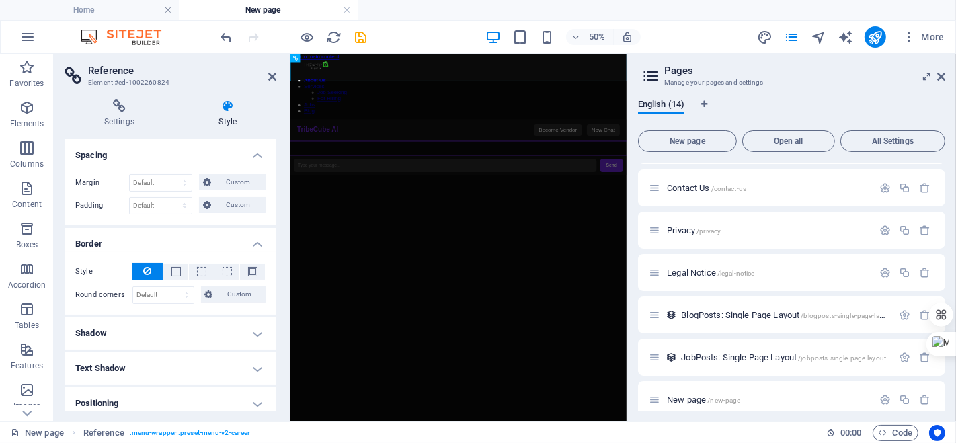
click at [176, 330] on h4 "Shadow" at bounding box center [171, 333] width 212 height 32
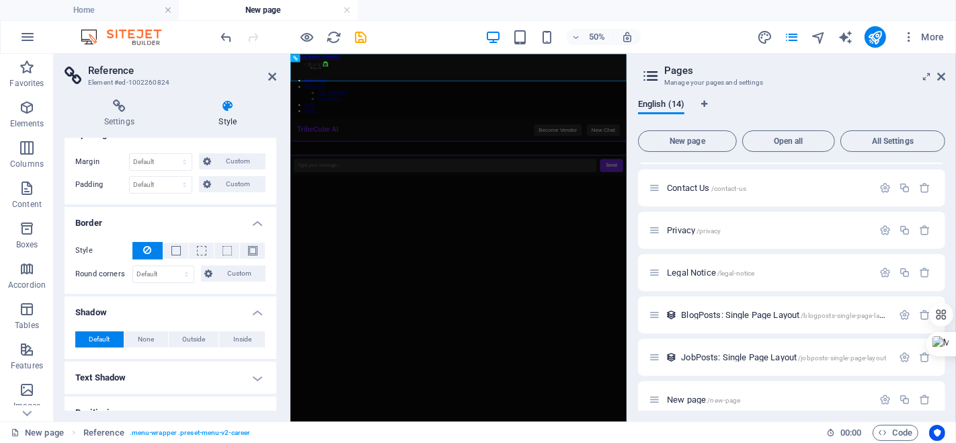
scroll to position [137, 0]
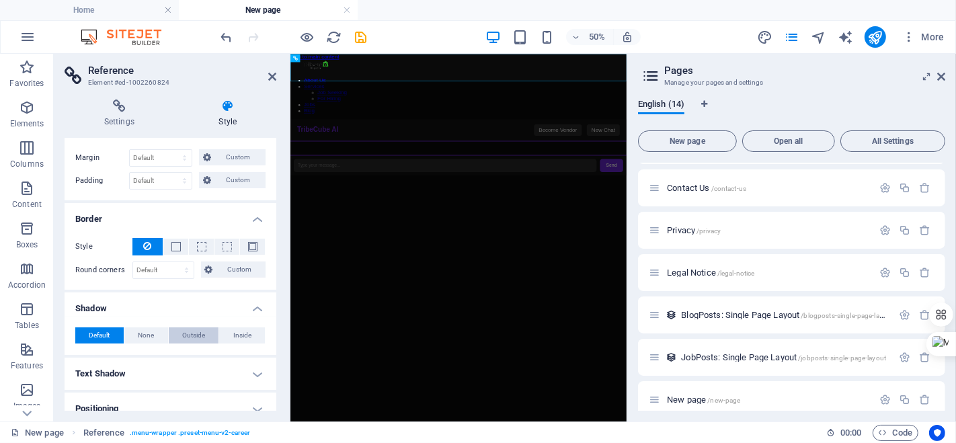
click at [183, 330] on span "Outside" at bounding box center [193, 336] width 23 height 16
type input "2"
type input "4"
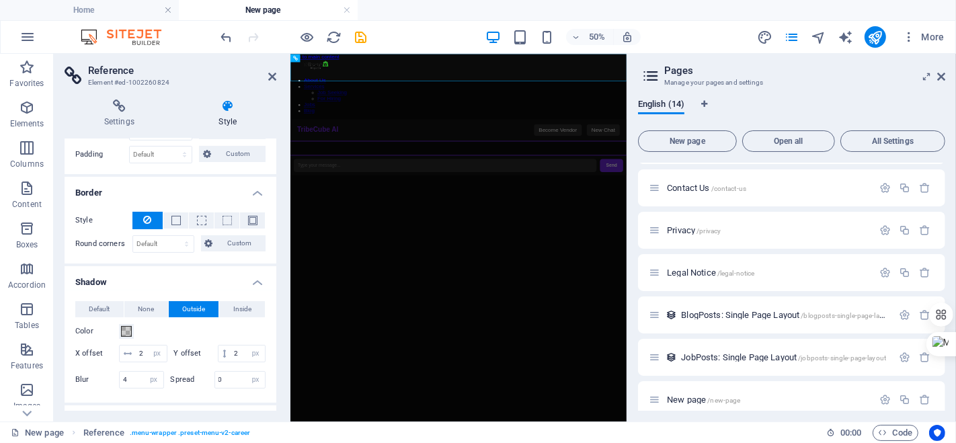
scroll to position [174, 0]
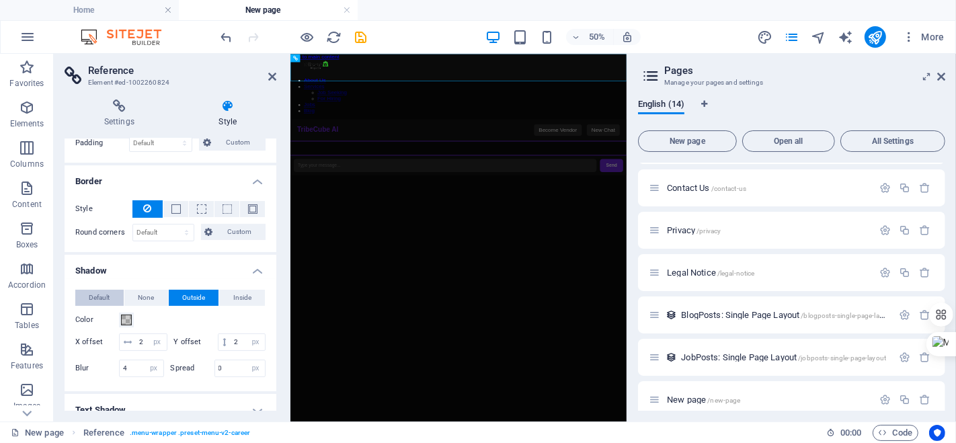
click at [93, 299] on span "Default" at bounding box center [99, 298] width 21 height 16
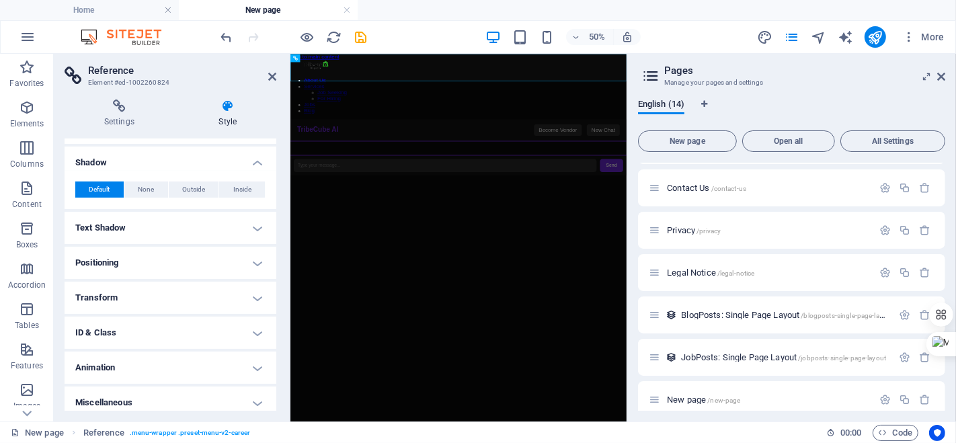
scroll to position [288, 0]
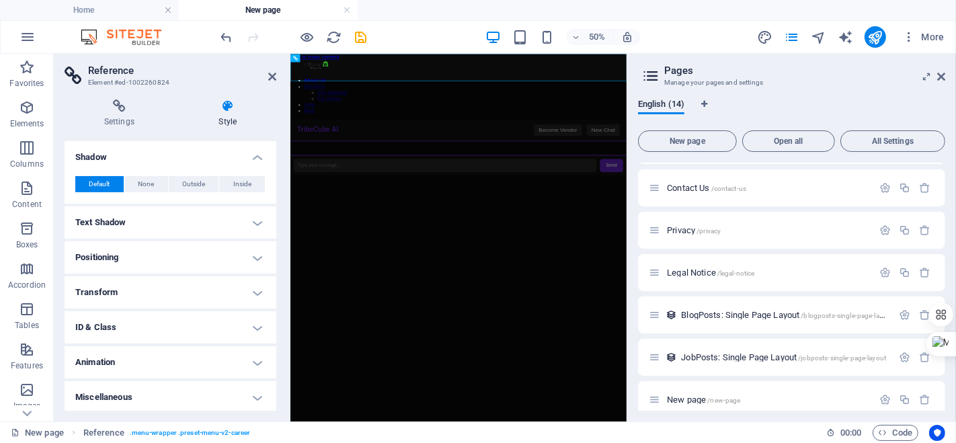
click at [124, 324] on h4 "ID & Class" at bounding box center [171, 327] width 212 height 32
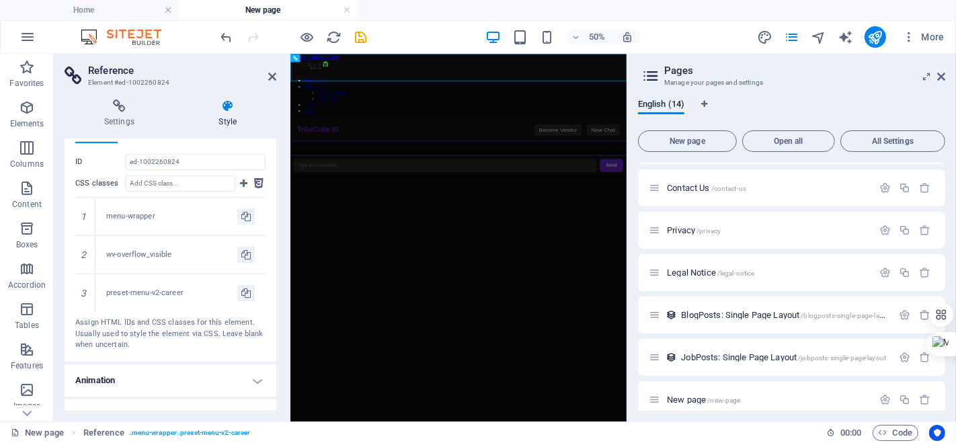
scroll to position [523, 0]
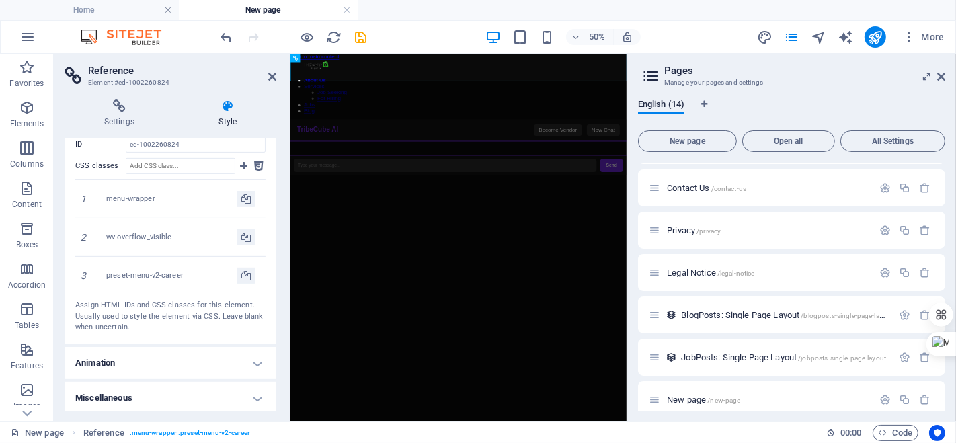
click at [122, 347] on h4 "Animation" at bounding box center [171, 363] width 212 height 32
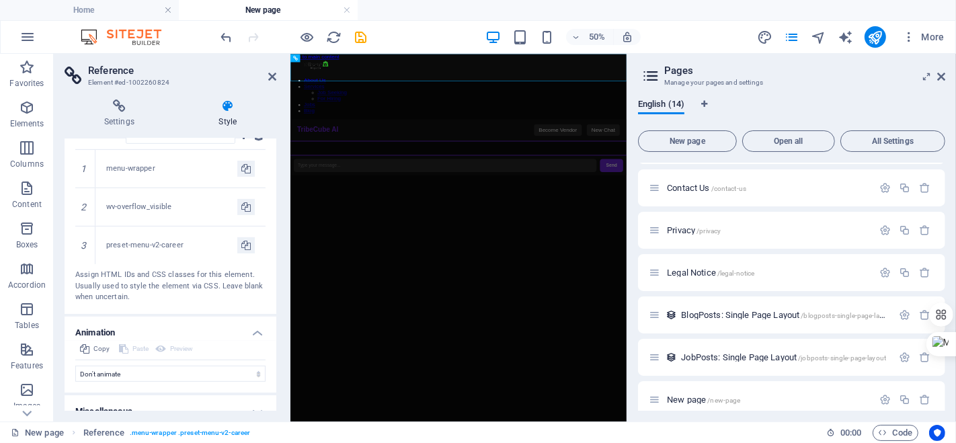
scroll to position [566, 0]
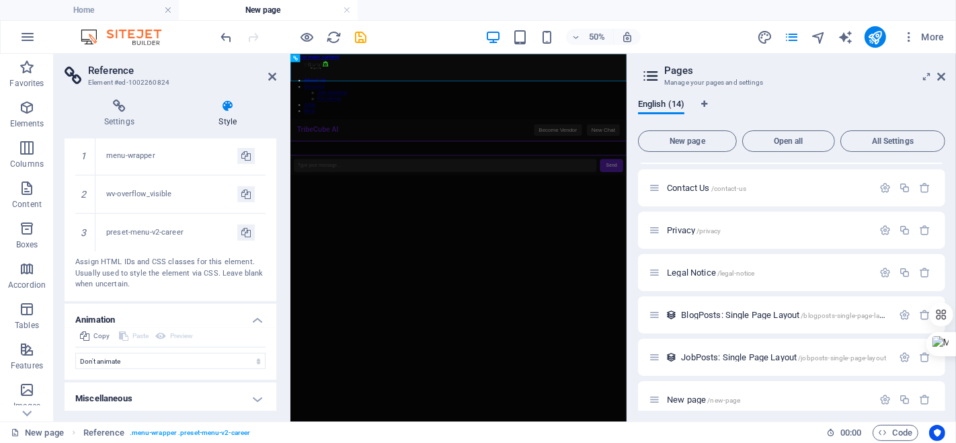
click at [783, 443] on body "Skip to main content About Us Services Job Seeking For Hiring Jobs Blog TribeCu…" at bounding box center [626, 421] width 673 height 736
click at [564, 443] on body "Skip to main content About Us Services Job Seeking For Hiring Jobs Blog TribeCu…" at bounding box center [626, 421] width 673 height 736
click at [922, 184] on div "TribeCube AI Chat TribeCube AI Become Vendor New Chat Send Become a Vendor Sele…" at bounding box center [626, 240] width 673 height 112
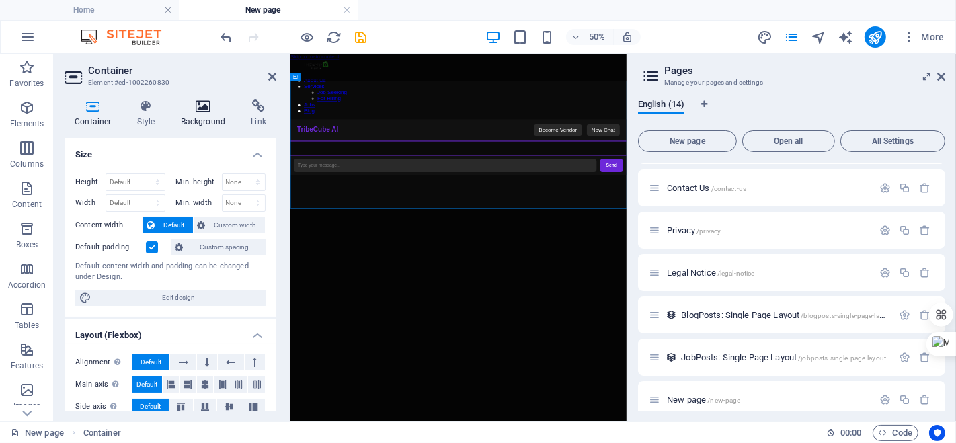
click at [207, 108] on icon at bounding box center [203, 106] width 65 height 13
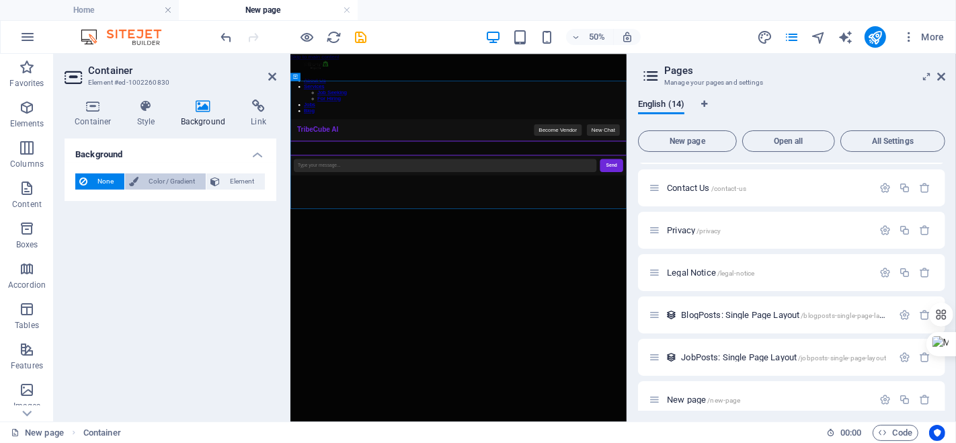
click at [183, 183] on span "Color / Gradient" at bounding box center [172, 182] width 59 height 16
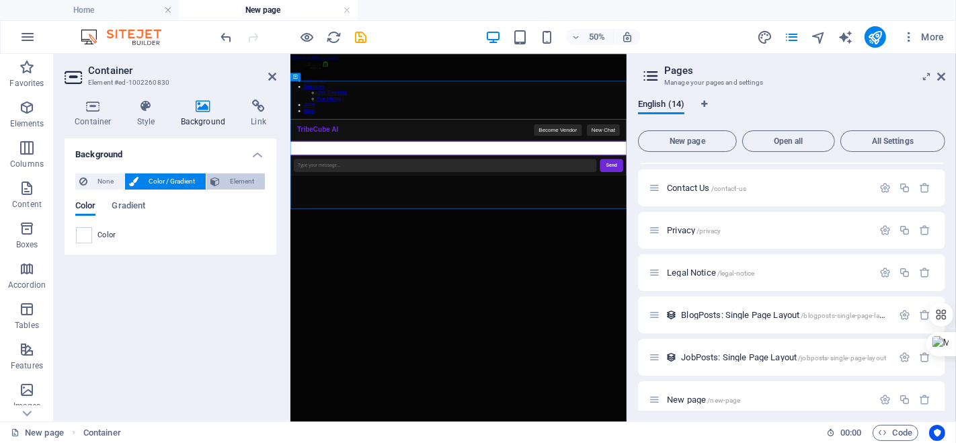
click at [227, 186] on span "Element" at bounding box center [242, 182] width 37 height 16
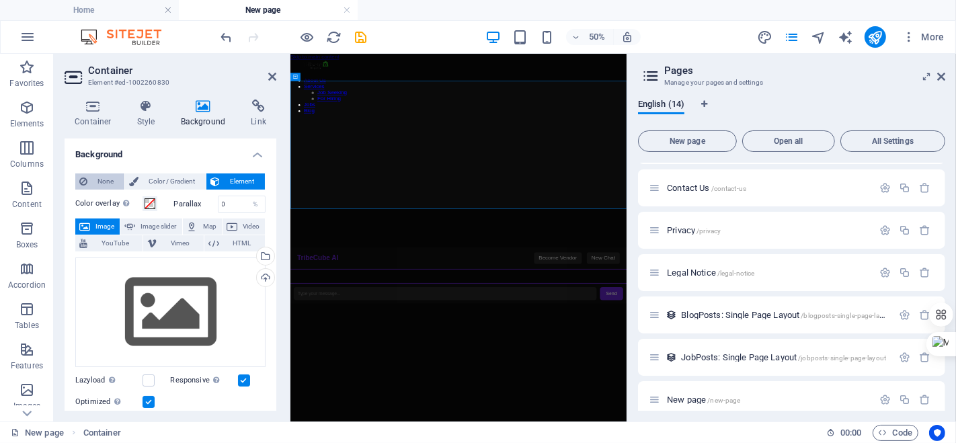
click at [108, 174] on span "None" at bounding box center [105, 182] width 29 height 16
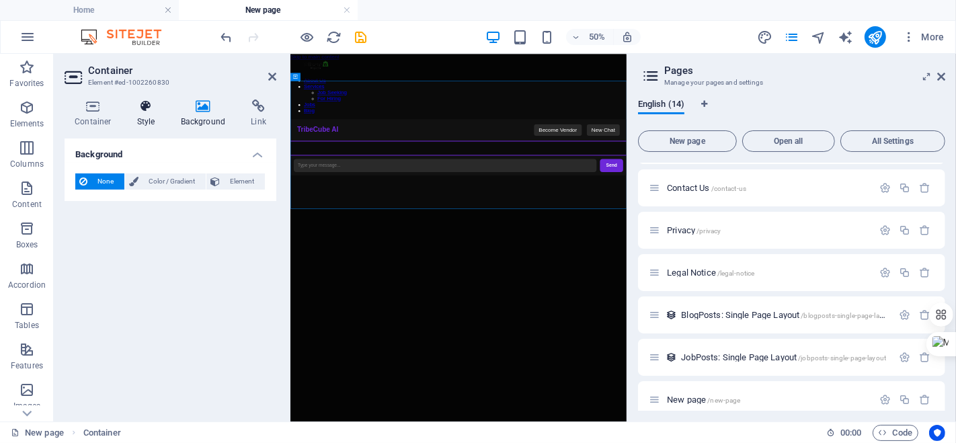
click at [150, 110] on icon at bounding box center [146, 106] width 38 height 13
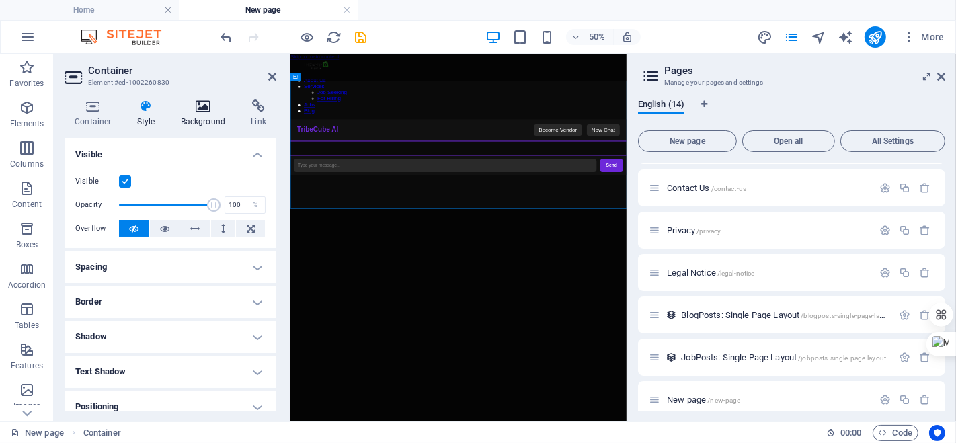
click at [207, 110] on icon at bounding box center [203, 106] width 65 height 13
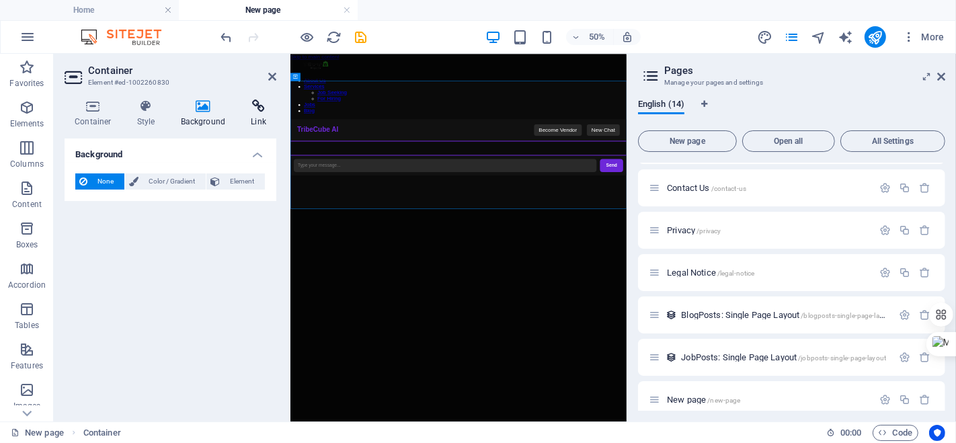
click at [256, 114] on h4 "Link" at bounding box center [259, 114] width 36 height 28
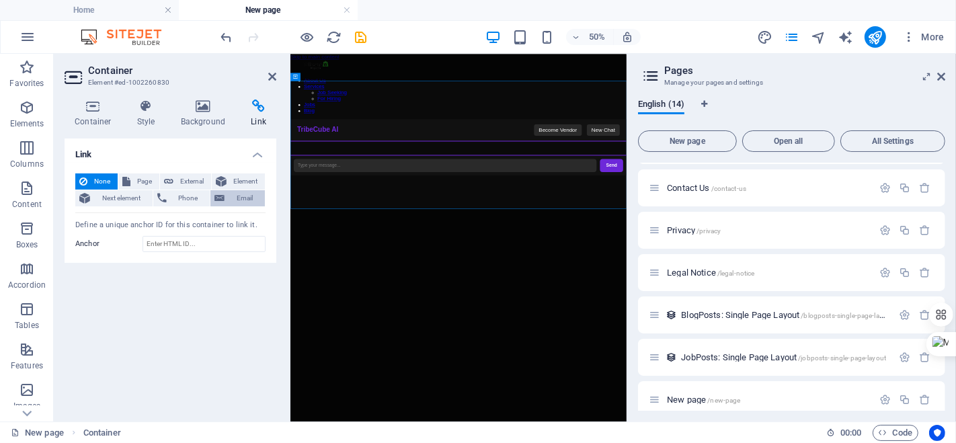
click at [242, 192] on span "Email" at bounding box center [245, 198] width 32 height 16
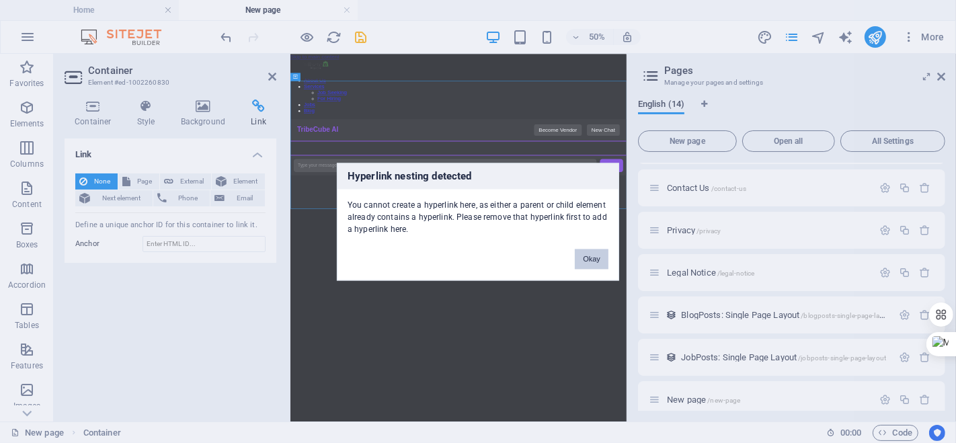
click at [600, 253] on button "Okay" at bounding box center [592, 259] width 34 height 20
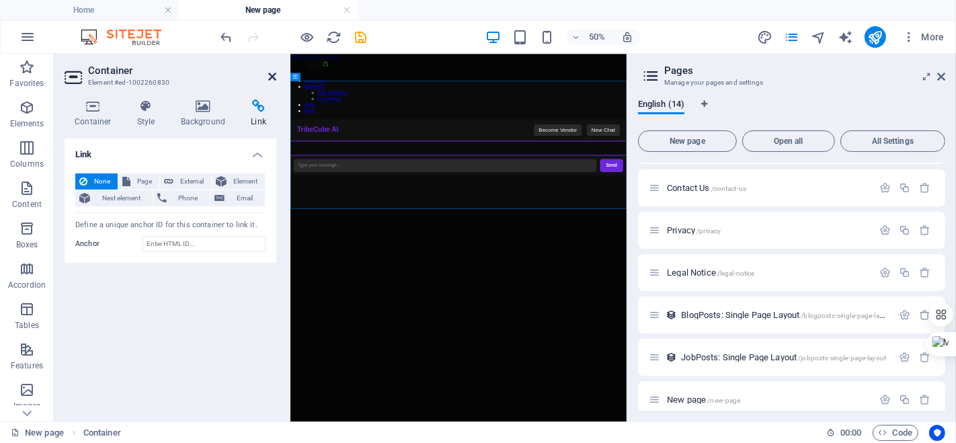
click at [275, 80] on icon at bounding box center [272, 76] width 8 height 11
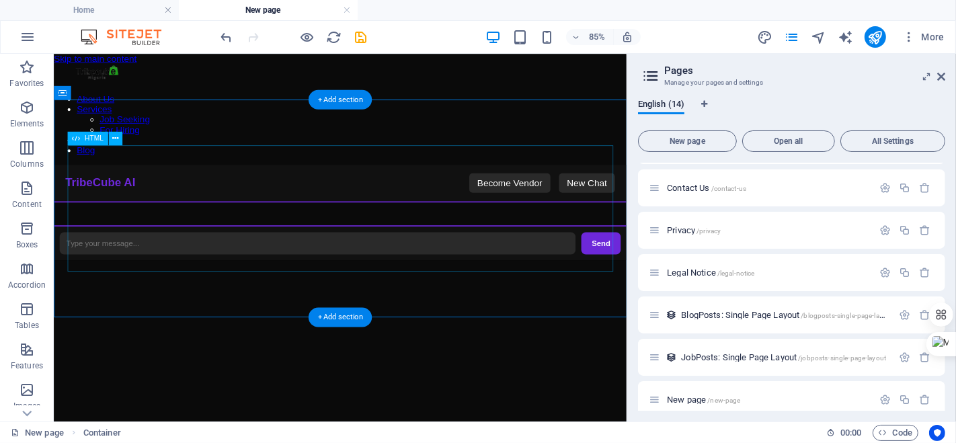
click at [388, 184] on div "TribeCube AI Chat TribeCube AI Become Vendor New Chat Send Become a Vendor Sele…" at bounding box center [390, 240] width 674 height 112
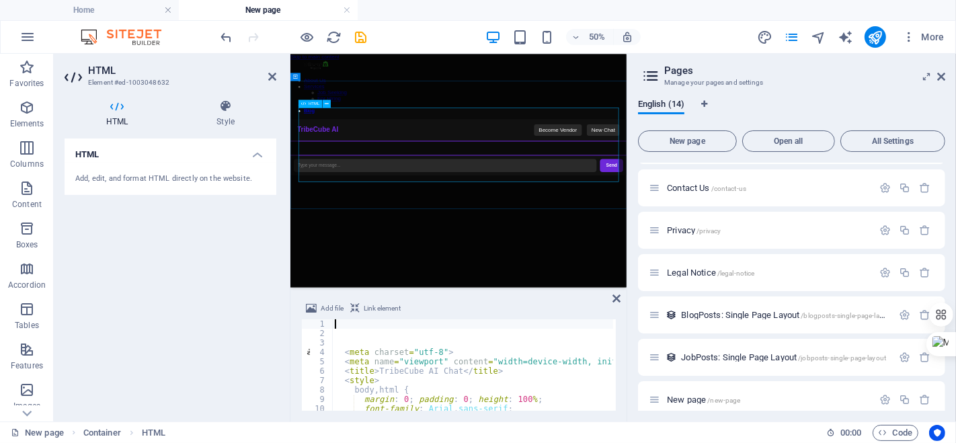
click at [385, 188] on div "TribeCube AI Chat TribeCube AI Become Vendor New Chat Send Become a Vendor Sele…" at bounding box center [626, 240] width 673 height 112
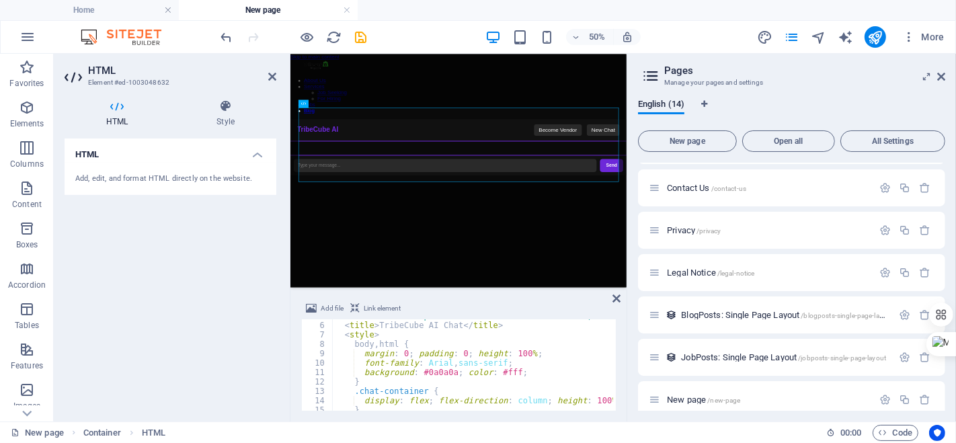
scroll to position [47, 0]
drag, startPoint x: 416, startPoint y: 369, endPoint x: 507, endPoint y: 371, distance: 91.5
click at [507, 371] on div "< title > TribeCube AI Chat </ title > < style > body , html { margin : 0 ; pad…" at bounding box center [606, 374] width 549 height 108
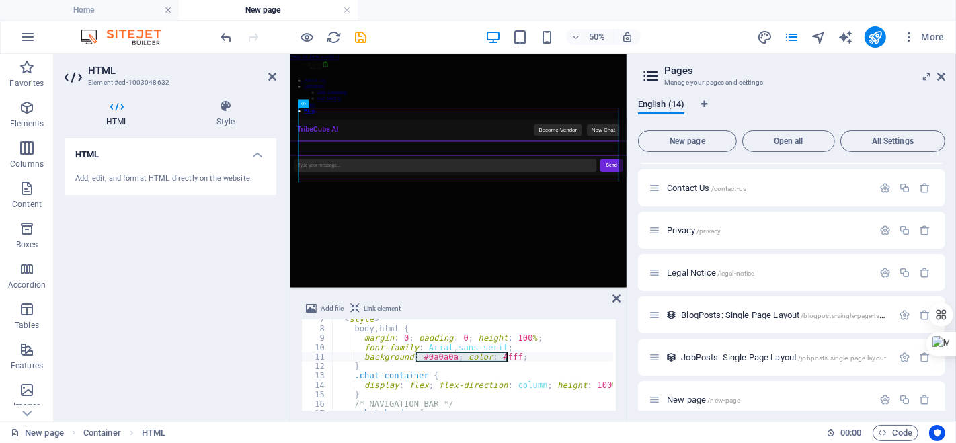
scroll to position [61, 0]
click at [459, 370] on div "< style > body , html { margin : 0 ; padding : 0 ; height : 100 % ; font-family…" at bounding box center [606, 369] width 549 height 108
type textarea "}"
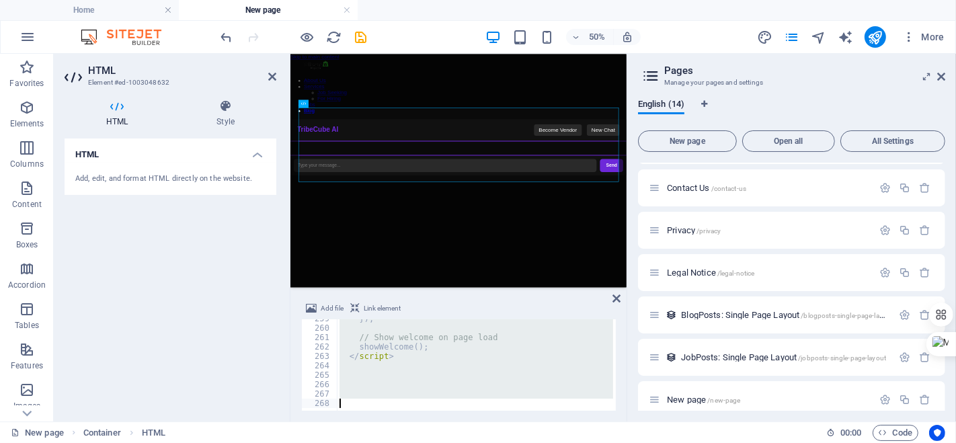
scroll to position [2435, 0]
drag, startPoint x: 334, startPoint y: 325, endPoint x: 426, endPoint y: 414, distance: 128.0
click at [426, 415] on div "Add file Link element } 259 260 261 262 263 264 265 266 267 268 }) ; // Show we…" at bounding box center [459, 356] width 336 height 132
click at [418, 360] on div "}) ; // Show welcome on page load showWelcome ( ) ; </ script >" at bounding box center [475, 365] width 276 height 91
type textarea "</script>"
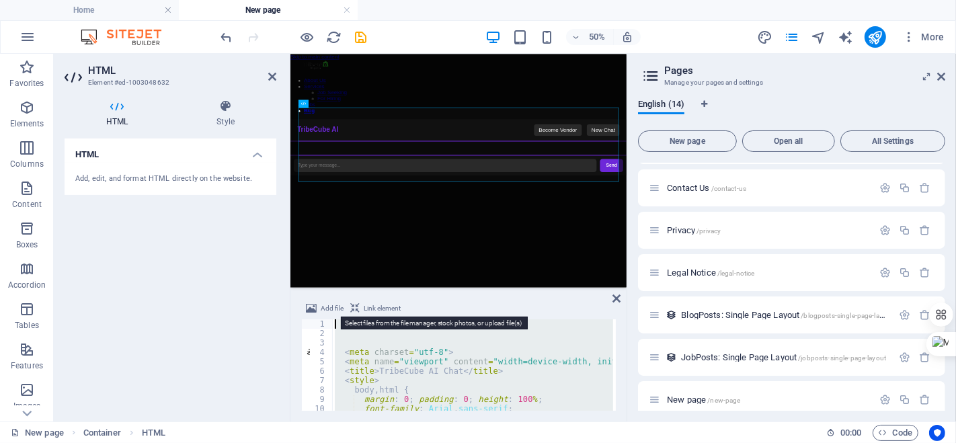
scroll to position [0, 0]
drag, startPoint x: 402, startPoint y: 360, endPoint x: 340, endPoint y: 310, distance: 79.9
click at [340, 310] on div "Add file Link element </script> 1 2 3 4 5 6 7 8 9 10 11 12 < meta charset = "ut…" at bounding box center [458, 356] width 315 height 110
paste textarea
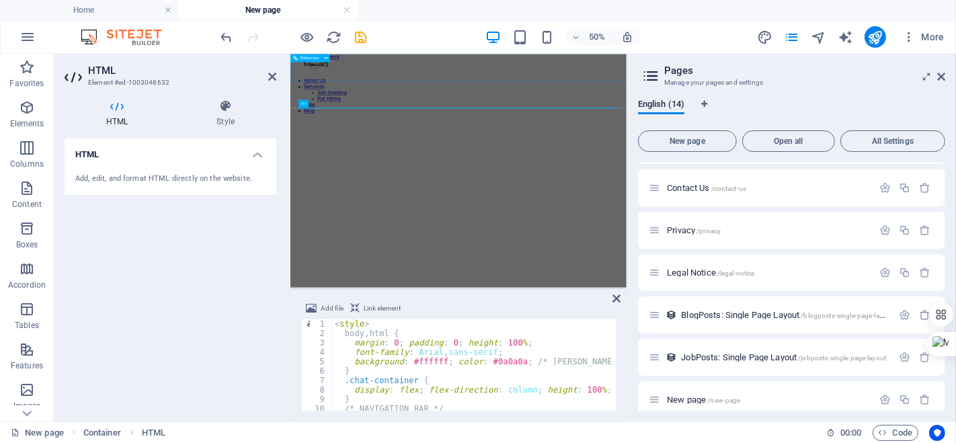
click at [709, 93] on div "About Us Services Job Seeking For Hiring Jobs Blog" at bounding box center [626, 119] width 673 height 108
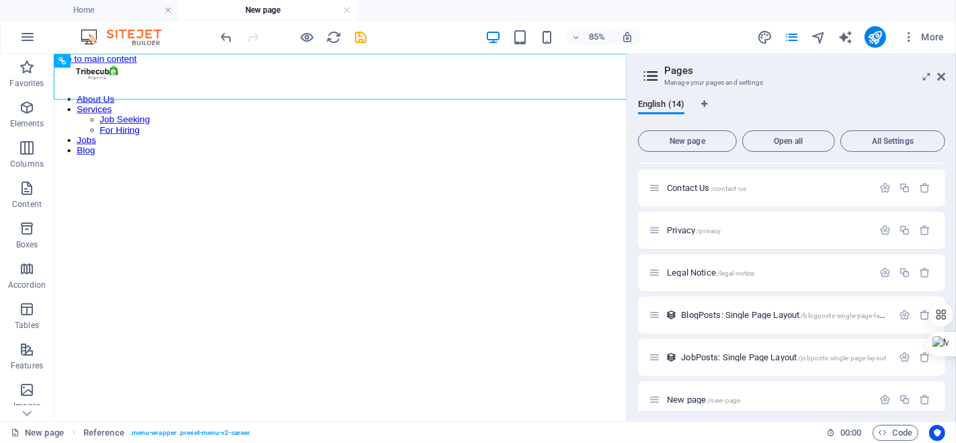
click at [504, 299] on body "Skip to main content About Us Services Job Seeking For Hiring Jobs Blog" at bounding box center [390, 270] width 674 height 433
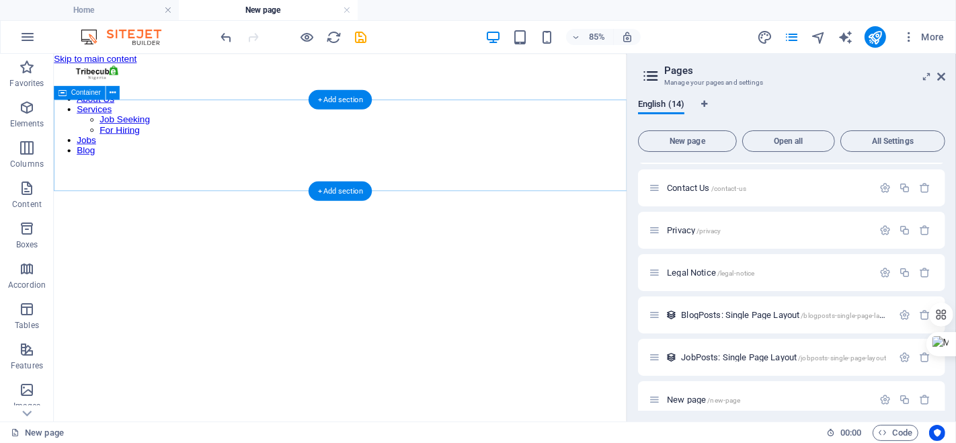
click at [333, 190] on div "+ Add section" at bounding box center [340, 192] width 63 height 20
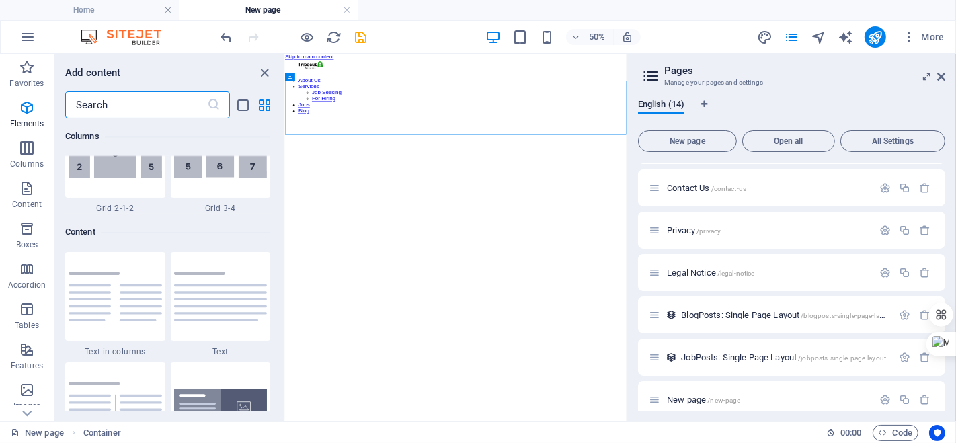
scroll to position [2354, 0]
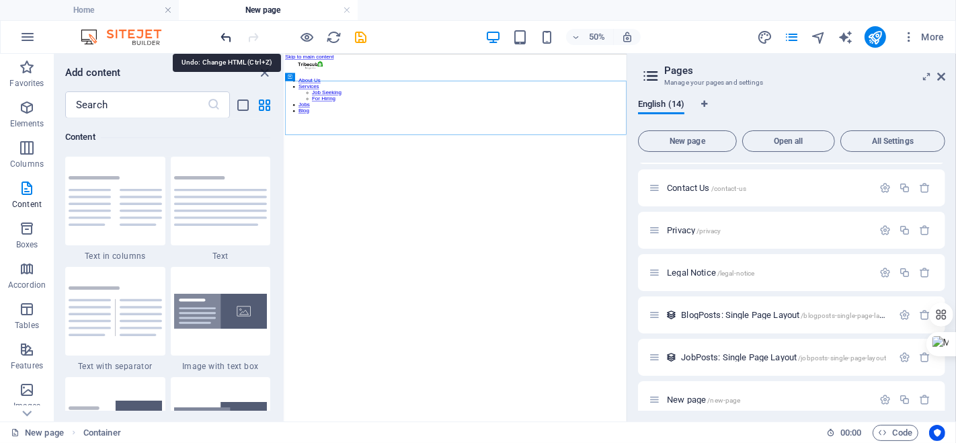
click at [226, 39] on icon "undo" at bounding box center [226, 37] width 15 height 15
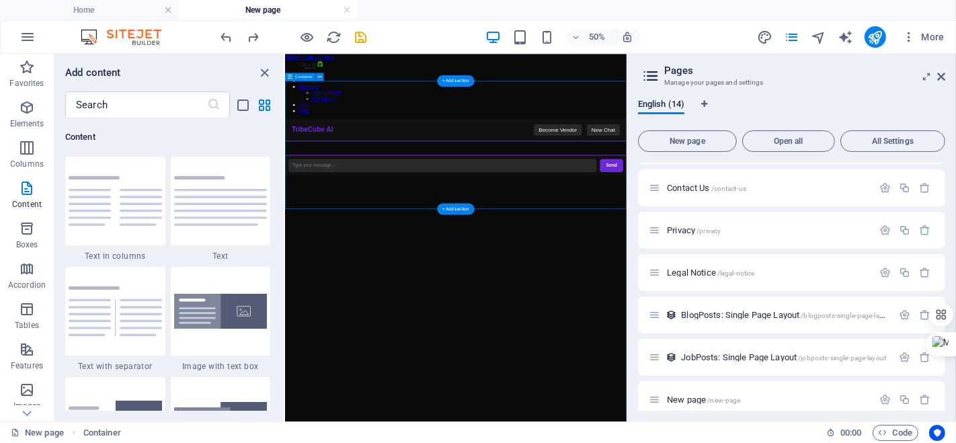
click at [533, 296] on div "TribeCube AI Chat TribeCube AI Become Vendor New Chat Send Become a Vendor Sele…" at bounding box center [626, 240] width 683 height 112
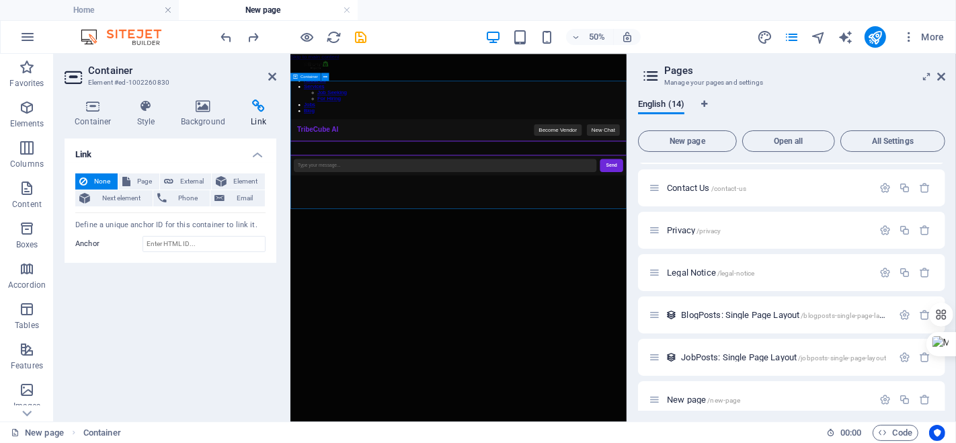
click at [531, 184] on div "TribeCube AI Chat TribeCube AI Become Vendor New Chat Send Become a Vendor Sele…" at bounding box center [626, 240] width 673 height 112
click at [271, 77] on icon at bounding box center [272, 76] width 8 height 11
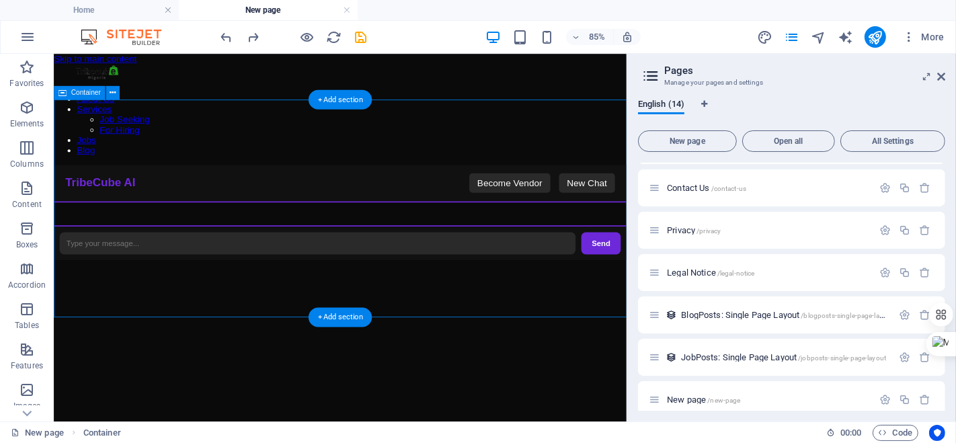
click at [344, 184] on div "TribeCube AI Chat TribeCube AI Become Vendor New Chat Send Become a Vendor Sele…" at bounding box center [390, 240] width 674 height 112
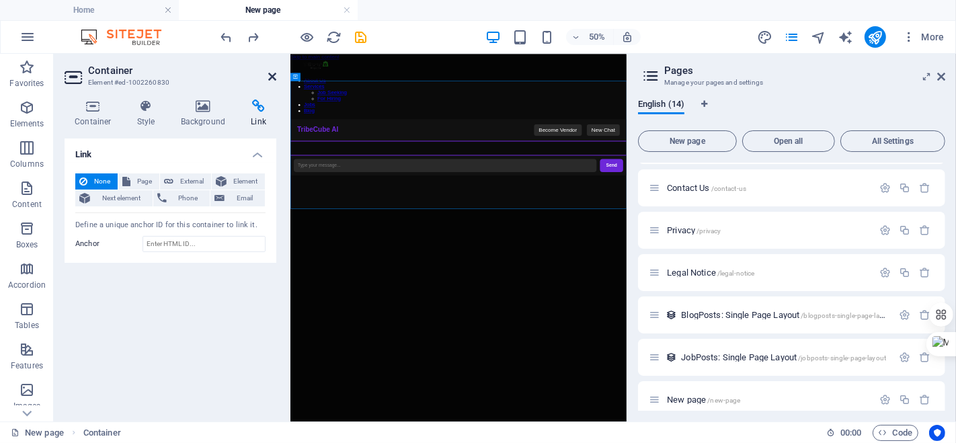
click at [270, 77] on icon at bounding box center [272, 76] width 8 height 11
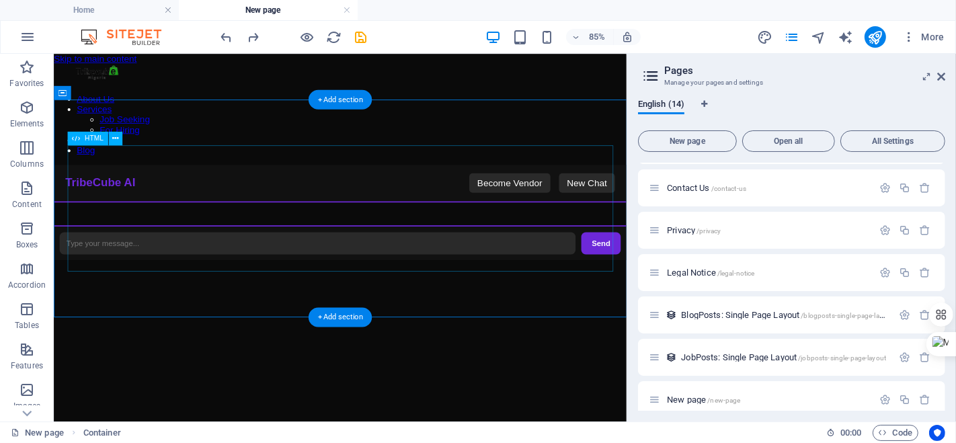
click at [144, 185] on div "TribeCube AI Chat TribeCube AI Become Vendor New Chat Send Become a Vendor Sele…" at bounding box center [390, 240] width 674 height 112
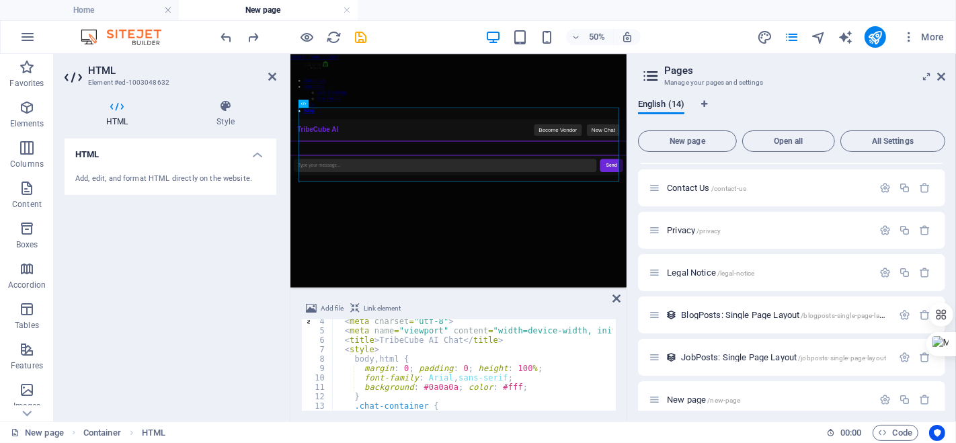
scroll to position [33, 0]
drag, startPoint x: 447, startPoint y: 381, endPoint x: 436, endPoint y: 383, distance: 10.9
click at [435, 383] on div "< meta charset = "utf-8" > < meta name = "viewport" content = "width=device-wid…" at bounding box center [606, 368] width 549 height 108
click at [447, 381] on div "< meta charset = "utf-8" > < meta name = "viewport" content = "width=device-wid…" at bounding box center [472, 365] width 281 height 91
drag, startPoint x: 447, startPoint y: 382, endPoint x: 418, endPoint y: 381, distance: 28.3
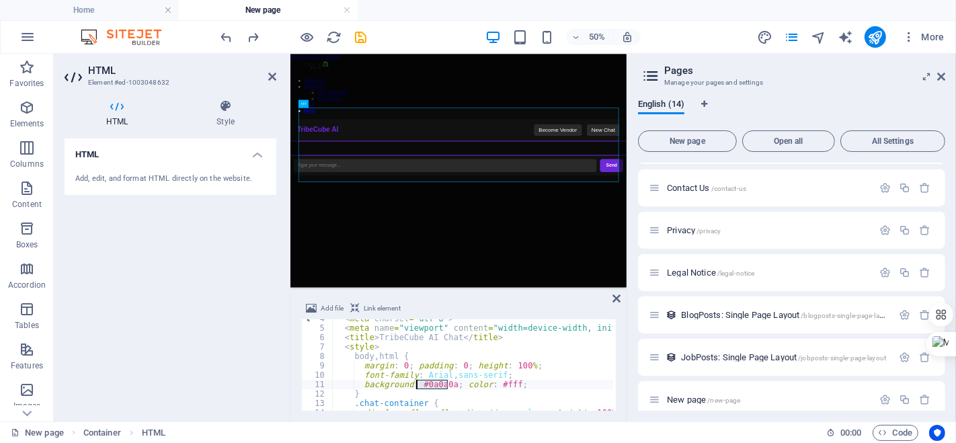
click at [418, 381] on div "< meta charset = "utf-8" > < meta name = "viewport" content = "width=device-wid…" at bounding box center [606, 368] width 549 height 108
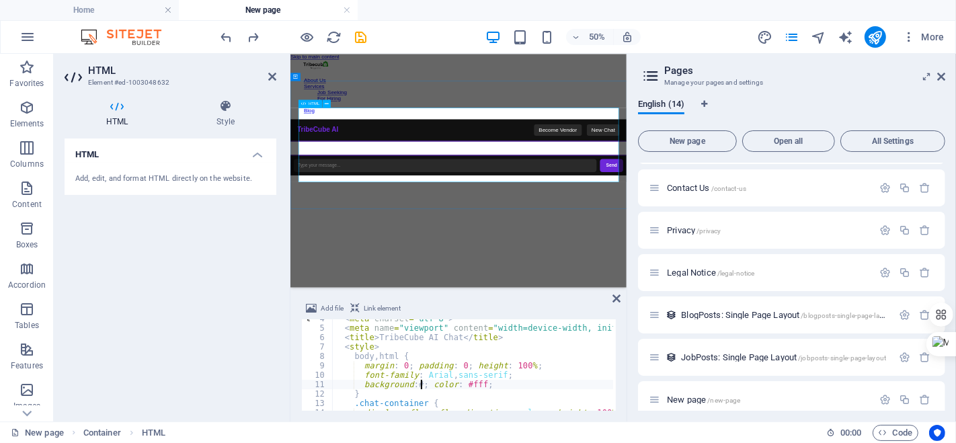
scroll to position [0, 7]
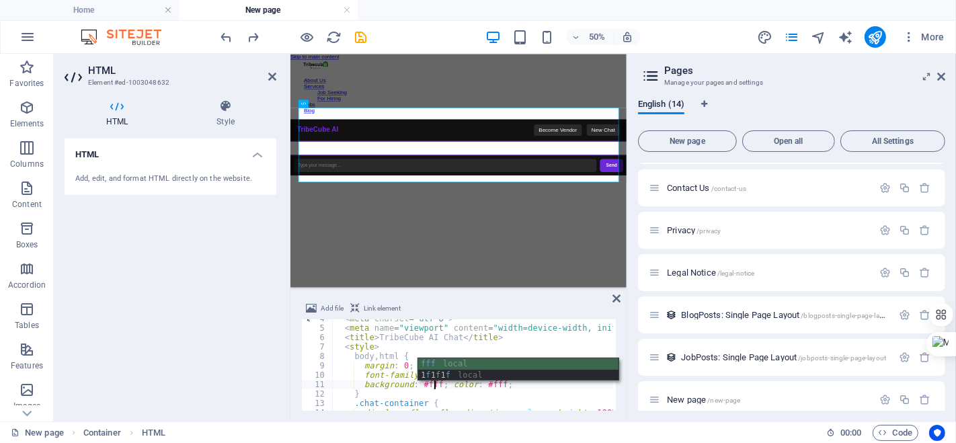
click at [492, 385] on div "< meta charset = "utf-8" > < meta name = "viewport" content = "width=device-wid…" at bounding box center [606, 368] width 549 height 108
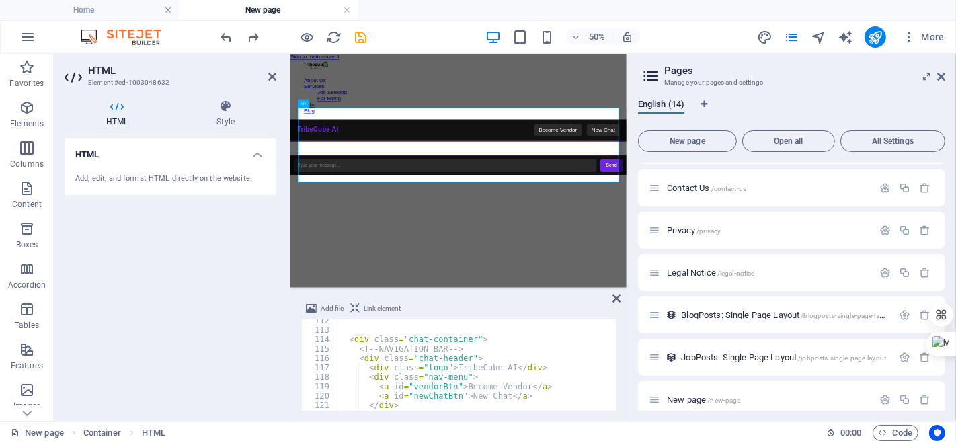
scroll to position [1050, 0]
click at [485, 365] on div "< div class = "chat-container" > <!-- NAVIGATION BAR --> < div class = "chat-he…" at bounding box center [611, 369] width 549 height 108
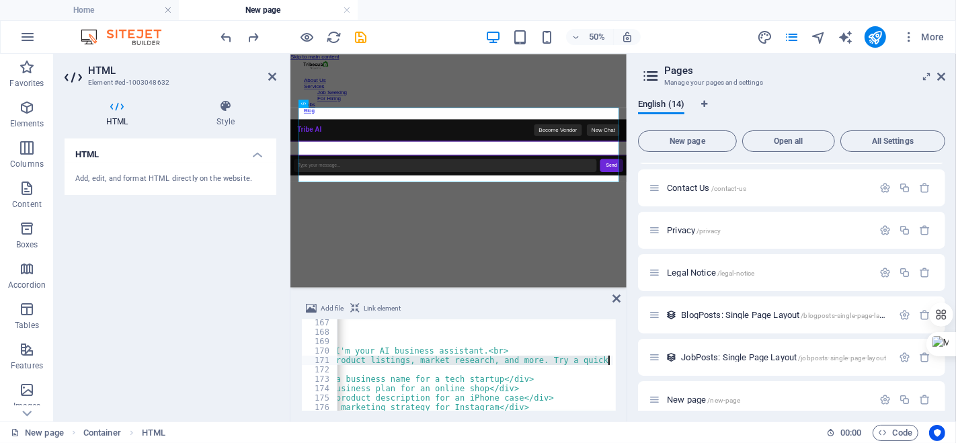
scroll to position [0, 272]
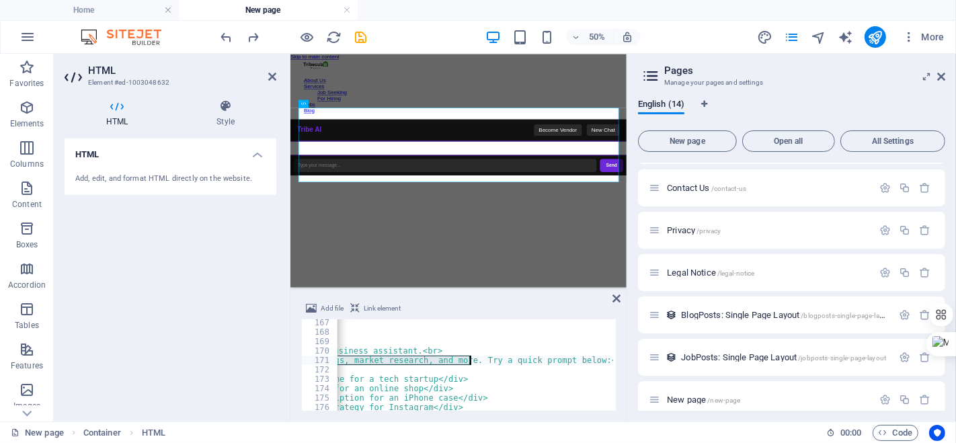
drag, startPoint x: 371, startPoint y: 360, endPoint x: 470, endPoint y: 361, distance: 98.9
click at [470, 361] on div "// Initial welcome + suggestions function showWelcome ( ) { chatBody . innerHTM…" at bounding box center [339, 372] width 549 height 108
type textarea "Try a quick prompt below:</div>"
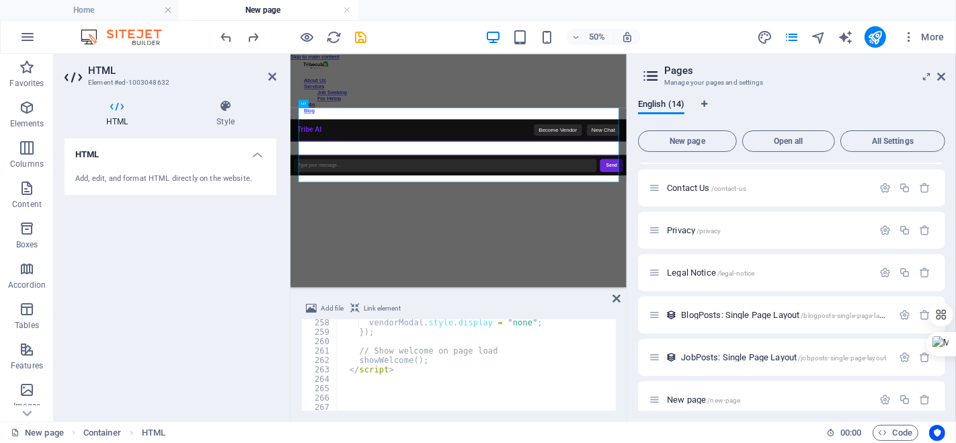
scroll to position [2422, 0]
click at [875, 45] on button "publish" at bounding box center [876, 37] width 22 height 22
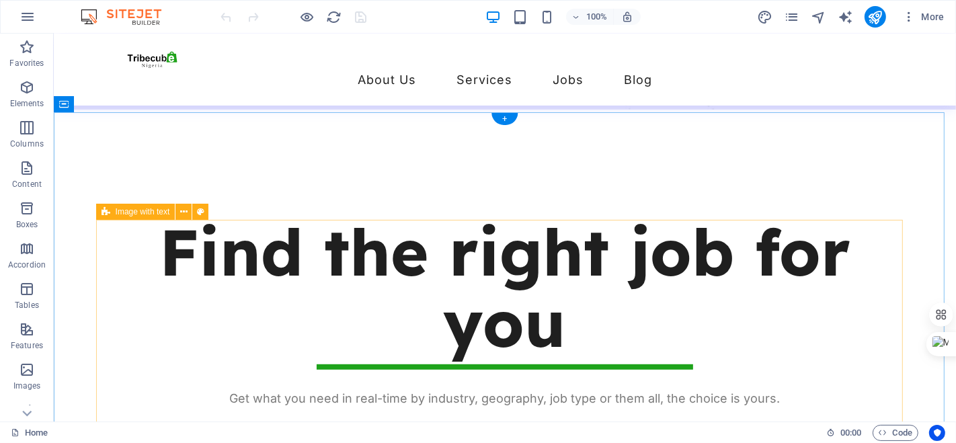
scroll to position [548, 0]
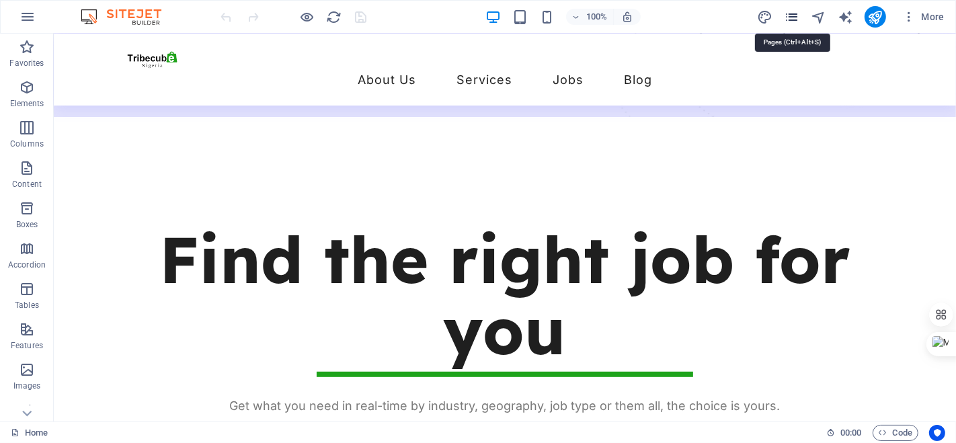
click at [794, 15] on icon "pages" at bounding box center [791, 16] width 15 height 15
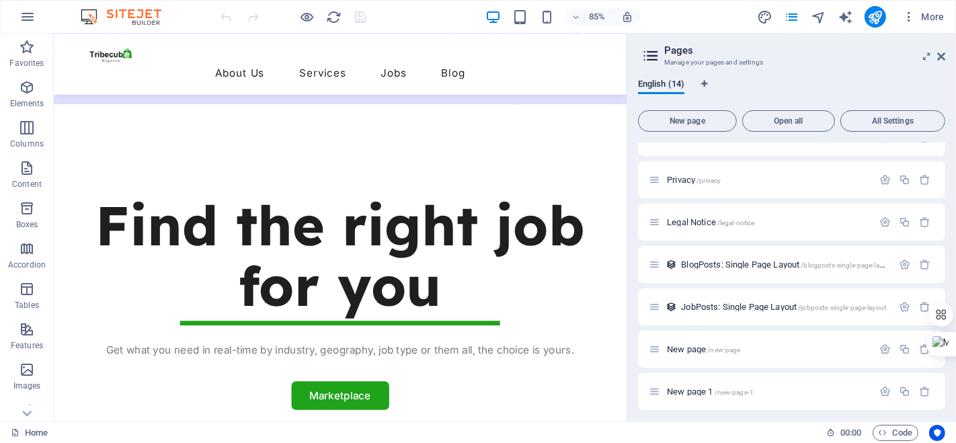
scroll to position [292, 0]
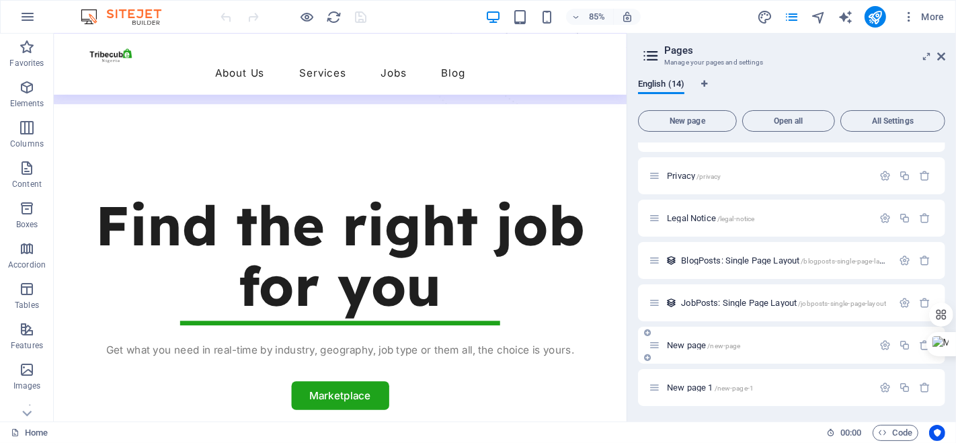
click at [732, 344] on span "/new-page" at bounding box center [724, 345] width 33 height 7
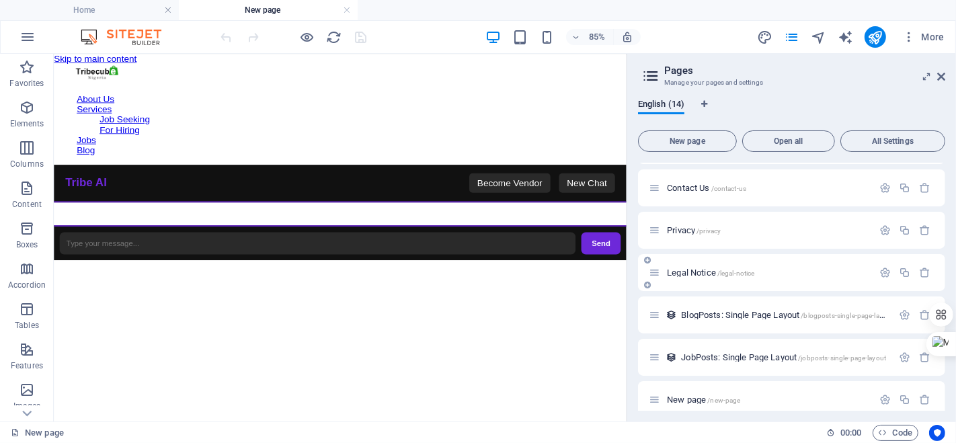
scroll to position [0, 0]
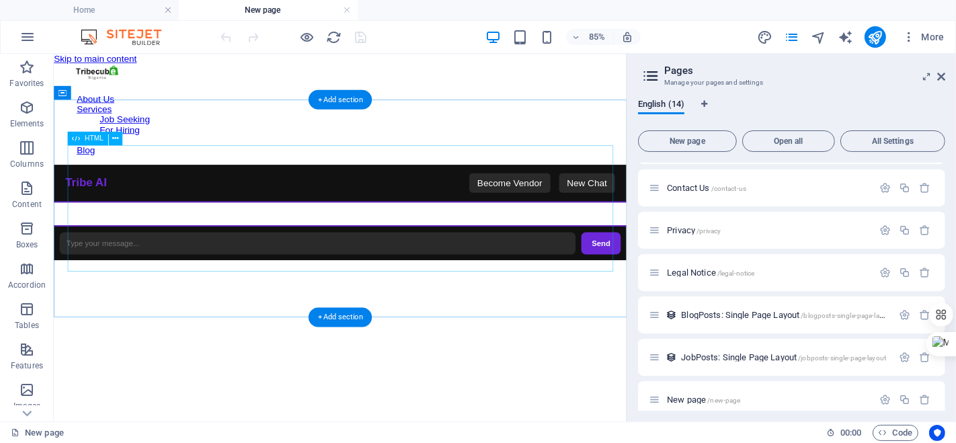
click at [524, 223] on div "TribeCube AI Chat Tribe AI Become Vendor New Chat Send Become a Vendor Select C…" at bounding box center [390, 240] width 674 height 112
click at [419, 185] on div "TribeCube AI Chat Tribe AI Become Vendor New Chat Send Become a Vendor Select C…" at bounding box center [390, 240] width 674 height 112
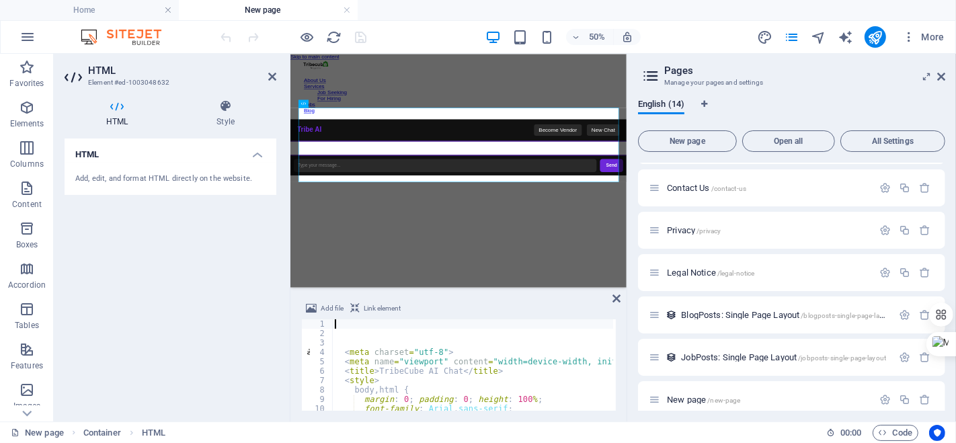
click at [344, 350] on div "< meta charset = "utf-8" > < meta name = "viewport" content = "width=device-wid…" at bounding box center [561, 374] width 458 height 108
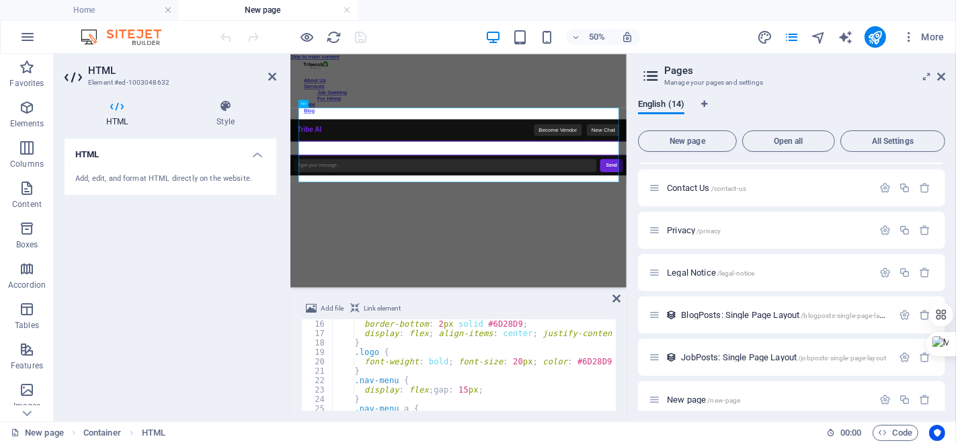
scroll to position [141, 0]
drag, startPoint x: 474, startPoint y: 322, endPoint x: 505, endPoint y: 324, distance: 31.0
click at [505, 324] on div "border-bottom : 2 px solid #6D28D9 ; display : flex ; align-items : center ; ju…" at bounding box center [561, 374] width 458 height 108
paste textarea "22C55E"
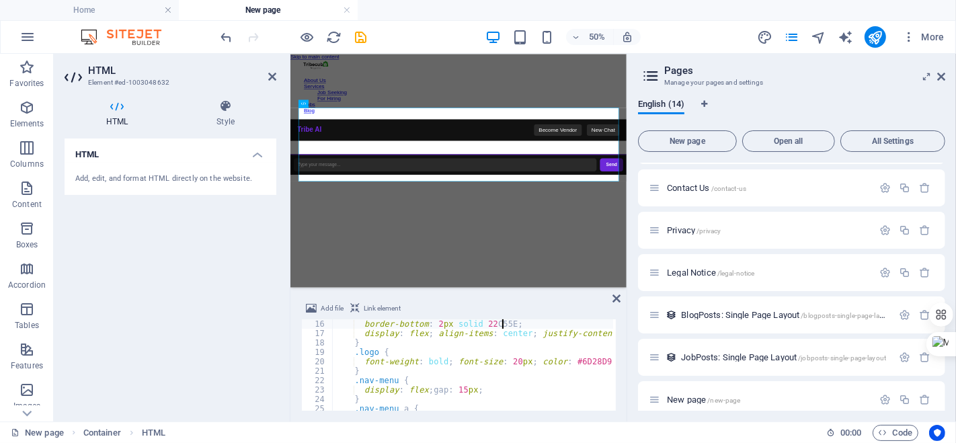
click at [476, 322] on div "border-bottom : 2 px solid 22 C55E ; display : flex ; align-items : center ; ju…" at bounding box center [561, 374] width 458 height 108
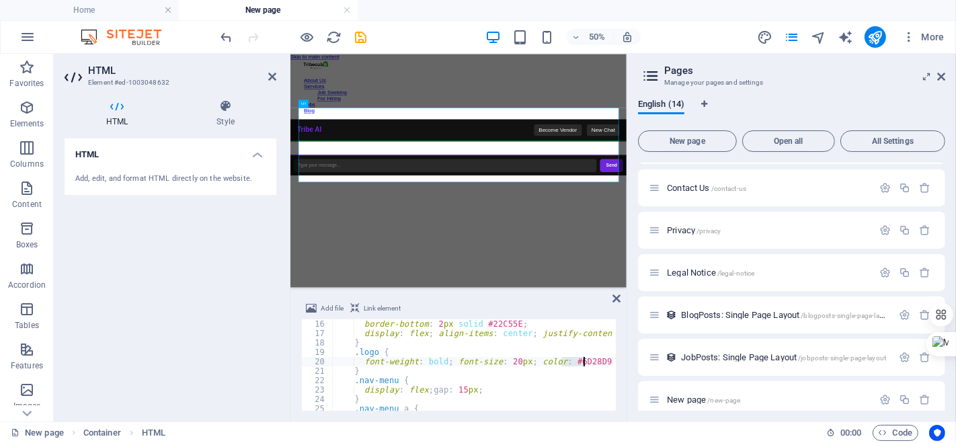
drag, startPoint x: 561, startPoint y: 361, endPoint x: 587, endPoint y: 361, distance: 25.6
click at [587, 361] on div "border-bottom : 2 px solid #22C55E ; display : flex ; align-items : center ; ju…" at bounding box center [561, 374] width 458 height 108
click at [587, 361] on div "border-bottom : 2 px solid #22C55E ; display : flex ; align-items : center ; ju…" at bounding box center [472, 365] width 281 height 91
click at [587, 361] on div "border-bottom : 2 px solid #22C55E ; display : flex ; align-items : center ; ju…" at bounding box center [561, 374] width 458 height 108
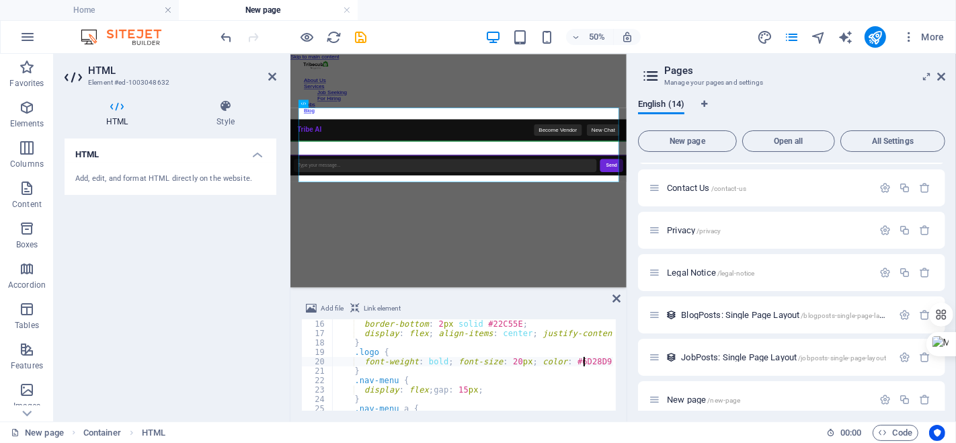
click at [587, 361] on div "border-bottom : 2 px solid #22C55E ; display : flex ; align-items : center ; ju…" at bounding box center [561, 374] width 458 height 108
click at [574, 363] on div "border-bottom : 2 px solid #22C55E ; display : flex ; align-items : center ; ju…" at bounding box center [472, 365] width 281 height 91
click at [574, 363] on div "border-bottom : 2 px solid #22C55E ; display : flex ; align-items : center ; ju…" at bounding box center [561, 374] width 458 height 108
drag, startPoint x: 561, startPoint y: 361, endPoint x: 587, endPoint y: 361, distance: 26.2
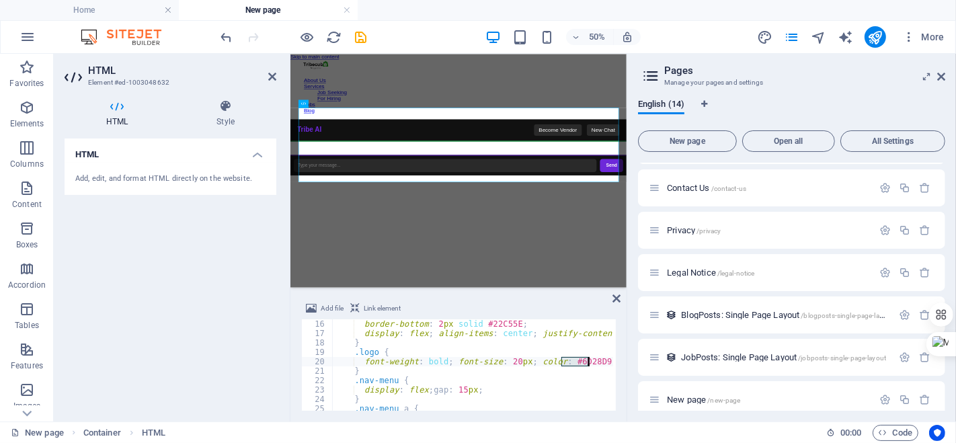
click at [587, 361] on div "border-bottom : 2 px solid #22C55E ; display : flex ; align-items : center ; ju…" at bounding box center [561, 374] width 458 height 108
paste textarea "22C55E"
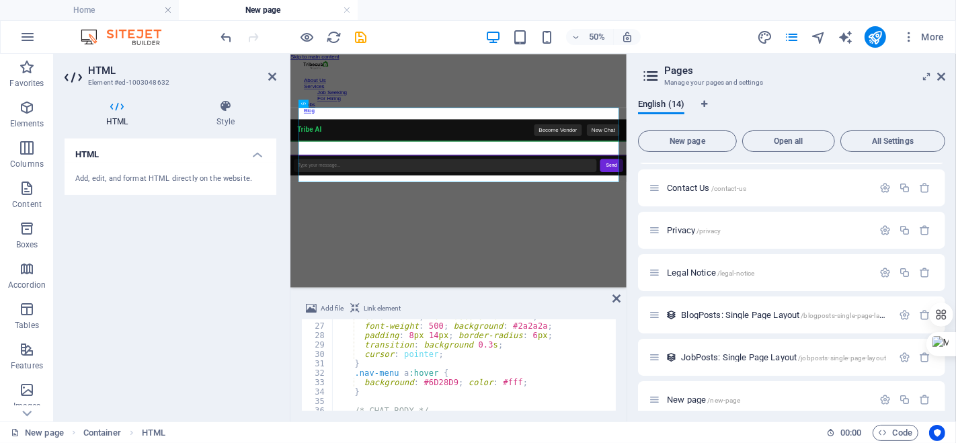
scroll to position [243, 0]
drag, startPoint x: 447, startPoint y: 378, endPoint x: 422, endPoint y: 379, distance: 24.9
click at [422, 379] on div "color : #fff ; text-decoration : none ; font-weight : 500 ; background : #2a2a2…" at bounding box center [561, 365] width 458 height 108
paste textarea "22C55E"
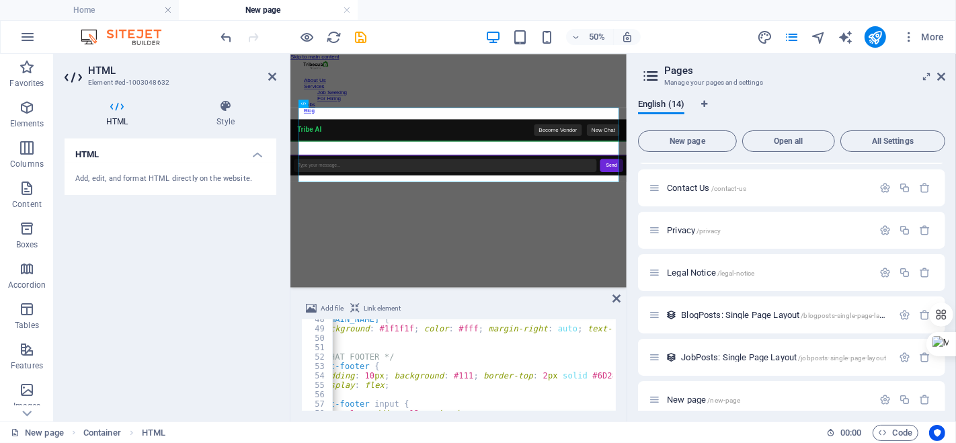
scroll to position [0, 134]
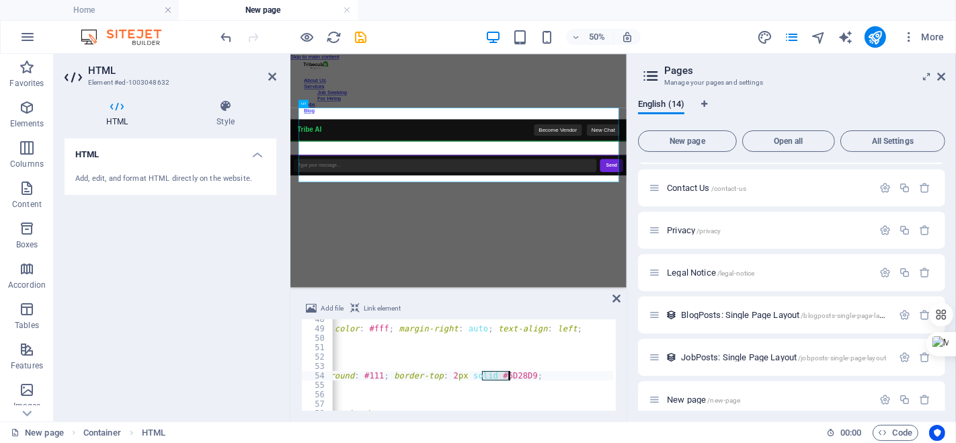
drag, startPoint x: 480, startPoint y: 377, endPoint x: 507, endPoint y: 375, distance: 26.9
click at [507, 375] on div ".message.bot { background : #1f1f1f ; color : #fff ; margin-right : auto ; text…" at bounding box center [427, 369] width 458 height 108
paste textarea "22C55E"
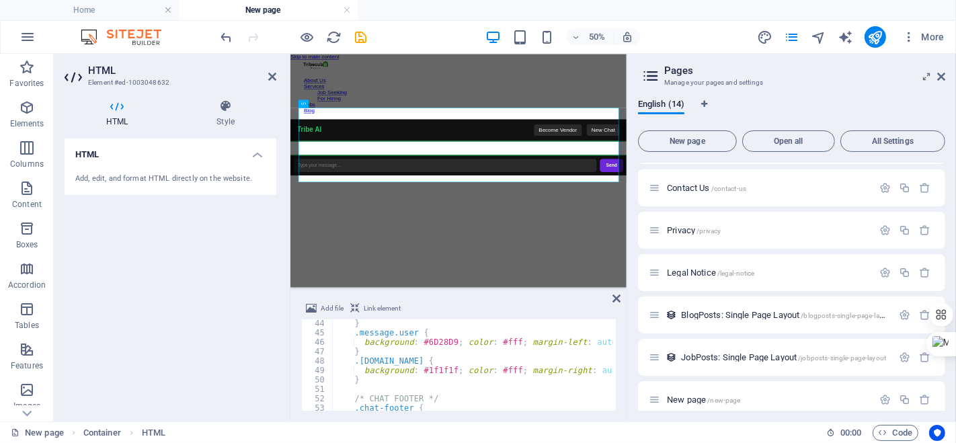
scroll to position [400, 0]
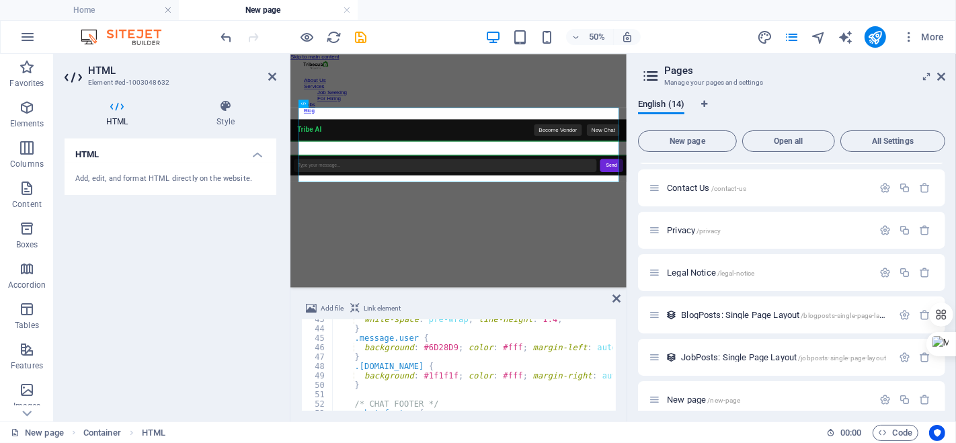
click at [420, 346] on div "white-space : pre-wrap ; line-height : 1.4 ; } .message.user { background : #6D…" at bounding box center [561, 369] width 458 height 108
drag, startPoint x: 420, startPoint y: 346, endPoint x: 447, endPoint y: 346, distance: 26.9
click at [447, 346] on div "white-space : pre-wrap ; line-height : 1.4 ; } .message.user { background : #6D…" at bounding box center [561, 369] width 458 height 108
paste textarea "22C55E"
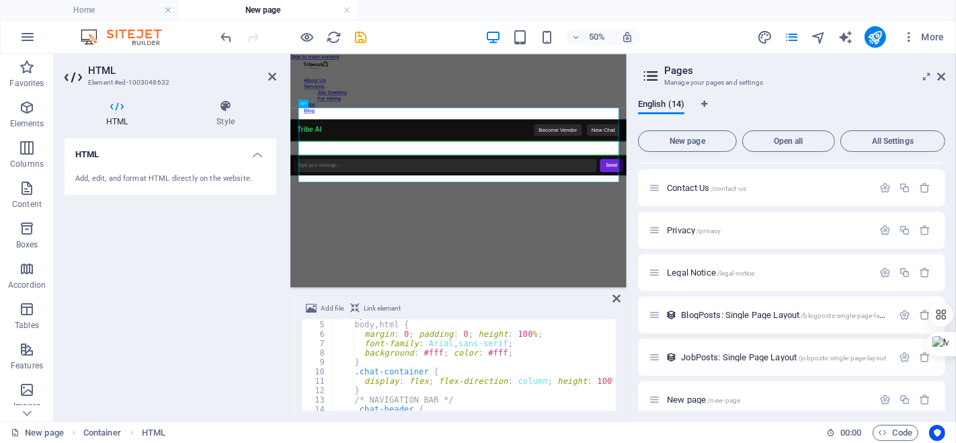
scroll to position [33, 0]
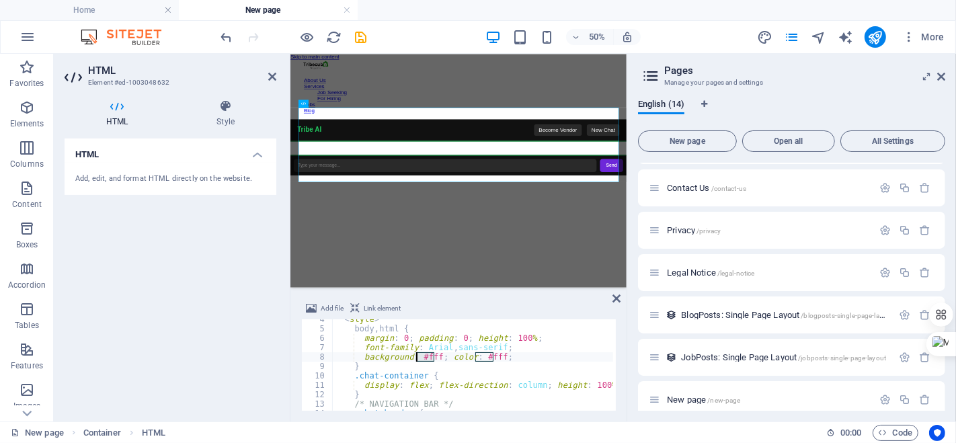
drag, startPoint x: 434, startPoint y: 357, endPoint x: 418, endPoint y: 354, distance: 16.4
click at [418, 354] on div "< style > body , html { margin : 0 ; padding : 0 ; height : 100 % ; font-family…" at bounding box center [561, 369] width 458 height 108
paste textarea "16A34A"
click at [417, 356] on div "< style > body , html { margin : 0 ; padding : 0 ; height : 100 % ; font-family…" at bounding box center [561, 369] width 458 height 108
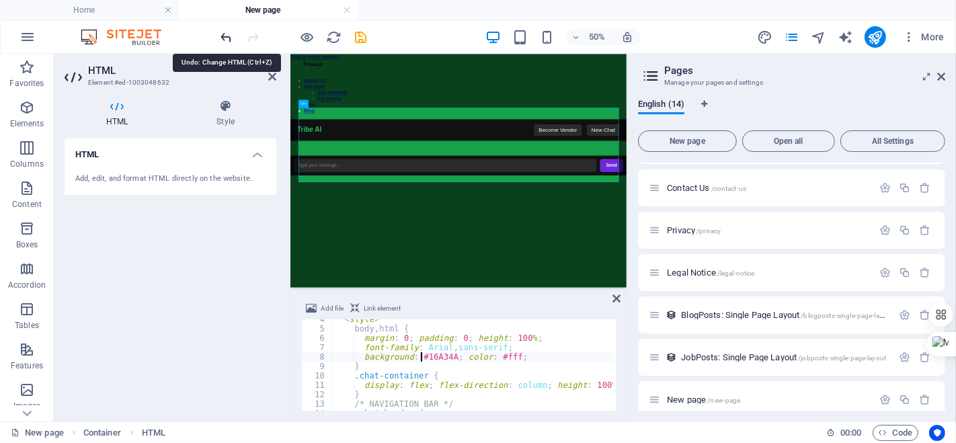
click at [225, 35] on icon "undo" at bounding box center [226, 37] width 15 height 15
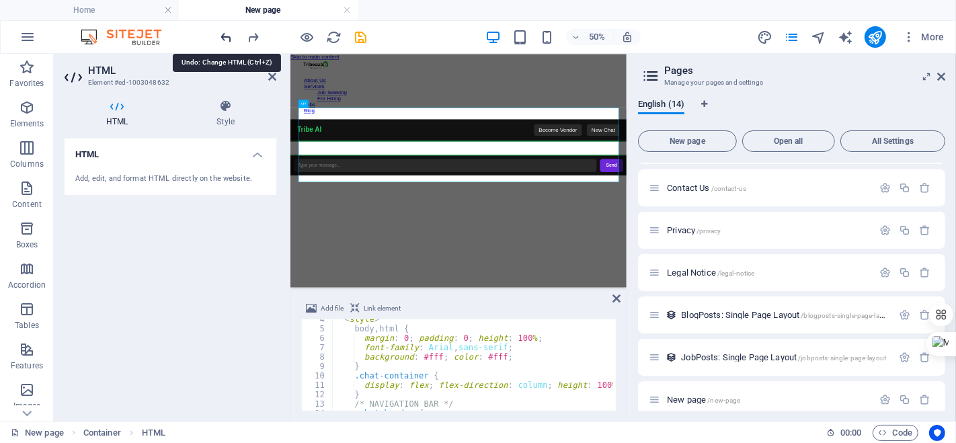
click at [225, 35] on icon "undo" at bounding box center [226, 37] width 15 height 15
click at [257, 34] on icon "redo" at bounding box center [253, 37] width 15 height 15
drag, startPoint x: 474, startPoint y: 357, endPoint x: 494, endPoint y: 356, distance: 19.6
click at [494, 356] on div "< style > body , html { margin : 0 ; padding : 0 ; height : 100 % ; font-family…" at bounding box center [561, 369] width 458 height 108
click at [480, 354] on div "< style > body , html { margin : 0 ; padding : 0 ; height : 100 % ; font-family…" at bounding box center [472, 365] width 281 height 91
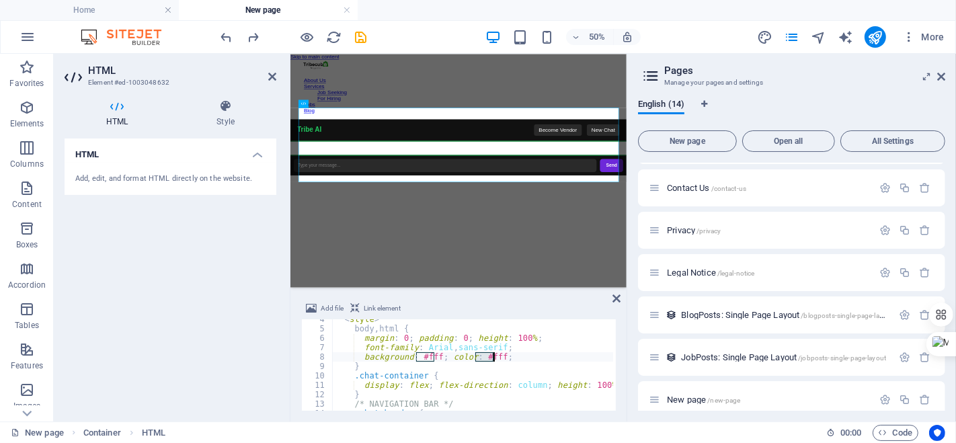
click at [480, 354] on div "< style > body , html { margin : 0 ; padding : 0 ; height : 100 % ; font-family…" at bounding box center [561, 369] width 458 height 108
click at [482, 356] on div "< style > body , html { margin : 0 ; padding : 0 ; height : 100 % ; font-family…" at bounding box center [561, 369] width 458 height 108
drag, startPoint x: 480, startPoint y: 356, endPoint x: 493, endPoint y: 356, distance: 13.5
click at [493, 356] on div "< style > body , html { margin : 0 ; padding : 0 ; height : 100 % ; font-family…" at bounding box center [561, 369] width 458 height 108
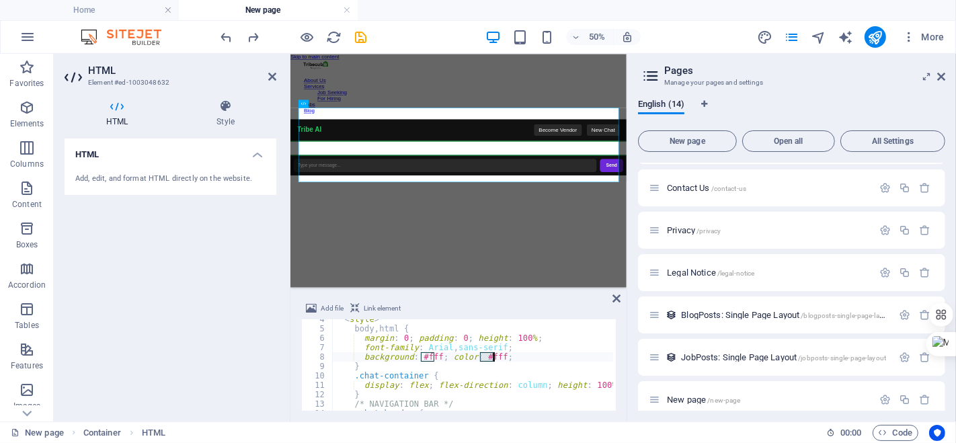
paste textarea "16A34A"
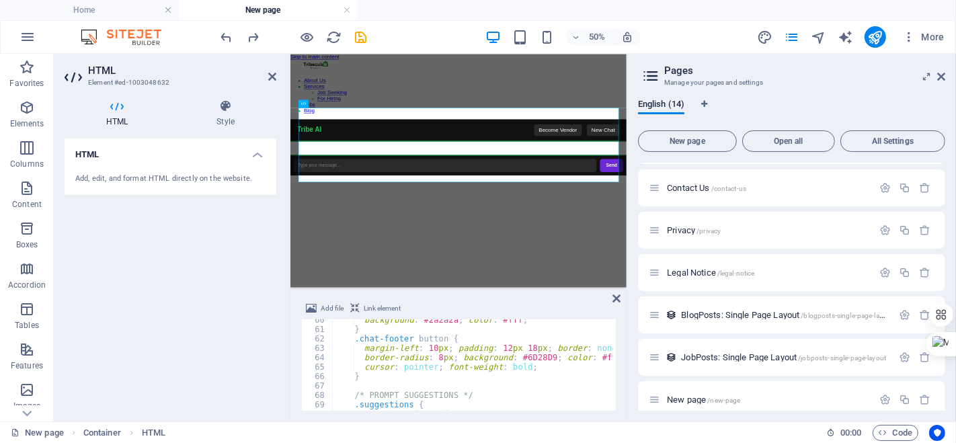
scroll to position [562, 0]
drag, startPoint x: 511, startPoint y: 355, endPoint x: 537, endPoint y: 353, distance: 26.3
click at [537, 353] on div "background : #2a2a2a ; color : #fff ; } .chat-footer button { margin-left : 10 …" at bounding box center [561, 367] width 458 height 108
paste textarea "16A34A"
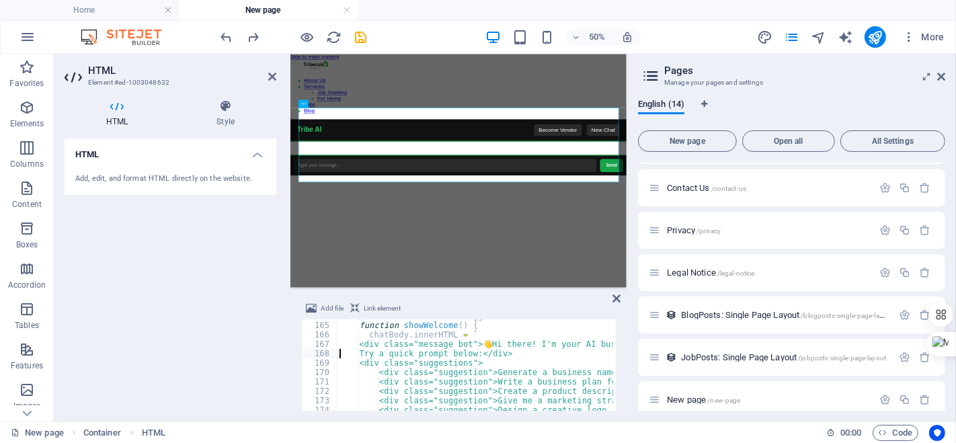
scroll to position [0, 0]
drag, startPoint x: 505, startPoint y: 344, endPoint x: 517, endPoint y: 358, distance: 18.6
click at [517, 358] on div "// Initial welcome + suggestions function showWelcome ( ) { chatBody . innerHTM…" at bounding box center [566, 365] width 458 height 108
type textarea "<div class="message bot">👋 Hi there! I'm your AI business assistant."
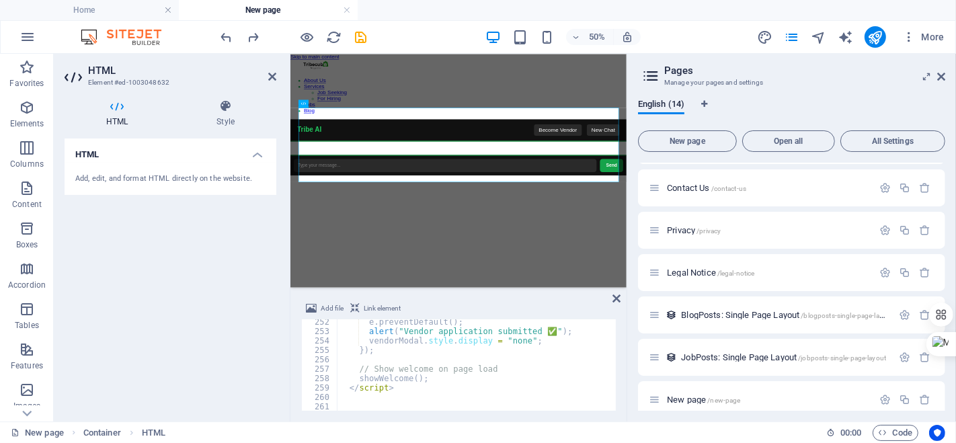
scroll to position [2363, 0]
click at [874, 39] on icon "publish" at bounding box center [875, 37] width 15 height 15
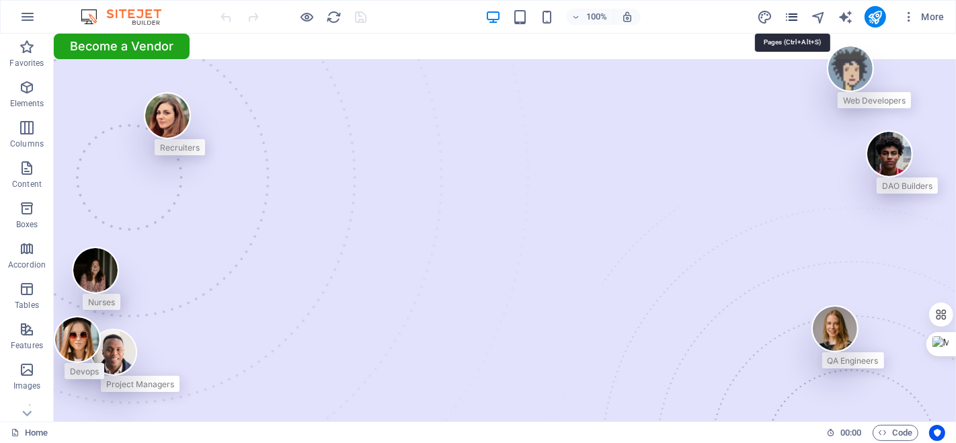
click at [797, 17] on icon "pages" at bounding box center [791, 16] width 15 height 15
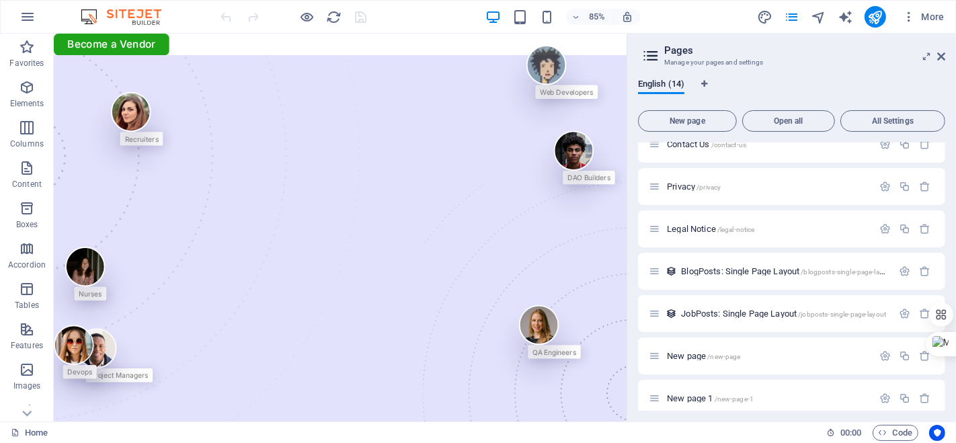
scroll to position [292, 0]
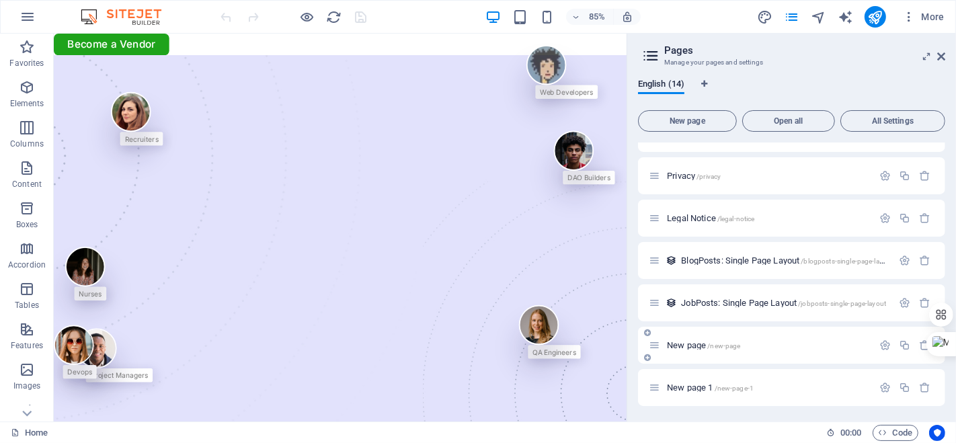
click at [764, 352] on div "New page /new-page" at bounding box center [761, 345] width 224 height 15
click at [689, 345] on span "New page /new-page" at bounding box center [703, 345] width 73 height 10
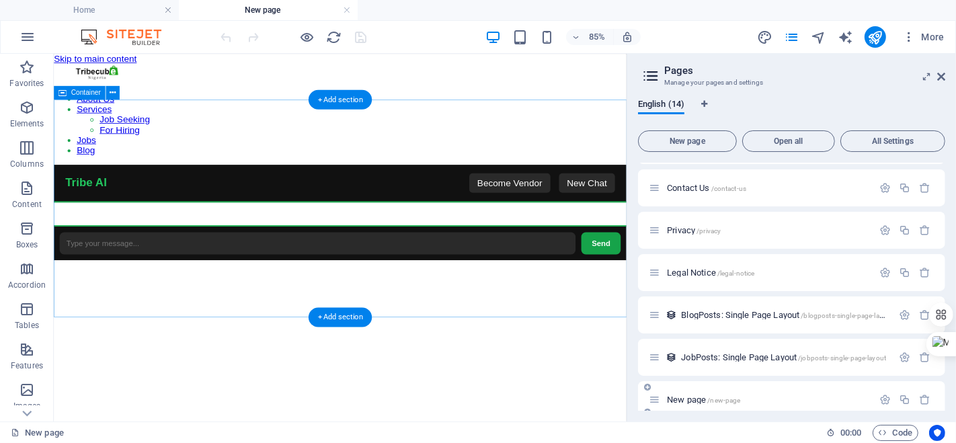
scroll to position [0, 0]
click at [424, 211] on div "TribeCube AI Chat Tribe AI Become Vendor New Chat Send Become a Vendor Select C…" at bounding box center [390, 240] width 674 height 112
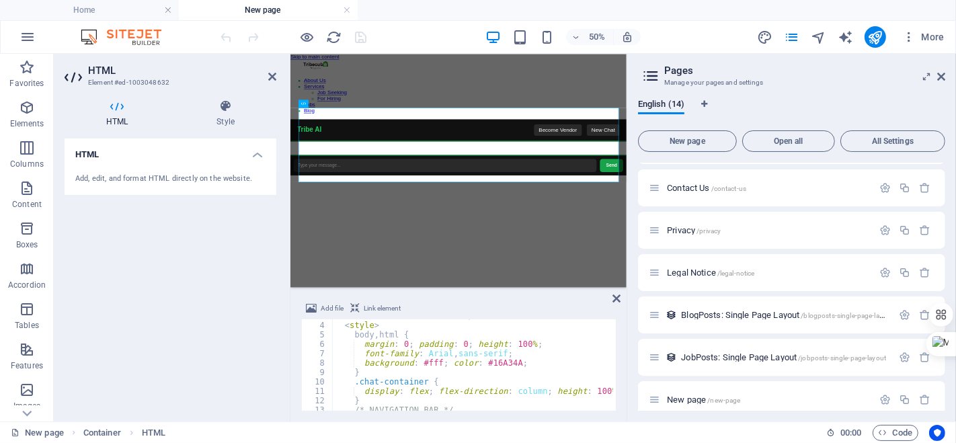
scroll to position [28, 0]
drag, startPoint x: 433, startPoint y: 361, endPoint x: 418, endPoint y: 361, distance: 14.8
click at [418, 361] on div "< style > body , html { margin : 0 ; padding : 0 ; height : 100 % ; font-family…" at bounding box center [561, 374] width 458 height 108
click at [426, 362] on div "< style > body , html { margin : 0 ; padding : 0 ; height : 100 % ; font-family…" at bounding box center [472, 365] width 281 height 91
drag, startPoint x: 422, startPoint y: 360, endPoint x: 431, endPoint y: 360, distance: 9.4
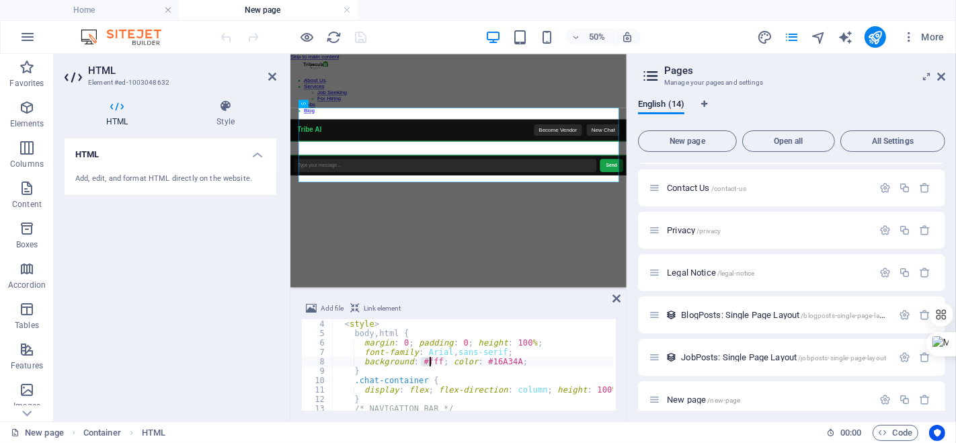
click at [431, 360] on div "< style > body , html { margin : 0 ; padding : 0 ; height : 100 % ; font-family…" at bounding box center [561, 374] width 458 height 108
click at [481, 361] on div "< style > body , html { margin : 0 ; padding : 0 ; height : 100 % ; font-family…" at bounding box center [561, 374] width 458 height 108
drag, startPoint x: 482, startPoint y: 361, endPoint x: 505, endPoint y: 360, distance: 23.6
click at [505, 360] on div "< style > body , html { margin : 0 ; padding : 0 ; height : 100 % ; font-family…" at bounding box center [561, 374] width 458 height 108
paste textarea "#"
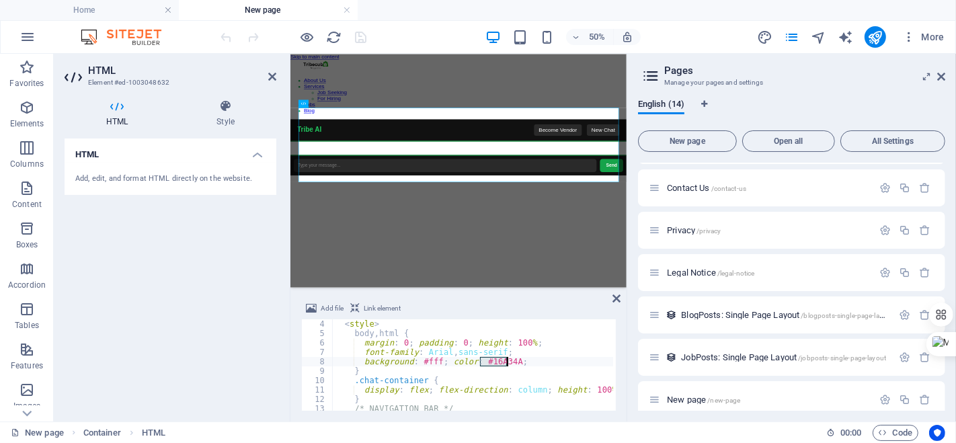
type textarea "background: #fff; color: ##16A34A;"
click at [878, 37] on icon "publish" at bounding box center [875, 37] width 15 height 15
